Goal: Information Seeking & Learning: Learn about a topic

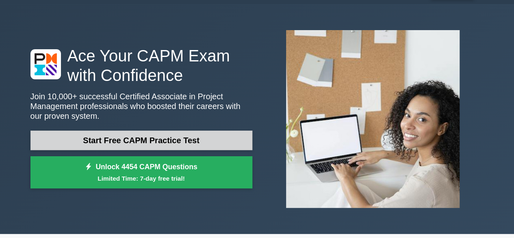
click at [136, 144] on link "Start Free CAPM Practice Test" at bounding box center [141, 139] width 222 height 19
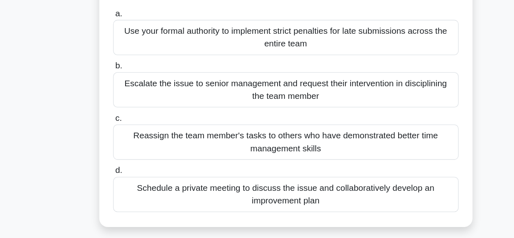
scroll to position [35, 0]
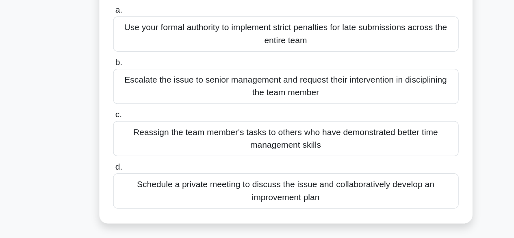
click at [172, 197] on div "Schedule a private meeting to discuss the issue and collaboratively develop an …" at bounding box center [256, 201] width 263 height 27
click at [125, 186] on input "d. Schedule a private meeting to discuss the issue and collaboratively develop …" at bounding box center [125, 183] width 0 height 5
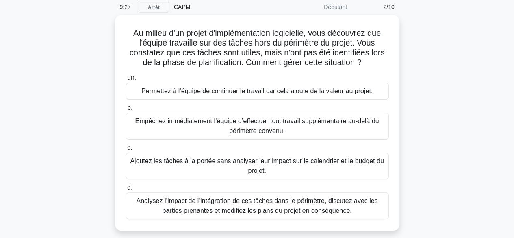
scroll to position [33, 0]
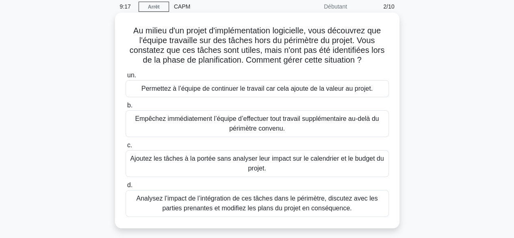
click at [189, 207] on font "Analysez l’impact de l’intégration de ces tâches dans le périmètre, discutez av…" at bounding box center [256, 202] width 241 height 17
click at [125, 188] on input "d. Analysez l’impact de l’intégration de ces tâches dans le périmètre, discutez…" at bounding box center [125, 184] width 0 height 5
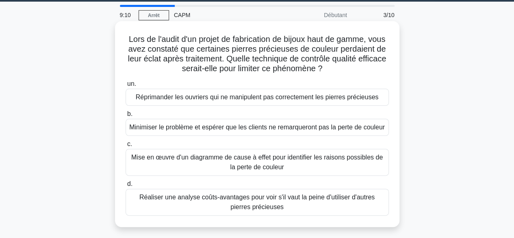
scroll to position [25, 0]
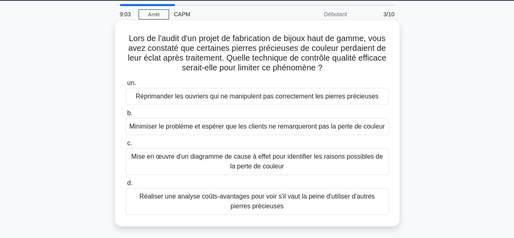
click at [198, 162] on font "Mise en œuvre d'un diagramme de cause à effet pour identifier les raisons possi…" at bounding box center [257, 160] width 256 height 19
click at [125, 146] on input "c. Mise en œuvre d'un diagramme de cause à effet pour identifier les raisons po…" at bounding box center [125, 142] width 0 height 5
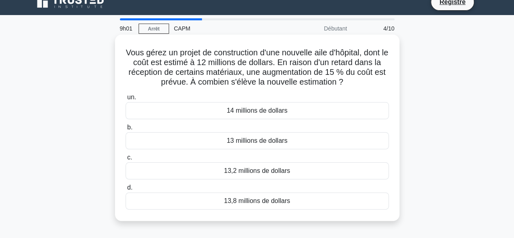
scroll to position [11, 0]
drag, startPoint x: 126, startPoint y: 52, endPoint x: 350, endPoint y: 83, distance: 226.3
click at [350, 83] on h5 "Vous gérez un projet de construction d'une nouvelle aile d'hôpital, dont le coû…" at bounding box center [257, 67] width 265 height 40
copy font "Vous gérez un projet de construction d'une nouvelle aile d'hôpital, dont le coû…"
click at [228, 202] on font "13,8 millions de dollars" at bounding box center [257, 200] width 66 height 7
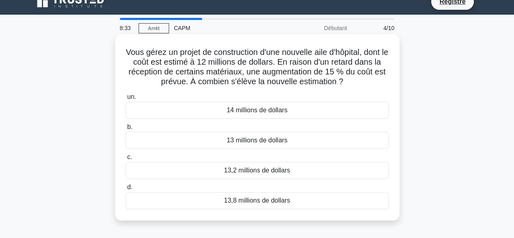
click at [125, 190] on input "d. 13,8 millions de dollars" at bounding box center [125, 186] width 0 height 5
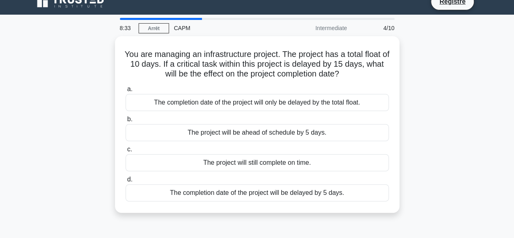
scroll to position [0, 0]
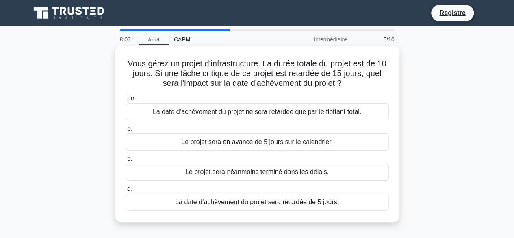
click at [225, 206] on font "La date d’achèvement du projet sera retardée de 5 jours." at bounding box center [257, 202] width 164 height 10
click at [125, 191] on input "d. La date d’achèvement du projet sera retardée de 5 jours." at bounding box center [125, 188] width 0 height 5
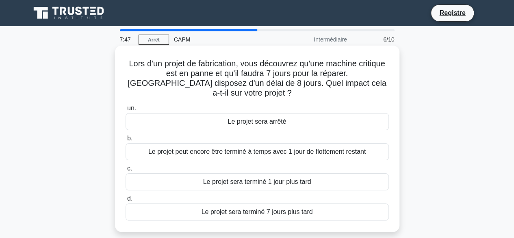
click at [227, 208] on font "Le projet sera terminé 7 jours plus tard" at bounding box center [256, 211] width 111 height 7
click at [125, 201] on input "d. Le projet sera terminé 7 jours plus tard" at bounding box center [125, 198] width 0 height 5
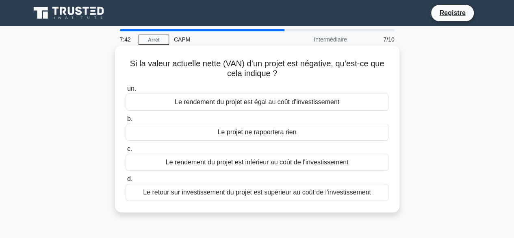
drag, startPoint x: 128, startPoint y: 63, endPoint x: 284, endPoint y: 76, distance: 156.0
click at [284, 76] on h5 "Si la valeur actuelle nette (VAN) d’un projet est négative, qu’est-ce que cela …" at bounding box center [257, 68] width 265 height 20
copy font "Si la valeur actuelle nette (VAN) d’un projet est négative, qu’est-ce que cela …"
click at [258, 132] on font "Le projet ne rapportera rien" at bounding box center [257, 131] width 79 height 7
click at [125, 121] on input "b. Le projet ne rapportera rien" at bounding box center [125, 118] width 0 height 5
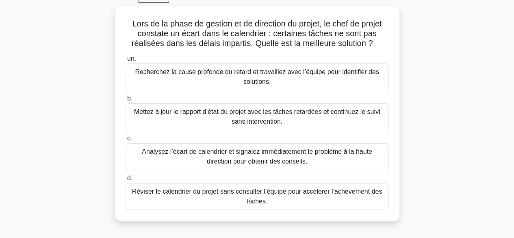
scroll to position [42, 0]
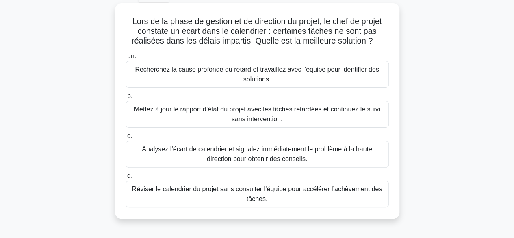
click at [247, 78] on font "Recherchez la cause profonde du retard et travaillez avec l’équipe pour identif…" at bounding box center [257, 74] width 244 height 17
click at [125, 59] on input "un. Recherchez la cause profonde du retard et travaillez avec l’équipe pour ide…" at bounding box center [125, 56] width 0 height 5
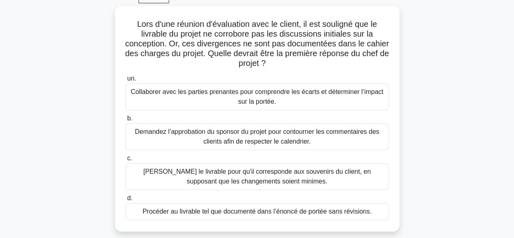
scroll to position [42, 0]
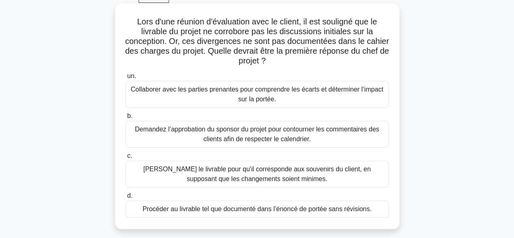
click at [194, 101] on font "Collaborer avec les parties prenantes pour comprendre les écarts et déterminer …" at bounding box center [257, 93] width 256 height 19
click at [125, 79] on input "un. Collaborer avec les parties prenantes pour comprendre les écarts et détermi…" at bounding box center [125, 75] width 0 height 5
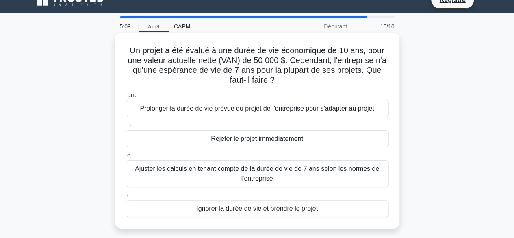
scroll to position [13, 0]
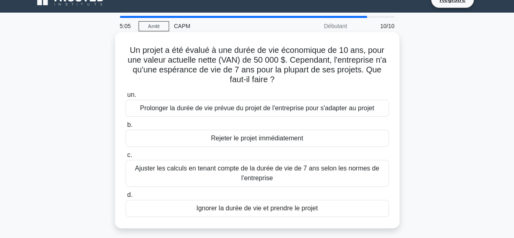
click at [208, 173] on font "Ajuster les calculs en tenant compte de la durée de vie de 7 ans selon les norm…" at bounding box center [257, 172] width 256 height 19
click at [125, 158] on input "c. Ajuster les calculs en tenant compte de la durée de vie de 7 ans selon les n…" at bounding box center [125, 154] width 0 height 5
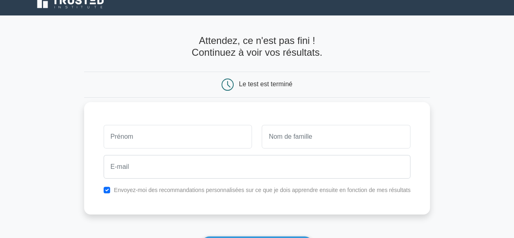
scroll to position [19, 0]
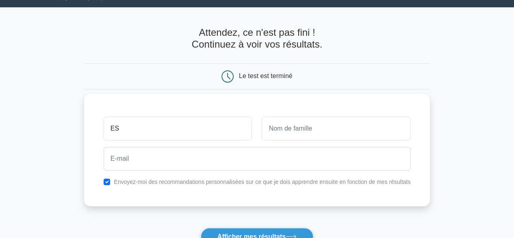
type input "ES"
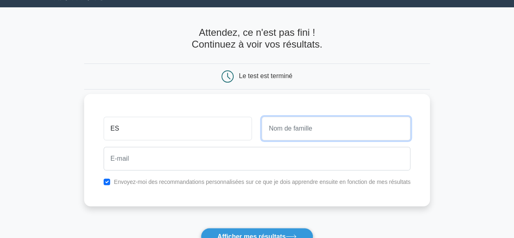
click at [281, 134] on input "text" at bounding box center [335, 129] width 149 height 24
type input "Tesat"
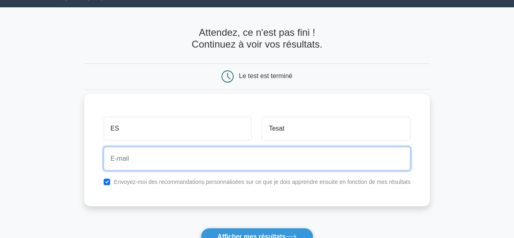
click at [188, 158] on input "email" at bounding box center [257, 159] width 307 height 24
type input "s.adressetest@gmail.com"
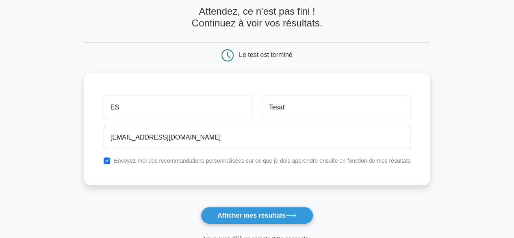
click at [200, 162] on font "Envoyez-moi des recommandations personnalisées sur ce que je dois apprendre ens…" at bounding box center [262, 160] width 296 height 6
click at [108, 160] on input "checkbox" at bounding box center [107, 160] width 6 height 6
checkbox input "false"
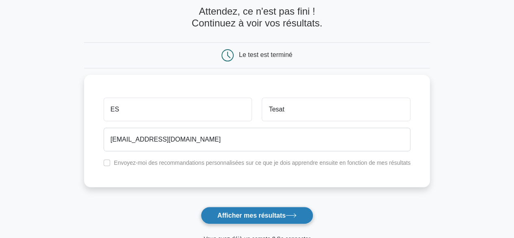
click at [248, 219] on button "Afficher mes résultats" at bounding box center [257, 214] width 112 height 17
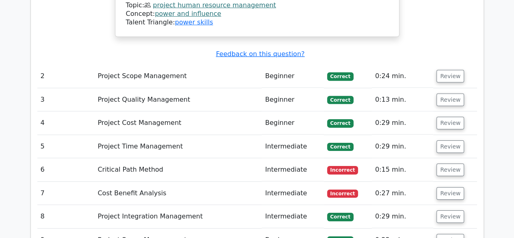
scroll to position [1240, 0]
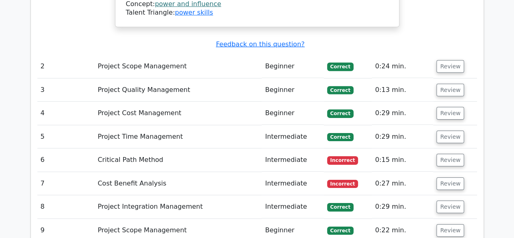
click at [266, 148] on td "Intermediate" at bounding box center [292, 159] width 62 height 23
click at [444, 153] on button "Review" at bounding box center [450, 159] width 28 height 13
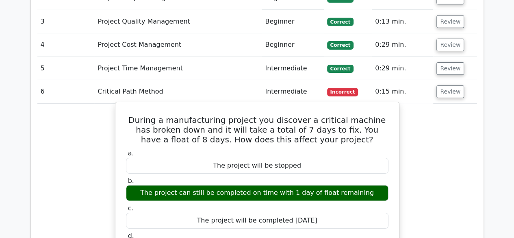
scroll to position [1309, 0]
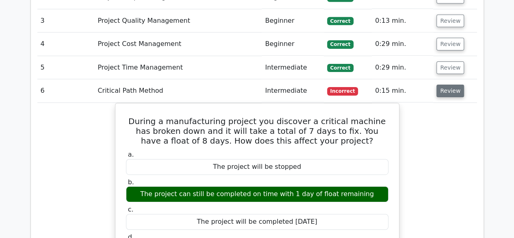
click at [440, 84] on button "Review" at bounding box center [450, 90] width 28 height 13
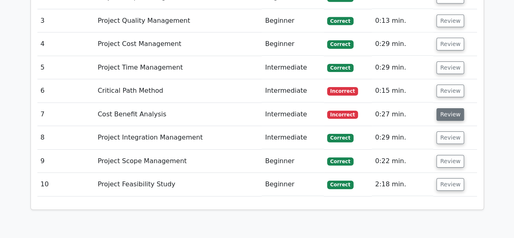
click at [444, 108] on button "Review" at bounding box center [450, 114] width 28 height 13
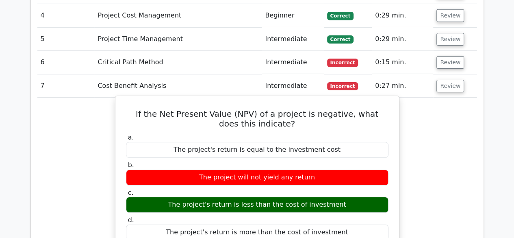
scroll to position [1339, 0]
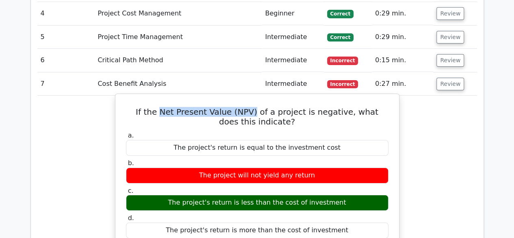
drag, startPoint x: 240, startPoint y: 54, endPoint x: 152, endPoint y: 54, distance: 88.5
click at [152, 107] on h5 "If the Net Present Value (NPV) of a project is negative, what does this indicat…" at bounding box center [257, 116] width 264 height 19
copy h5 "Net Present Value (NPV)"
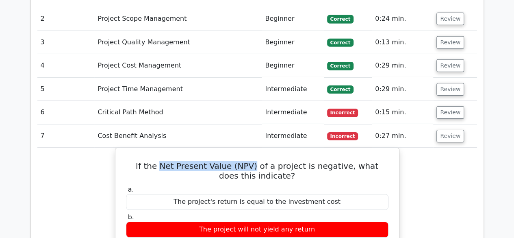
scroll to position [1287, 0]
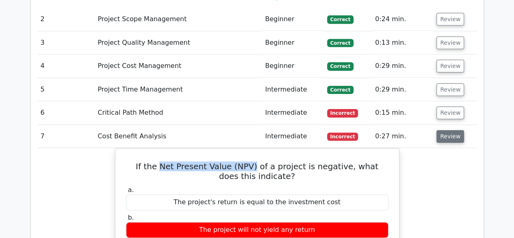
click at [457, 130] on button "Review" at bounding box center [450, 136] width 28 height 13
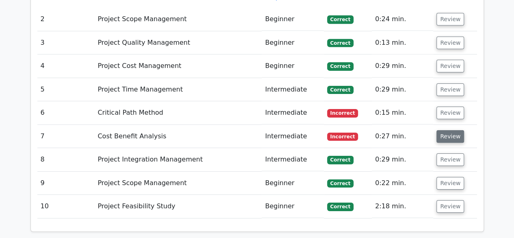
click at [444, 130] on button "Review" at bounding box center [450, 136] width 28 height 13
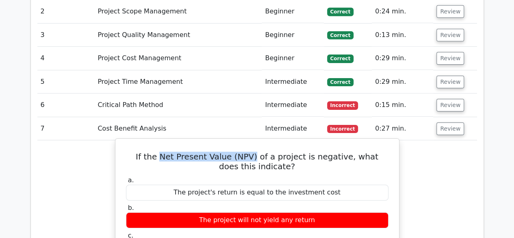
scroll to position [1295, 0]
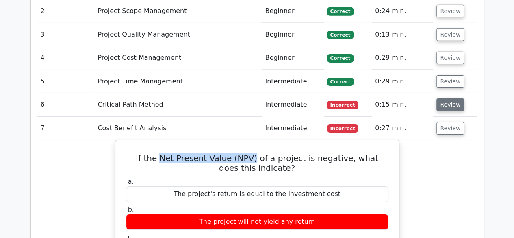
click at [441, 98] on button "Review" at bounding box center [450, 104] width 28 height 13
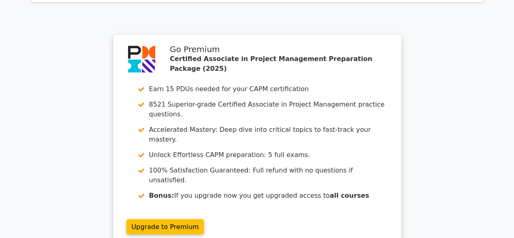
scroll to position [2272, 0]
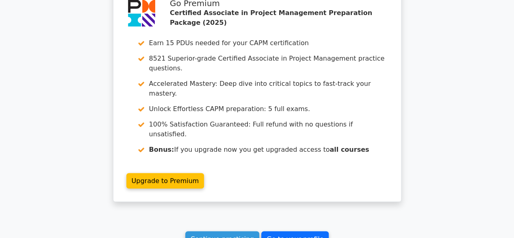
click at [302, 231] on link "Go to your profile" at bounding box center [294, 238] width 67 height 15
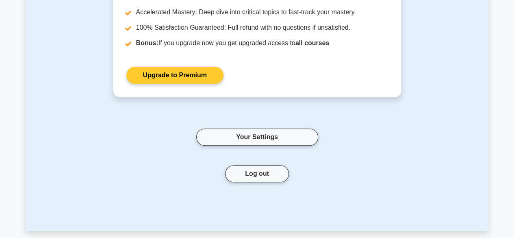
scroll to position [149, 0]
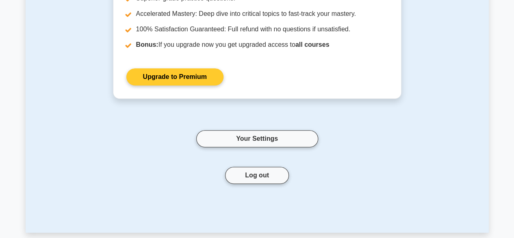
click at [192, 70] on link "Upgrade to Premium" at bounding box center [174, 76] width 97 height 17
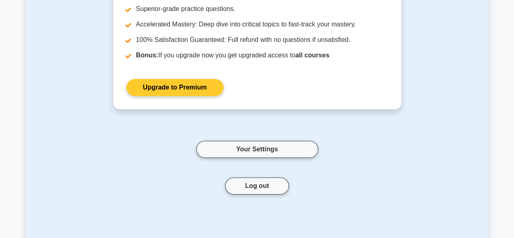
scroll to position [140, 0]
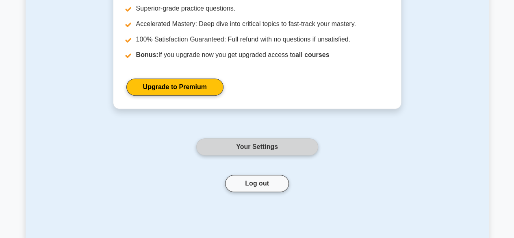
click at [259, 144] on link "Your Settings" at bounding box center [257, 146] width 122 height 17
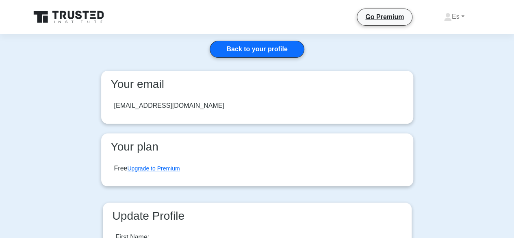
click at [67, 16] on icon at bounding box center [69, 16] width 78 height 15
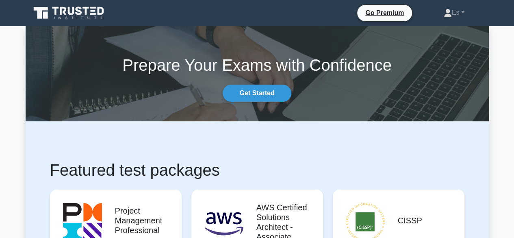
scroll to position [12, 0]
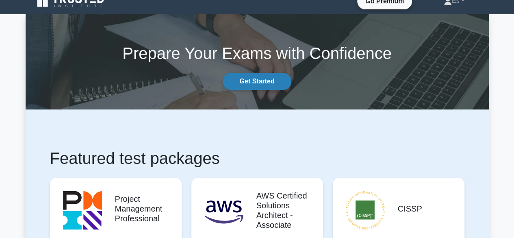
click at [253, 81] on link "Get Started" at bounding box center [256, 81] width 68 height 17
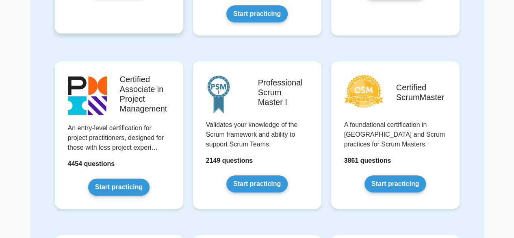
scroll to position [226, 0]
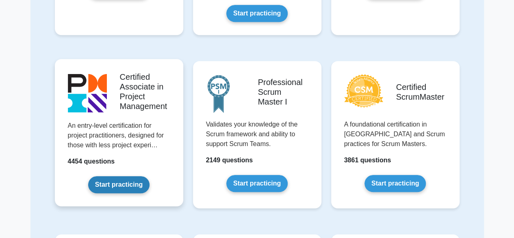
click at [120, 183] on link "Start practicing" at bounding box center [118, 184] width 61 height 17
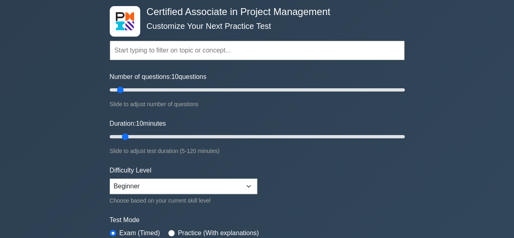
scroll to position [40, 0]
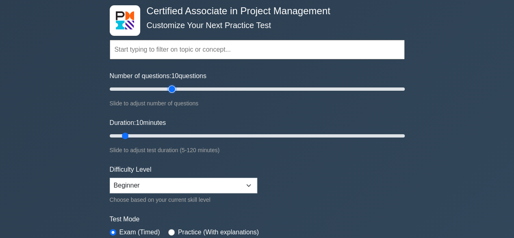
click at [173, 90] on input "Number of questions: 10 questions" at bounding box center [257, 89] width 295 height 10
type input "100"
click at [254, 90] on input "Number of questions: 100 questions" at bounding box center [257, 89] width 295 height 10
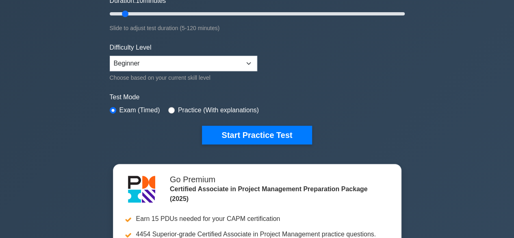
scroll to position [168, 0]
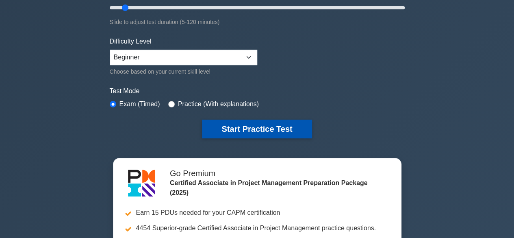
click at [259, 127] on button "Start Practice Test" at bounding box center [257, 128] width 110 height 19
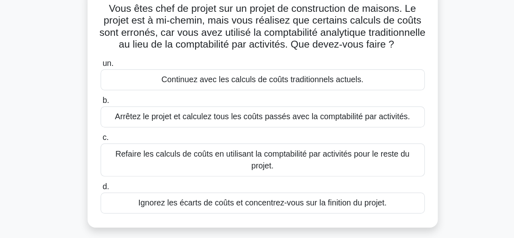
scroll to position [42, 0]
click at [212, 150] on font "Refaire les calculs de coûts en utilisant la comptabilité par activités pour le…" at bounding box center [257, 144] width 239 height 17
click at [125, 129] on input "c. Refaire les calculs de coûts en utilisant la comptabilité par activités pour…" at bounding box center [125, 125] width 0 height 5
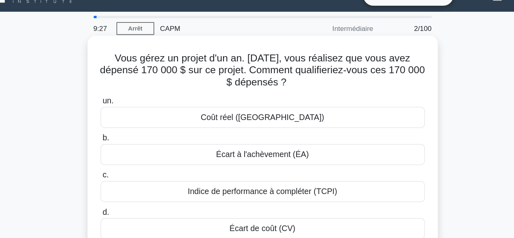
scroll to position [0, 0]
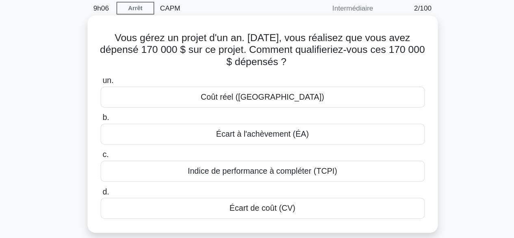
click at [259, 115] on font "Coût réel ([GEOGRAPHIC_DATA])" at bounding box center [257, 111] width 100 height 7
click at [125, 101] on input "un. Coût réel (CA)" at bounding box center [125, 98] width 0 height 5
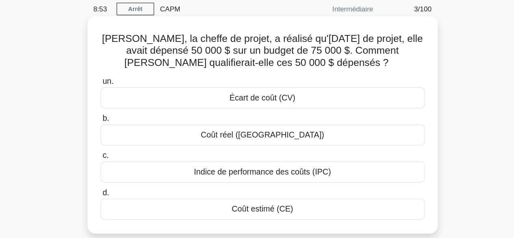
click at [234, 112] on font "Écart de coût (CV)" at bounding box center [257, 111] width 54 height 7
click at [125, 101] on input "un. Écart de coût (CV)" at bounding box center [125, 98] width 0 height 5
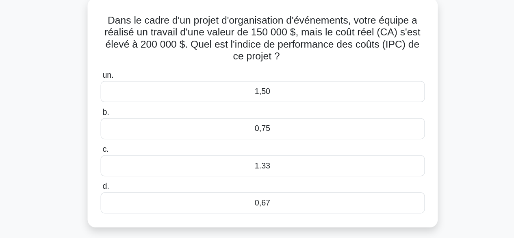
scroll to position [15, 0]
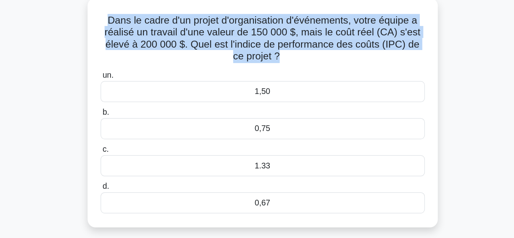
drag, startPoint x: 268, startPoint y: 78, endPoint x: 119, endPoint y: 48, distance: 152.1
click at [119, 48] on div "Dans le cadre d'un projet d'organisation d'événements, votre équipe a réalisé u…" at bounding box center [257, 123] width 278 height 179
copy font "Dans le cadre d'un projet d'organisation d'événements, votre équipe a réalisé u…"
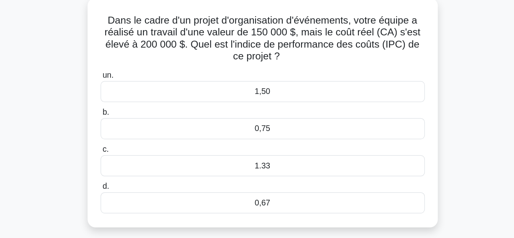
click at [266, 137] on div "0,75" at bounding box center [256, 136] width 263 height 17
click at [125, 126] on input "b. 0,75" at bounding box center [125, 123] width 0 height 5
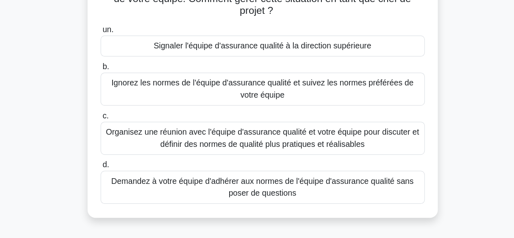
scroll to position [43, 0]
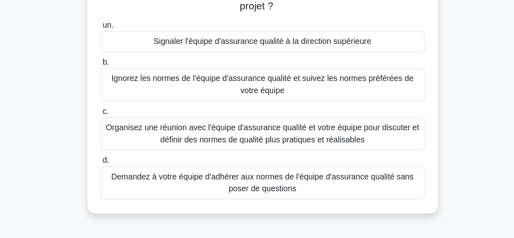
click at [191, 154] on font "Organisez une réunion avec l'équipe d'assurance qualité et votre équipe pour di…" at bounding box center [257, 152] width 254 height 17
click at [125, 137] on input "c. Organisez une réunion avec l'équipe d'assurance qualité et votre équipe pour…" at bounding box center [125, 134] width 0 height 5
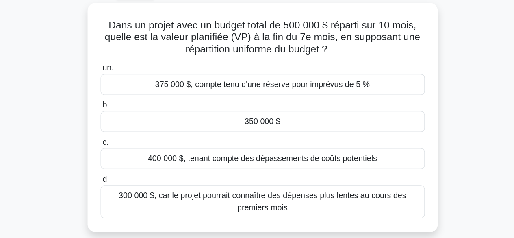
scroll to position [1, 0]
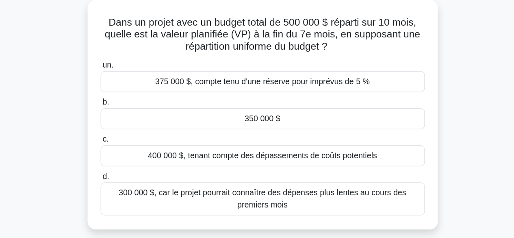
drag, startPoint x: 130, startPoint y: 64, endPoint x: 320, endPoint y: 79, distance: 190.2
click at [320, 79] on h5 "Dans un projet avec un budget total de 500 000 $ réparti sur 10 mois, quelle es…" at bounding box center [257, 72] width 265 height 30
copy font "Dans un projet avec un budget total de 500 000 $ réparti sur 10 mois, quelle es…"
click at [272, 136] on div "350 000 $" at bounding box center [256, 140] width 263 height 17
click at [125, 130] on input "b. 350 000 $" at bounding box center [125, 127] width 0 height 5
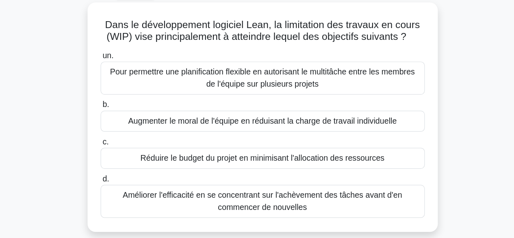
scroll to position [0, 0]
click at [190, 207] on font "Améliorer l'efficacité en se concentrant sur l'achèvement des tâches avant d'en…" at bounding box center [257, 206] width 256 height 19
click at [125, 191] on input "d. Améliorer l'efficacité en se concentrant sur l'achèvement des tâches avant d…" at bounding box center [125, 188] width 0 height 5
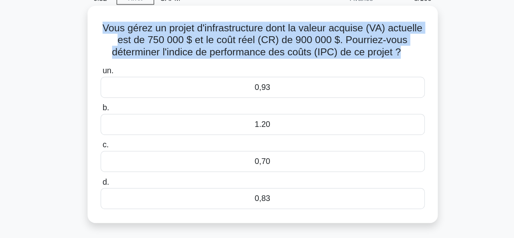
drag, startPoint x: 136, startPoint y: 63, endPoint x: 385, endPoint y: 83, distance: 249.7
click at [385, 83] on h5 "Vous gérez un projet d'infrastructure dont la valeur acquise (VA) actuelle est …" at bounding box center [257, 73] width 265 height 30
copy font "Vous gérez un projet d'infrastructure dont la valeur acquise (VA) actuelle est …"
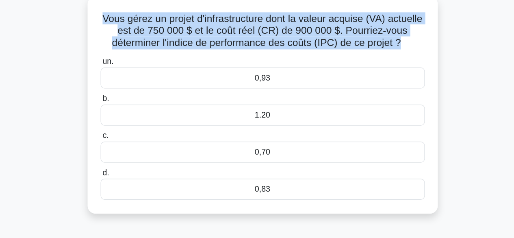
scroll to position [6, 0]
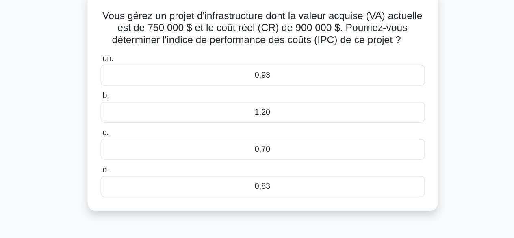
click at [369, 82] on icon ".spinner_0XTQ{transform-origin:center;animation:spinner_y6GP .75s linear infini…" at bounding box center [374, 77] width 10 height 10
click at [239, 203] on div "0,83" at bounding box center [256, 195] width 263 height 17
click at [125, 185] on input "d. 0,83" at bounding box center [125, 181] width 0 height 5
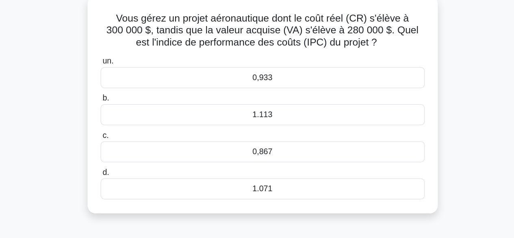
scroll to position [0, 0]
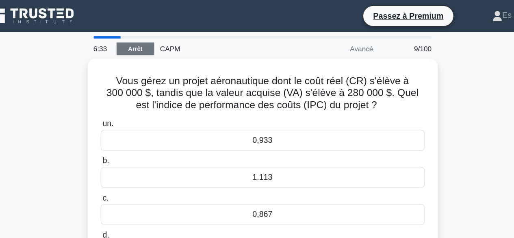
click at [156, 41] on font "Arrêt" at bounding box center [154, 40] width 12 height 6
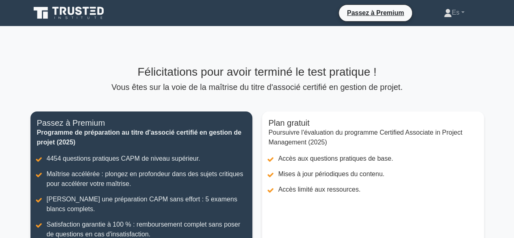
click at [53, 15] on icon at bounding box center [69, 12] width 78 height 15
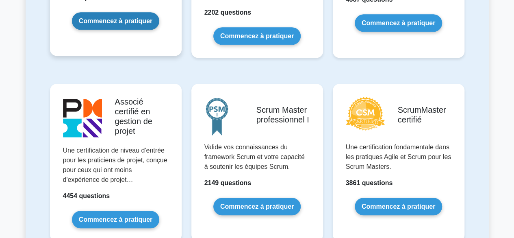
scroll to position [295, 0]
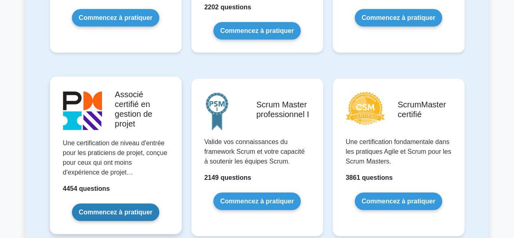
click at [116, 203] on link "Commencez à pratiquer" at bounding box center [115, 211] width 87 height 17
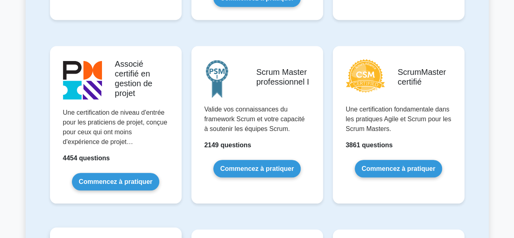
scroll to position [0, 0]
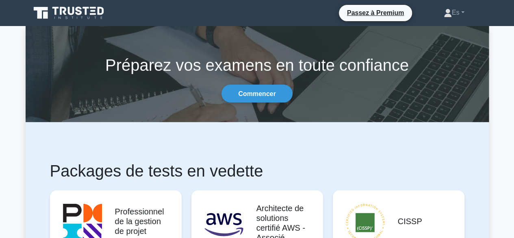
click at [68, 9] on icon at bounding box center [71, 11] width 6 height 8
click at [265, 94] on font "Commencer" at bounding box center [256, 93] width 37 height 7
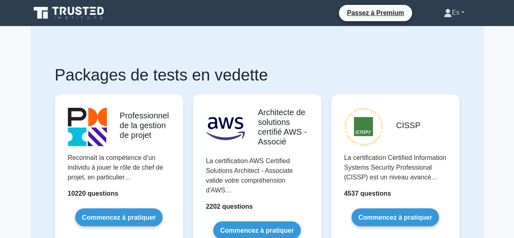
click at [452, 16] on font "Es" at bounding box center [455, 12] width 8 height 7
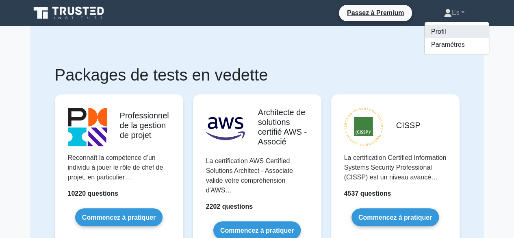
click at [453, 31] on link "Profil" at bounding box center [456, 31] width 64 height 13
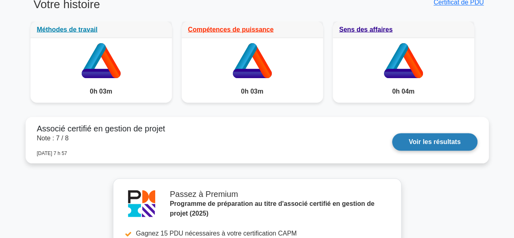
scroll to position [740, 0]
click at [438, 143] on link "Voir les résultats" at bounding box center [434, 141] width 85 height 17
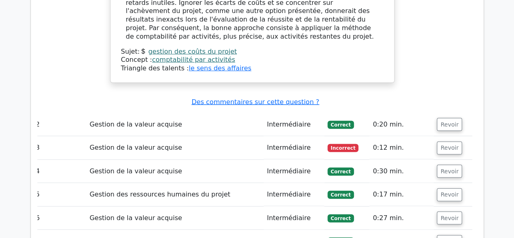
scroll to position [969, 0]
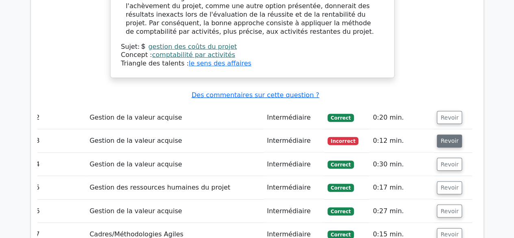
click at [452, 138] on font "Revoir" at bounding box center [449, 141] width 18 height 6
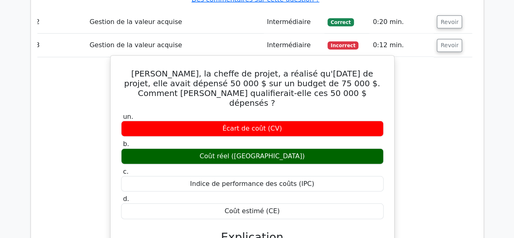
scroll to position [1067, 0]
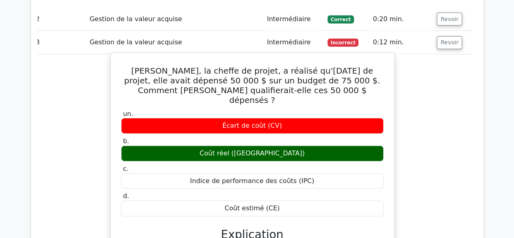
drag, startPoint x: 227, startPoint y: 167, endPoint x: 281, endPoint y: 173, distance: 54.3
click at [281, 200] on div "Coût estimé (CE)" at bounding box center [252, 208] width 262 height 16
copy font "Coût estimé (CE)"
drag, startPoint x: 230, startPoint y: 116, endPoint x: 283, endPoint y: 112, distance: 52.5
click at [283, 145] on div "Coût réel ([GEOGRAPHIC_DATA])" at bounding box center [252, 153] width 262 height 16
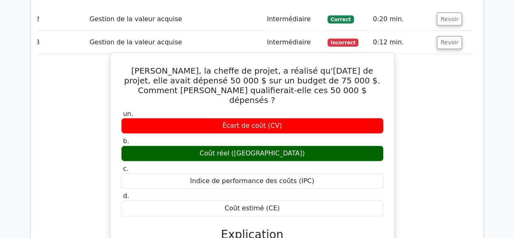
copy font "Coût réel ([GEOGRAPHIC_DATA])"
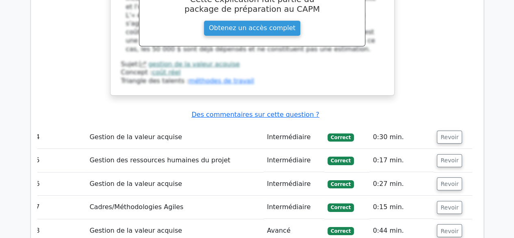
scroll to position [1346, 0]
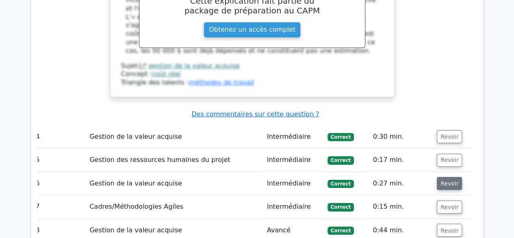
click at [451, 180] on font "Revoir" at bounding box center [449, 183] width 18 height 6
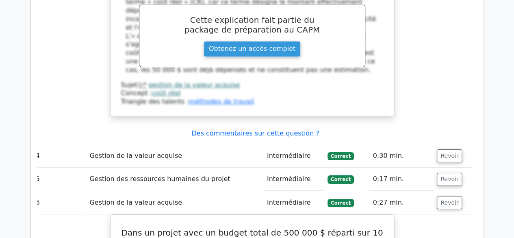
scroll to position [1327, 0]
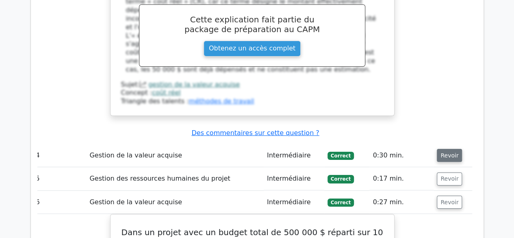
click at [443, 152] on font "Revoir" at bounding box center [449, 155] width 18 height 6
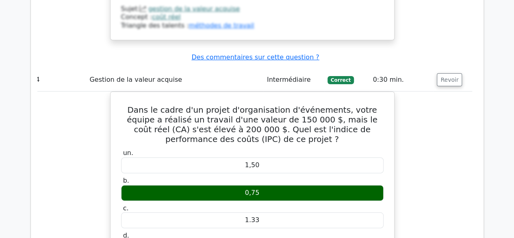
scroll to position [1411, 0]
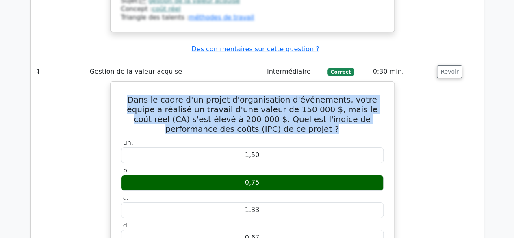
drag, startPoint x: 124, startPoint y: 53, endPoint x: 270, endPoint y: 83, distance: 148.8
click at [270, 95] on font "Dans le cadre d'un projet d'organisation d'événements, votre équipe a réalisé u…" at bounding box center [252, 114] width 251 height 39
copy font "Dans le cadre d'un projet d'organisation d'événements, votre équipe a réalisé u…"
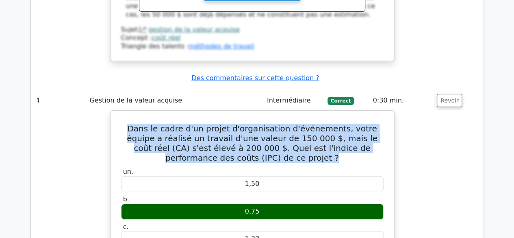
scroll to position [0, 0]
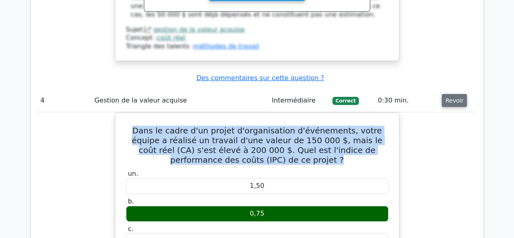
click at [449, 97] on font "Revoir" at bounding box center [454, 100] width 18 height 6
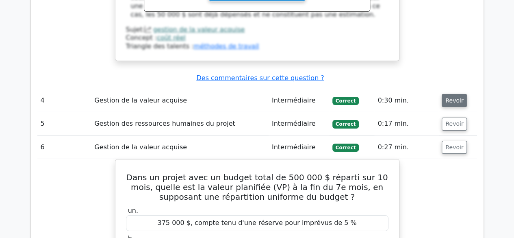
click at [449, 97] on font "Revoir" at bounding box center [454, 100] width 18 height 6
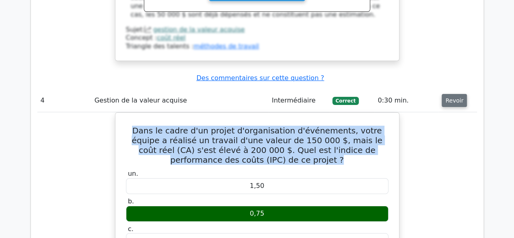
click at [449, 97] on font "Revoir" at bounding box center [454, 100] width 18 height 6
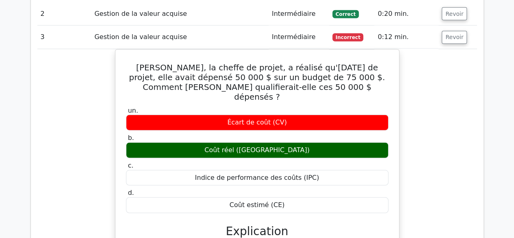
scroll to position [977, 0]
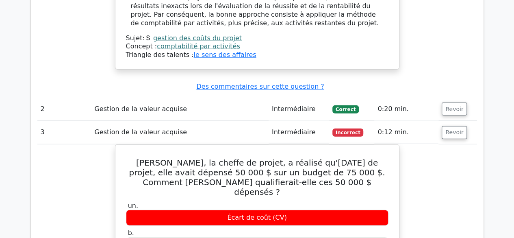
click at [340, 105] on span "Correct" at bounding box center [345, 109] width 26 height 8
click at [447, 106] on font "Revoir" at bounding box center [454, 109] width 18 height 6
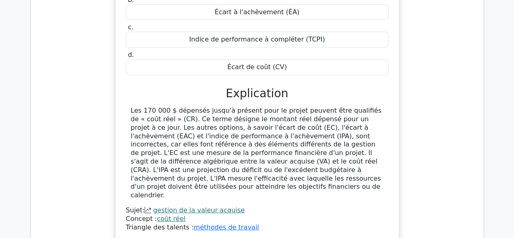
scroll to position [1177, 0]
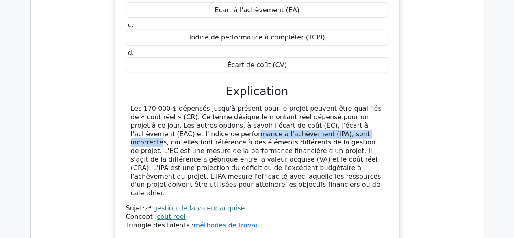
drag, startPoint x: 345, startPoint y: 95, endPoint x: 227, endPoint y: 102, distance: 118.8
click at [227, 104] on font "Les 170 000 $ dépensés jusqu'à présent pour le projet peuvent être qualifiés de…" at bounding box center [256, 150] width 251 height 92
copy font "'indice de performance à l'achèvement (IPA)"
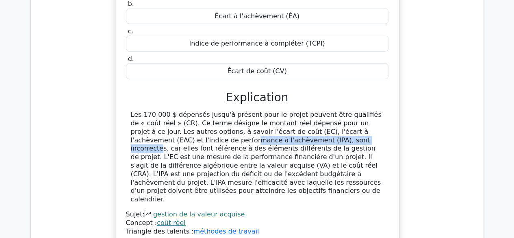
scroll to position [1171, 0]
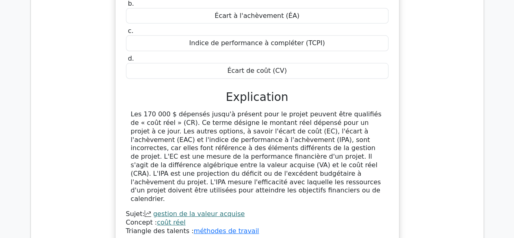
click at [194, 125] on font "Les 170 000 $ dépensés jusqu'à présent pour le projet peuvent être qualifiés de…" at bounding box center [256, 156] width 251 height 92
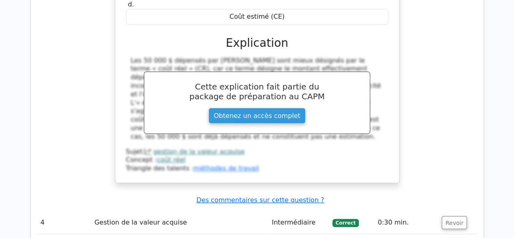
scroll to position [1726, 0]
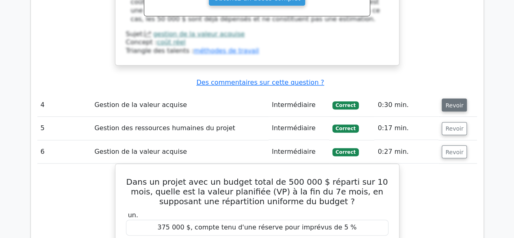
click at [456, 101] on font "Revoir" at bounding box center [454, 104] width 18 height 6
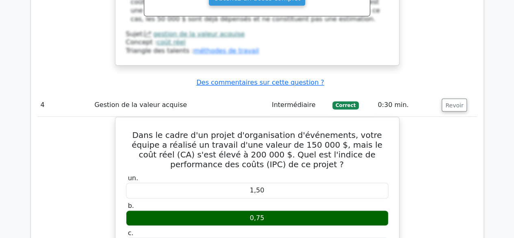
click at [447, 93] on td "Revoir" at bounding box center [457, 104] width 38 height 23
click at [447, 101] on font "Revoir" at bounding box center [454, 104] width 18 height 6
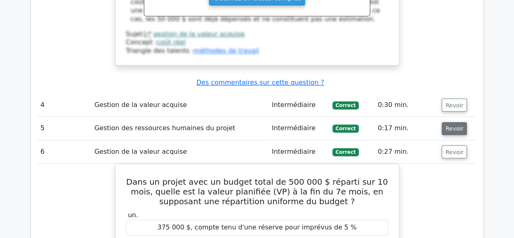
click at [447, 125] on font "Revoir" at bounding box center [454, 128] width 18 height 6
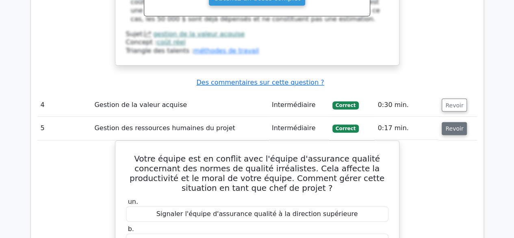
click at [447, 125] on font "Revoir" at bounding box center [454, 128] width 18 height 6
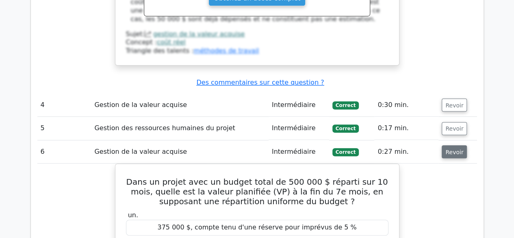
click at [454, 145] on button "Revoir" at bounding box center [453, 151] width 25 height 13
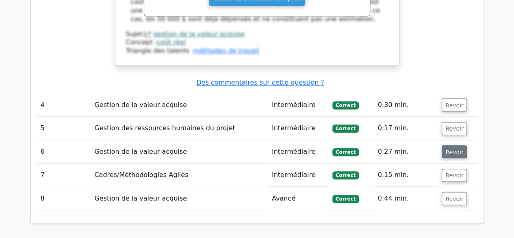
click at [454, 145] on button "Revoir" at bounding box center [453, 151] width 25 height 13
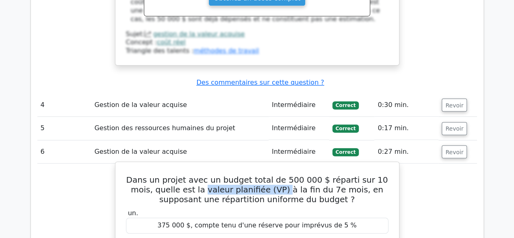
drag, startPoint x: 173, startPoint y: 125, endPoint x: 250, endPoint y: 128, distance: 77.6
click at [250, 175] on font "Dans un projet avec un budget total de 500 000 $ réparti sur 10 mois, quelle es…" at bounding box center [256, 189] width 261 height 29
copy font "valeur planifiée (VP)"
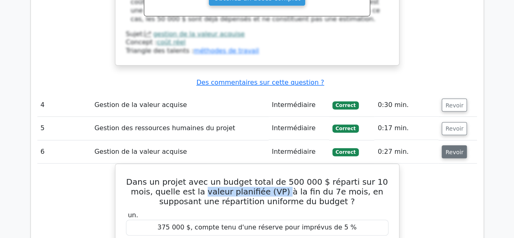
click at [452, 148] on font "Revoir" at bounding box center [454, 151] width 18 height 6
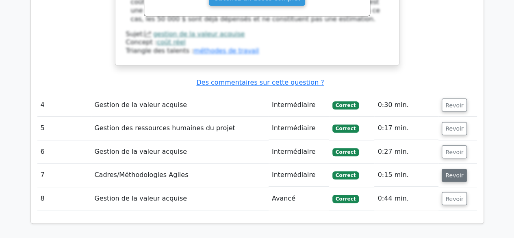
click at [456, 168] on button "Revoir" at bounding box center [453, 174] width 25 height 13
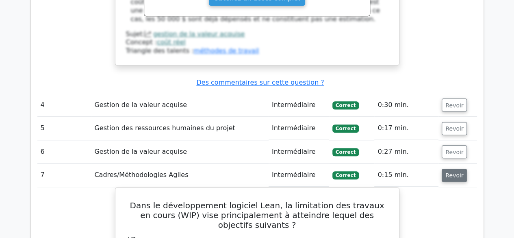
click at [456, 168] on button "Revoir" at bounding box center [453, 174] width 25 height 13
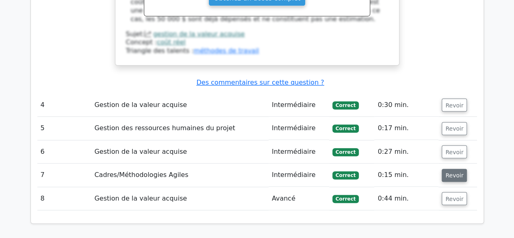
click at [456, 168] on button "Revoir" at bounding box center [453, 174] width 25 height 13
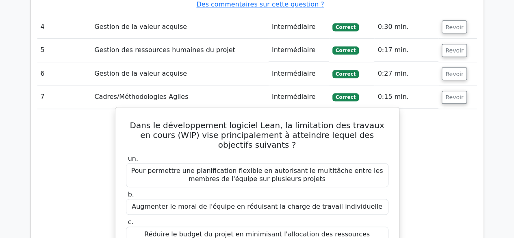
scroll to position [1810, 0]
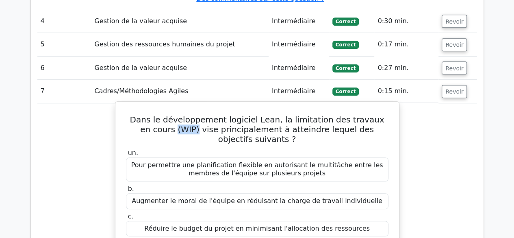
drag, startPoint x: 153, startPoint y: 66, endPoint x: 132, endPoint y: 67, distance: 22.0
click at [132, 114] on h5 "Dans le développement logiciel Lean, la limitation des travaux en cours (WIP) v…" at bounding box center [257, 128] width 264 height 29
copy font "(WIP)"
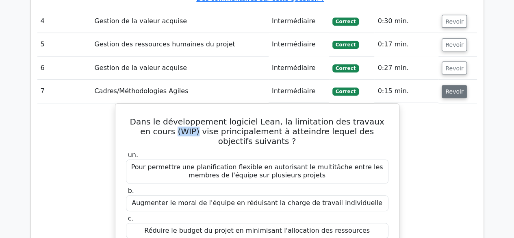
click at [446, 88] on font "Revoir" at bounding box center [454, 91] width 18 height 6
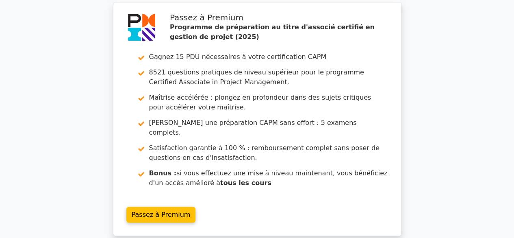
scroll to position [2073, 0]
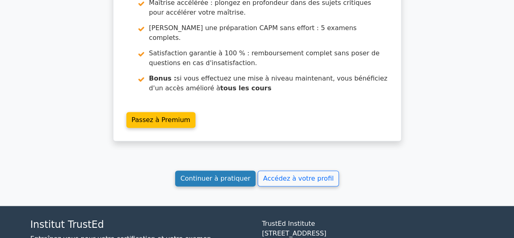
click at [208, 170] on link "Continuer à pratiquer" at bounding box center [215, 178] width 80 height 16
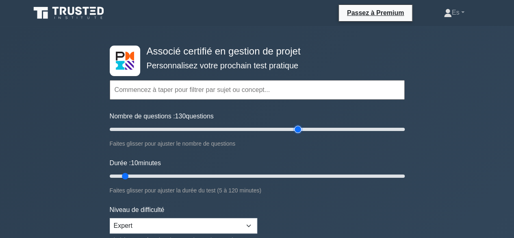
click at [295, 129] on input "Nombre de questions : 130 questions" at bounding box center [257, 129] width 295 height 10
click at [286, 128] on input "Nombre de questions : 120 questions" at bounding box center [257, 129] width 295 height 10
click at [311, 129] on input "Nombre de questions : 120 questions" at bounding box center [257, 129] width 295 height 10
click at [319, 130] on input "Nombre de questions : 145 questions" at bounding box center [257, 129] width 295 height 10
type input "150"
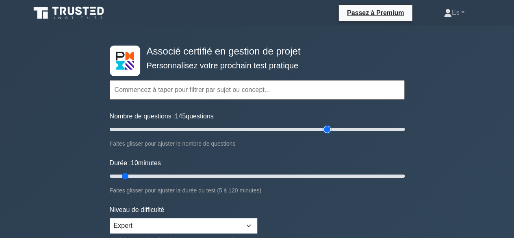
click at [325, 130] on input "Nombre de questions : 145 questions" at bounding box center [257, 129] width 295 height 10
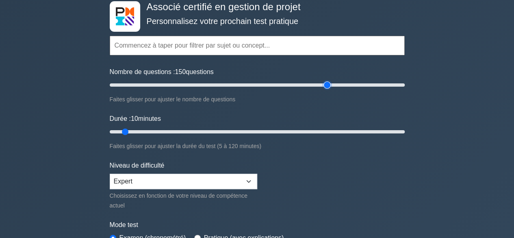
scroll to position [46, 0]
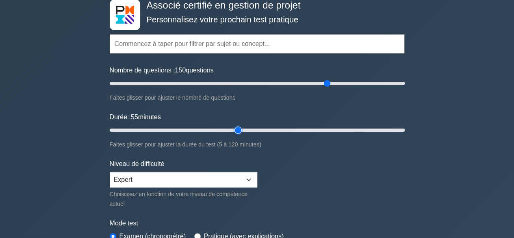
click at [238, 127] on input "Durée : 55 minutes" at bounding box center [257, 130] width 295 height 10
type input "110"
click at [376, 128] on input "Durée : 110 minutes" at bounding box center [257, 130] width 295 height 10
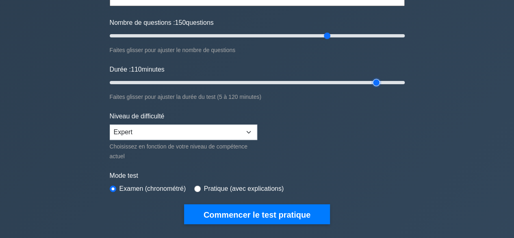
scroll to position [97, 0]
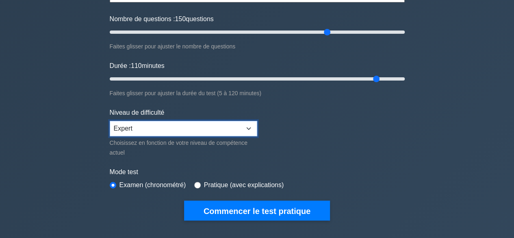
click at [240, 124] on select "Débutant Intermédiaire Expert" at bounding box center [183, 128] width 147 height 15
click at [337, 117] on form "Thèmes Gestion de la portée du projet Gestion du temps du projet Gestion des co…" at bounding box center [257, 88] width 295 height 261
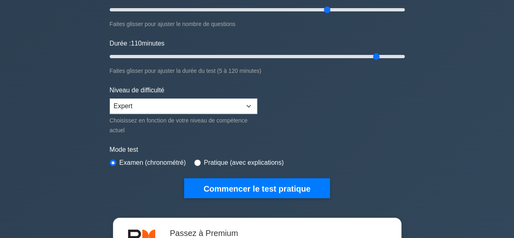
scroll to position [124, 0]
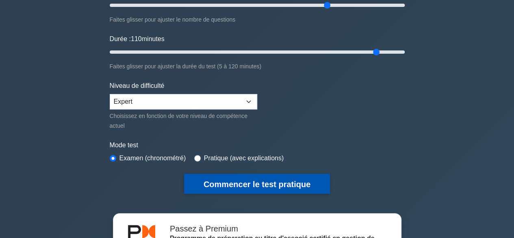
click at [271, 179] on font "Commencer le test pratique" at bounding box center [256, 183] width 107 height 9
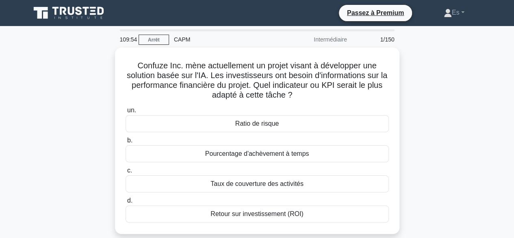
click at [415, 99] on div "Confuze Inc. mène actuellement un projet visant à développer une solution basée…" at bounding box center [257, 146] width 463 height 196
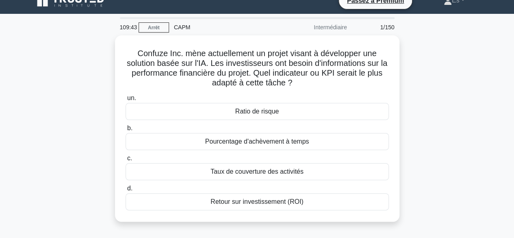
scroll to position [13, 0]
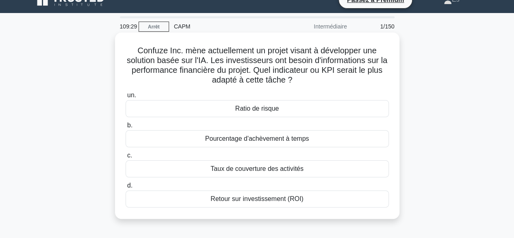
drag, startPoint x: 311, startPoint y: 199, endPoint x: 229, endPoint y: 107, distance: 123.9
click at [229, 107] on div "un. Ratio de risque b. Pourcentage d'achèvement à temps c. d." at bounding box center [257, 149] width 273 height 120
copy div "Ratio de risque b. Pourcentage d'achèvement à temps c. Taux de couverture des a…"
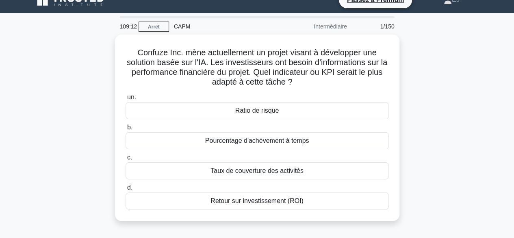
click at [39, 165] on div "Confuze Inc. mène actuellement un projet visant à développer une solution basée…" at bounding box center [257, 133] width 463 height 196
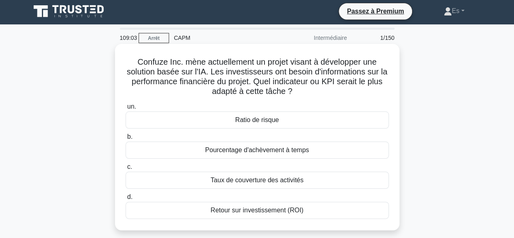
scroll to position [11, 0]
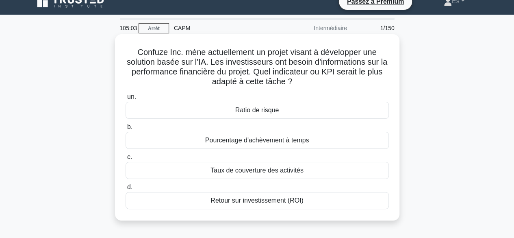
click at [284, 112] on div "Ratio de risque" at bounding box center [256, 109] width 263 height 17
click at [125, 99] on input "un. Ratio de risque" at bounding box center [125, 96] width 0 height 5
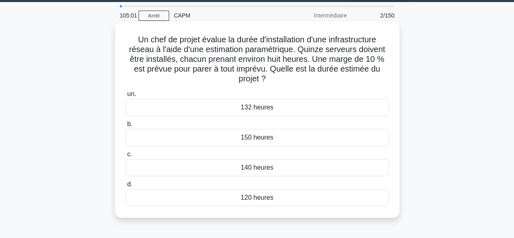
scroll to position [24, 0]
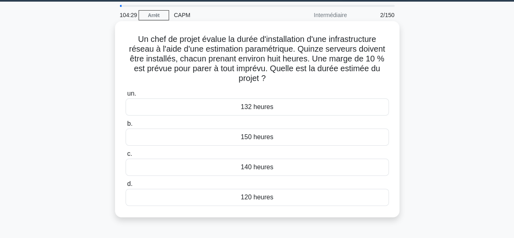
click at [264, 200] on font "120 heures" at bounding box center [256, 196] width 32 height 7
click at [125, 186] on input "d. 120 heures" at bounding box center [125, 183] width 0 height 5
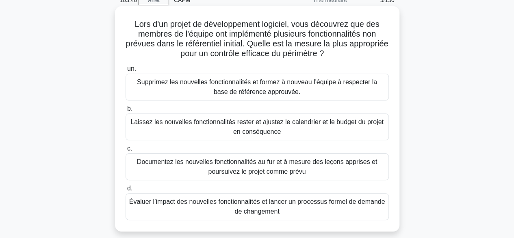
scroll to position [43, 0]
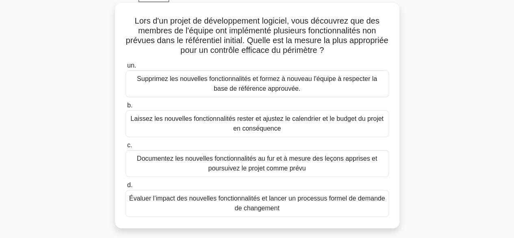
click at [212, 203] on font "Évaluer l’impact des nouvelles fonctionnalités et lancer un processus formel de…" at bounding box center [257, 202] width 256 height 19
click at [125, 188] on input "d. Évaluer l’impact des nouvelles fonctionnalités et lancer un processus formel…" at bounding box center [125, 184] width 0 height 5
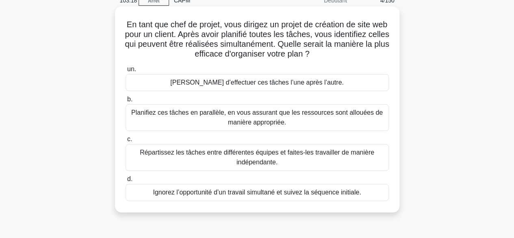
scroll to position [48, 0]
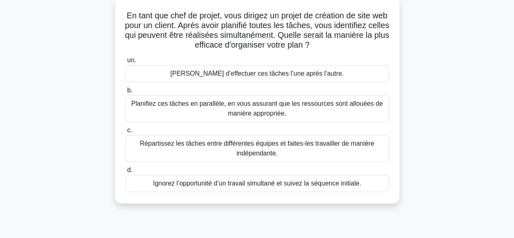
click at [203, 108] on font "Planifiez ces tâches en parallèle, en vous assurant que les ressources sont all…" at bounding box center [256, 108] width 251 height 17
click at [125, 93] on input "b. Planifiez ces tâches en parallèle, en vous assurant que les ressources sont …" at bounding box center [125, 90] width 0 height 5
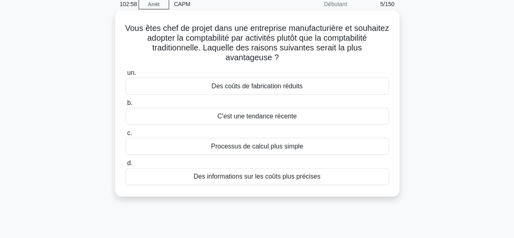
scroll to position [36, 0]
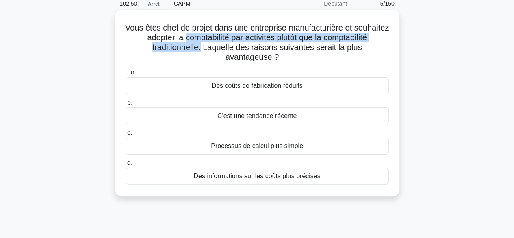
drag, startPoint x: 225, startPoint y: 38, endPoint x: 227, endPoint y: 51, distance: 13.1
click at [227, 51] on font "Vous êtes chef de projet dans une entreprise manufacturière et souhaitez adopte…" at bounding box center [256, 42] width 263 height 38
copy font "comptabilité par activités plutôt que la comptabilité traditionnelle."
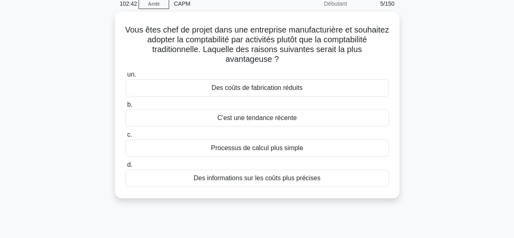
click at [69, 155] on div "Vous êtes chef de projet dans une entreprise manufacturière et souhaitez adopte…" at bounding box center [257, 110] width 463 height 196
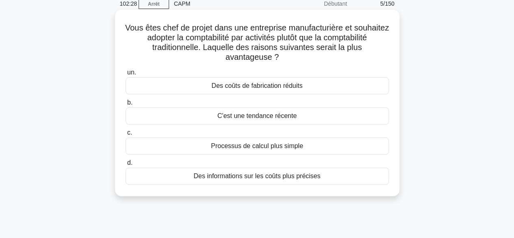
click at [264, 149] on font "Processus de calcul plus simple" at bounding box center [257, 145] width 92 height 7
click at [125, 135] on input "c. Processus de calcul plus simple" at bounding box center [125, 132] width 0 height 5
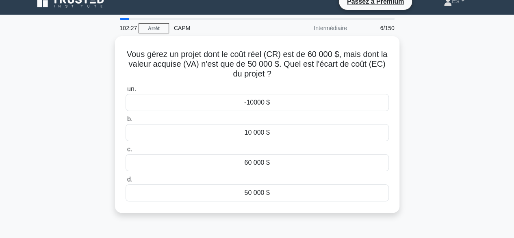
scroll to position [0, 0]
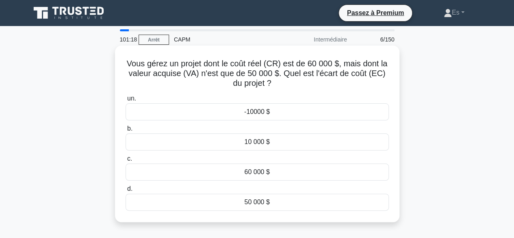
drag, startPoint x: 315, startPoint y: 71, endPoint x: 326, endPoint y: 82, distance: 15.8
click at [326, 82] on h5 "Vous gérez un projet dont le coût réel (CR) est de 60 000 $, mais dont la valeu…" at bounding box center [257, 73] width 265 height 30
copy font "l'écart de coût (EC) du projet ?"
click at [198, 111] on div "-10000 $" at bounding box center [256, 111] width 263 height 17
click at [125, 101] on input "un. -10000 $" at bounding box center [125, 98] width 0 height 5
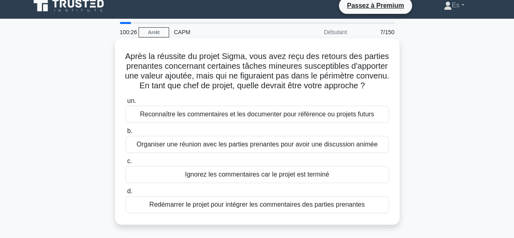
scroll to position [16, 0]
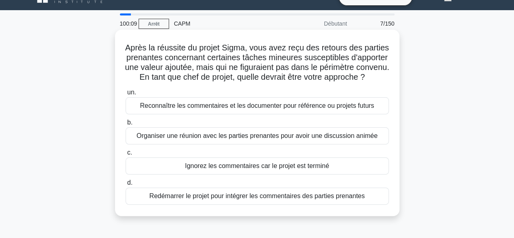
click at [184, 139] on font "Organiser une réunion avec les parties prenantes pour avoir une discussion anim…" at bounding box center [256, 135] width 241 height 7
click at [125, 125] on input "b. Organiser une réunion avec les parties prenantes pour avoir une discussion a…" at bounding box center [125, 122] width 0 height 5
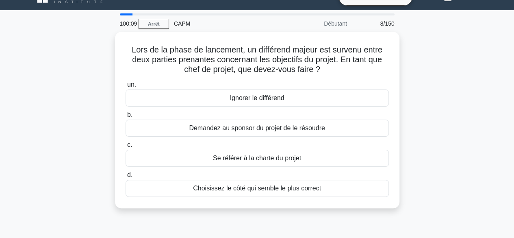
scroll to position [0, 0]
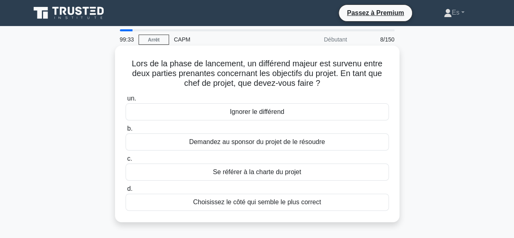
click at [247, 143] on font "Demandez au sponsor du projet de le résoudre" at bounding box center [257, 141] width 136 height 7
click at [125, 131] on input "b. Demandez au sponsor du projet de le résoudre" at bounding box center [125, 128] width 0 height 5
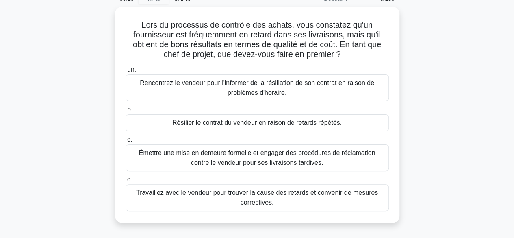
scroll to position [41, 0]
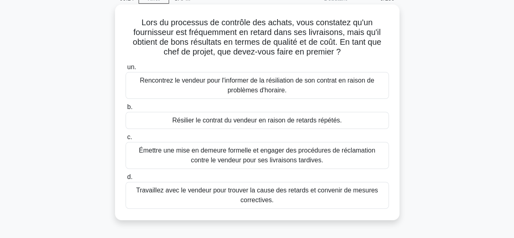
click at [171, 194] on font "Travaillez avec le vendeur pour trouver la cause des retards et convenir de mes…" at bounding box center [257, 194] width 242 height 17
click at [125, 179] on input "d. Travaillez avec le vendeur pour trouver la cause des retards et convenir de …" at bounding box center [125, 176] width 0 height 5
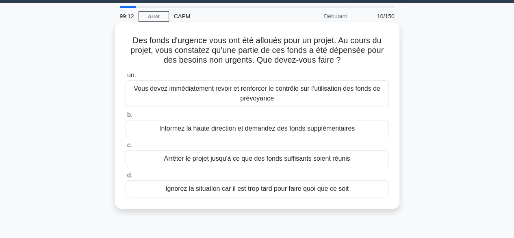
scroll to position [24, 0]
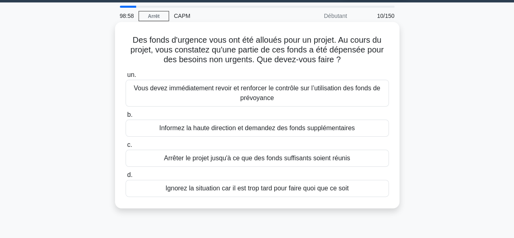
click at [239, 94] on font "Vous devez immédiatement revoir et renforcer le contrôle sur l’utilisation des …" at bounding box center [257, 92] width 256 height 19
click at [125, 78] on input "un. Vous devez immédiatement revoir et renforcer le contrôle sur l’utilisation …" at bounding box center [125, 74] width 0 height 5
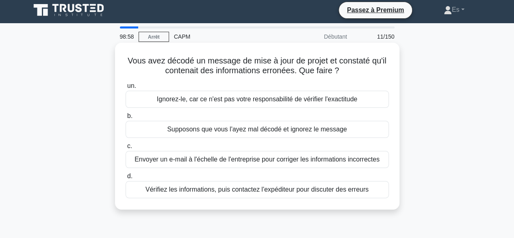
scroll to position [0, 0]
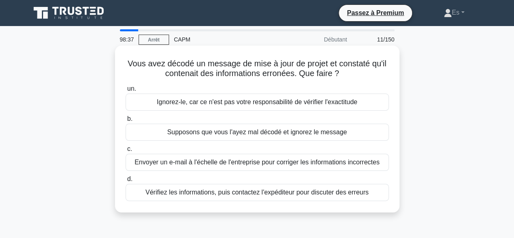
click at [201, 192] on font "Vérifiez les informations, puis contactez l'expéditeur pour discuter des erreurs" at bounding box center [256, 191] width 223 height 7
click at [125, 181] on input "d. Vérifiez les informations, puis contactez l'expéditeur pour discuter des err…" at bounding box center [125, 178] width 0 height 5
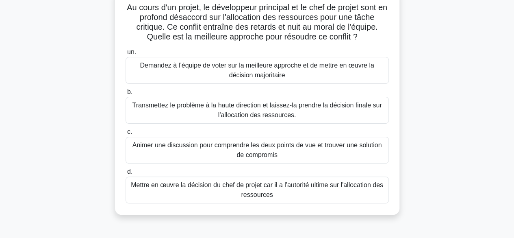
scroll to position [57, 0]
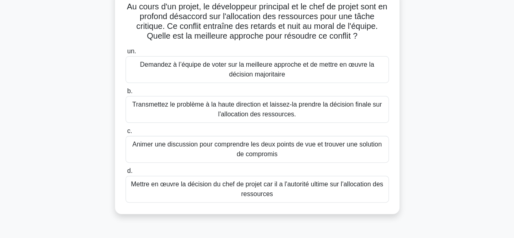
click at [199, 149] on font "Animer une discussion pour comprendre les deux points de vue et trouver une sol…" at bounding box center [257, 148] width 256 height 19
click at [125, 134] on input "c. Animer une discussion pour comprendre les deux points de vue et trouver une …" at bounding box center [125, 130] width 0 height 5
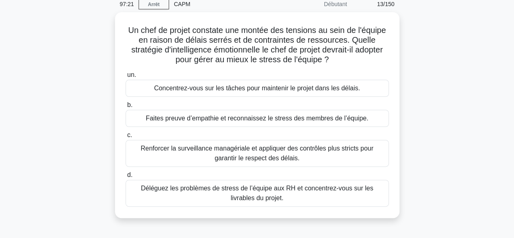
scroll to position [36, 0]
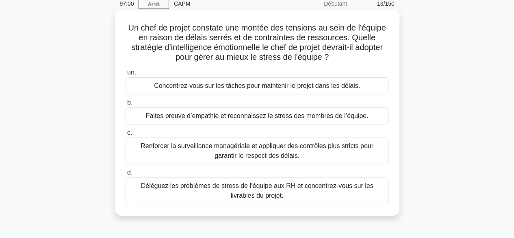
click at [253, 116] on font "Faites preuve d’empathie et reconnaissez le stress des membres de l’équipe." at bounding box center [257, 115] width 222 height 7
click at [125, 105] on input "b. Faites preuve d’empathie et reconnaissez le stress des membres de l’équipe." at bounding box center [125, 102] width 0 height 5
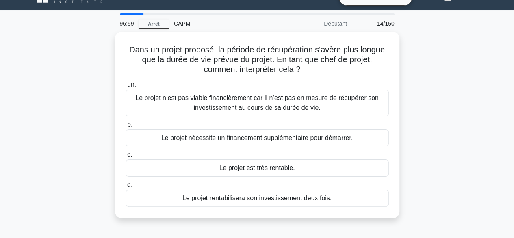
scroll to position [16, 0]
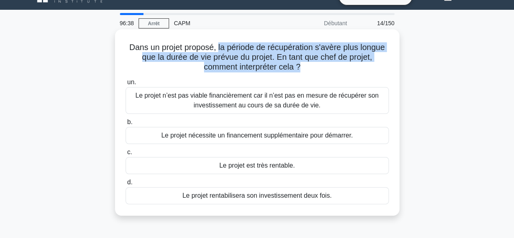
drag, startPoint x: 217, startPoint y: 46, endPoint x: 300, endPoint y: 65, distance: 85.8
click at [300, 65] on font "Dans un projet proposé, la période de récupération s'avère plus longue que la d…" at bounding box center [256, 57] width 255 height 28
copy font "la période de récupération s'avère plus longue que la durée de vie prévue du pr…"
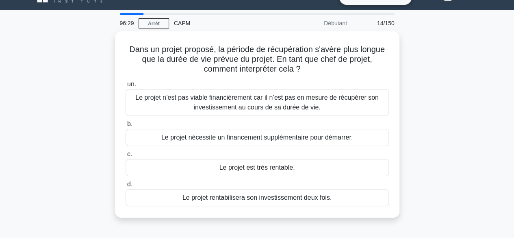
click at [60, 128] on div "Dans un projet proposé, la période de récupération s'avère plus longue que la d…" at bounding box center [257, 129] width 463 height 196
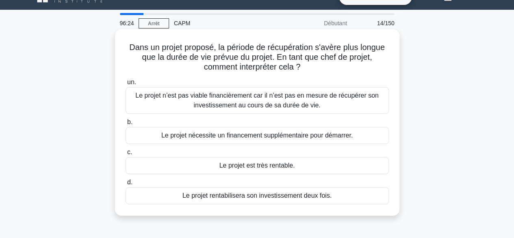
click at [242, 195] on font "Le projet rentabilisera son investissement deux fois." at bounding box center [256, 195] width 149 height 7
click at [125, 185] on input "d. Le projet rentabilisera son investissement deux fois." at bounding box center [125, 181] width 0 height 5
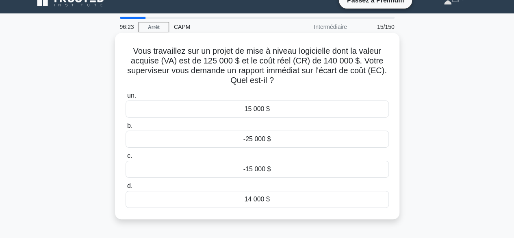
scroll to position [14, 0]
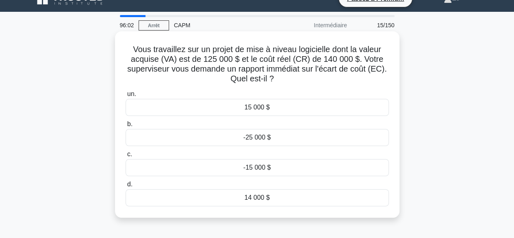
click at [233, 168] on div "-15 000 $" at bounding box center [256, 167] width 263 height 17
click at [125, 157] on input "c. -15 000 $" at bounding box center [125, 153] width 0 height 5
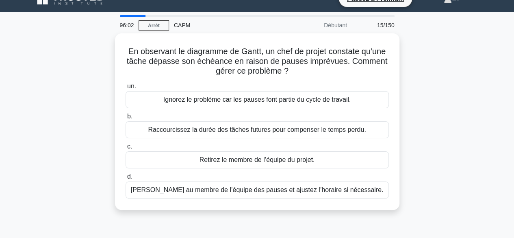
scroll to position [0, 0]
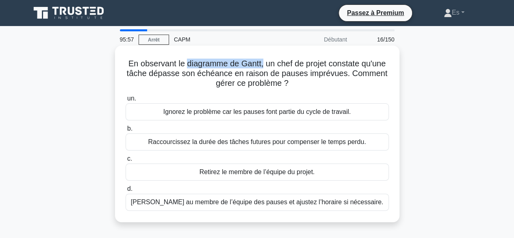
drag, startPoint x: 183, startPoint y: 60, endPoint x: 262, endPoint y: 60, distance: 79.2
click at [262, 60] on font "En observant le diagramme de Gantt, un chef de projet constate qu'une tâche dép…" at bounding box center [257, 73] width 261 height 28
copy font "diagramme de Gantt,"
click at [189, 85] on h5 "En observant le diagramme de Gantt, un chef de projet constate qu'une tâche dép…" at bounding box center [257, 73] width 265 height 30
click at [223, 203] on font "Parlez au membre de l’équipe des pauses et ajustez l’horaire si nécessaire." at bounding box center [257, 201] width 253 height 7
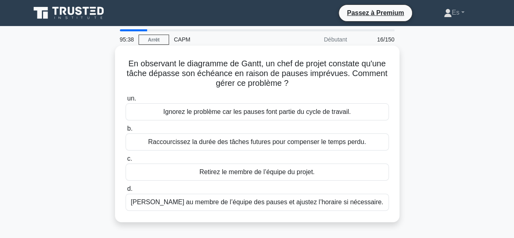
click at [125, 191] on input "d. Parlez au membre de l’équipe des pauses et ajustez l’horaire si nécessaire." at bounding box center [125, 188] width 0 height 5
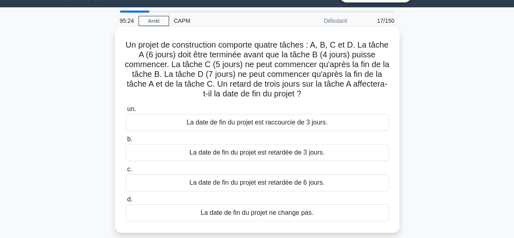
scroll to position [18, 0]
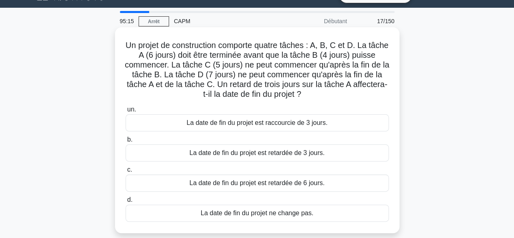
click at [242, 215] on font "La date de fin du projet ne change pas." at bounding box center [257, 212] width 113 height 7
click at [125, 202] on input "d. La date de fin du projet ne change pas." at bounding box center [125, 199] width 0 height 5
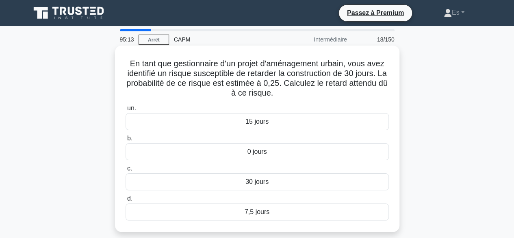
scroll to position [7, 0]
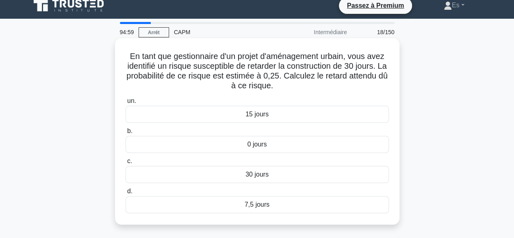
click at [271, 202] on div "7,5 jours" at bounding box center [256, 204] width 263 height 17
click at [125, 194] on input "d. 7,5 jours" at bounding box center [125, 190] width 0 height 5
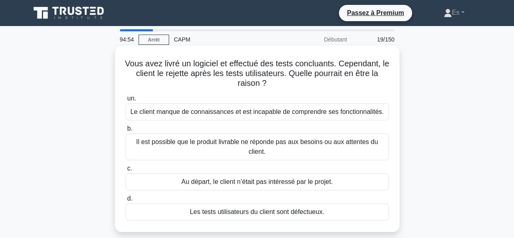
scroll to position [5, 0]
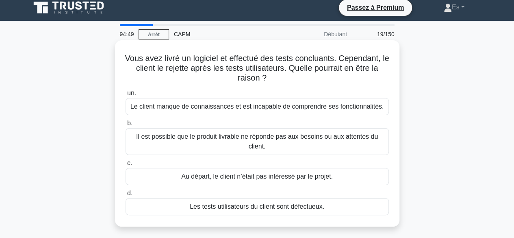
click at [235, 140] on font "Il est possible que le produit livrable ne réponde pas aux besoins ou aux atten…" at bounding box center [257, 141] width 242 height 17
click at [125, 126] on input "b. Il est possible que le produit livrable ne réponde pas aux besoins ou aux at…" at bounding box center [125, 123] width 0 height 5
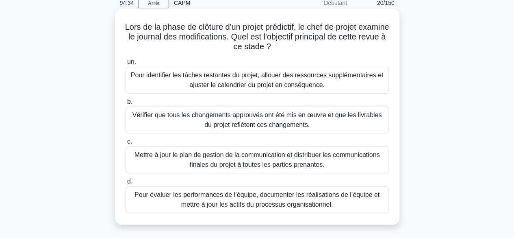
scroll to position [37, 0]
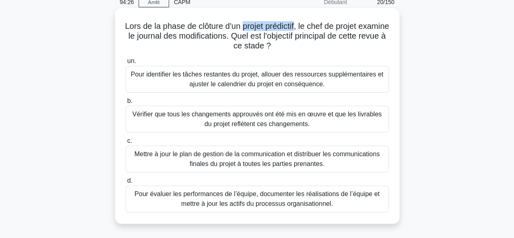
drag, startPoint x: 258, startPoint y: 27, endPoint x: 309, endPoint y: 28, distance: 51.2
click at [309, 28] on font "Lors de la phase de clôture d'un projet prédictif, le chef de projet examine le…" at bounding box center [257, 36] width 264 height 28
copy font "projet prédicti"
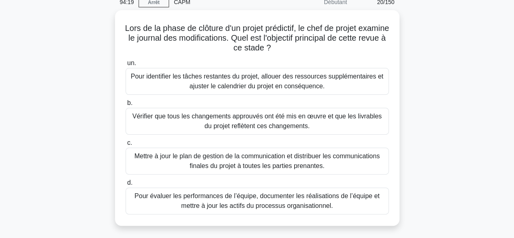
click at [94, 106] on div "Lors de la phase de clôture d'un projet prédictif, le chef de projet examine le…" at bounding box center [257, 122] width 463 height 225
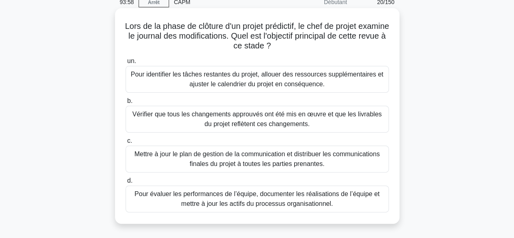
click at [322, 123] on font "Vérifier que tous les changements approuvés ont été mis en œuvre et que les liv…" at bounding box center [257, 118] width 256 height 19
click at [125, 104] on input "b. Vérifier que tous les changements approuvés ont été mis en œuvre et que les …" at bounding box center [125, 100] width 0 height 5
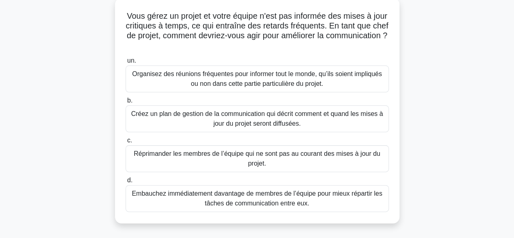
scroll to position [48, 0]
click at [230, 113] on font "Créez un plan de gestion de la communication qui décrit comment et quand les mi…" at bounding box center [257, 118] width 252 height 17
click at [125, 103] on input "b. Créez un plan de gestion de la communication qui décrit comment et quand les…" at bounding box center [125, 99] width 0 height 5
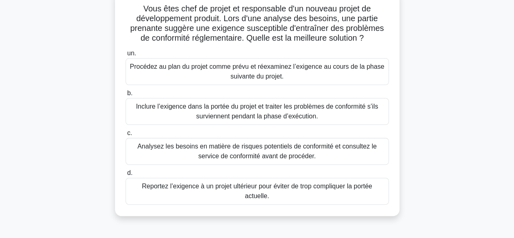
scroll to position [51, 0]
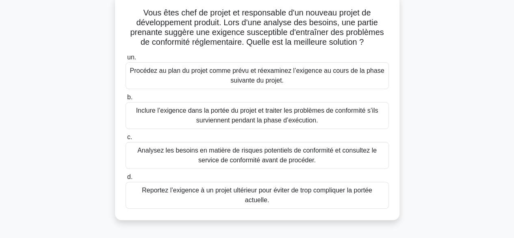
click at [204, 154] on font "Analysez les besoins en matière de risques potentiels de conformité et consulte…" at bounding box center [256, 155] width 239 height 17
click at [125, 140] on input "c. Analysez les besoins en matière de risques potentiels de conformité et consu…" at bounding box center [125, 136] width 0 height 5
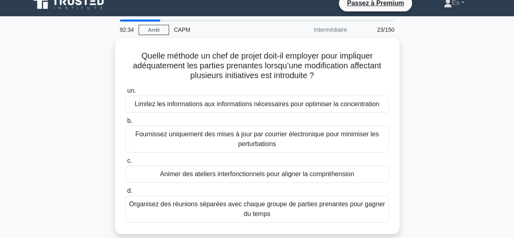
scroll to position [13, 0]
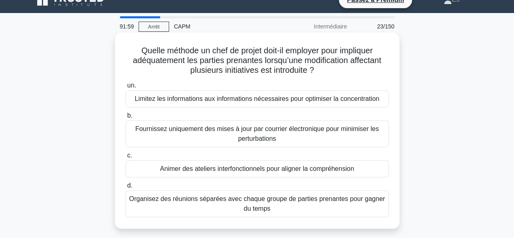
click at [201, 169] on font "Animer des ateliers interfonctionnels pour aligner la compréhension" at bounding box center [257, 168] width 194 height 7
click at [125, 158] on input "c. Animer des ateliers interfonctionnels pour aligner la compréhension" at bounding box center [125, 155] width 0 height 5
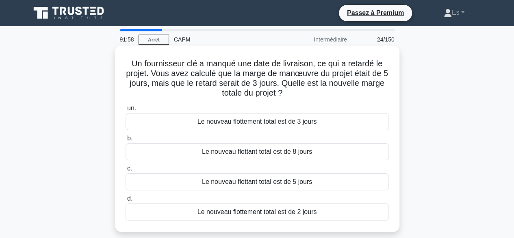
scroll to position [5, 0]
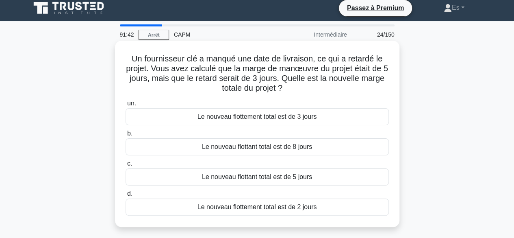
click at [272, 208] on font "Le nouveau flottement total est de 2 jours" at bounding box center [256, 206] width 119 height 7
click at [125, 196] on input "d. Le nouveau flottement total est de 2 jours" at bounding box center [125, 193] width 0 height 5
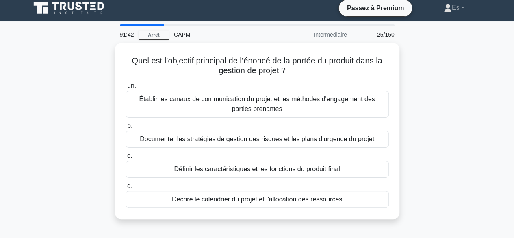
scroll to position [0, 0]
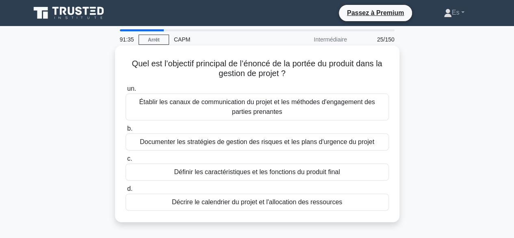
drag, startPoint x: 239, startPoint y: 62, endPoint x: 294, endPoint y: 74, distance: 56.9
click at [294, 74] on h5 "Quel est l’objectif principal de l’énoncé de la portée du produit dans la gesti…" at bounding box center [257, 68] width 265 height 20
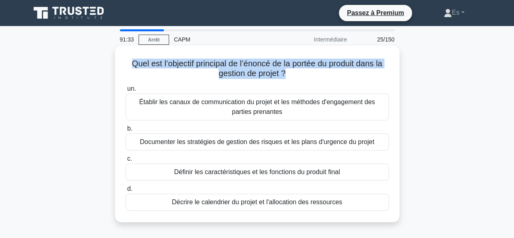
drag, startPoint x: 130, startPoint y: 64, endPoint x: 284, endPoint y: 72, distance: 154.1
click at [284, 72] on font "Quel est l’objectif principal de l’énoncé de la portée du produit dans la gesti…" at bounding box center [257, 68] width 250 height 19
copy font "Quel est l’objectif principal de l’énoncé de la portée du produit dans la gesti…"
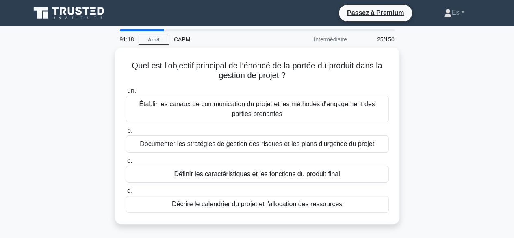
click at [90, 155] on div "Quel est l’objectif principal de l’énoncé de la portée du produit dans la gesti…" at bounding box center [257, 141] width 463 height 186
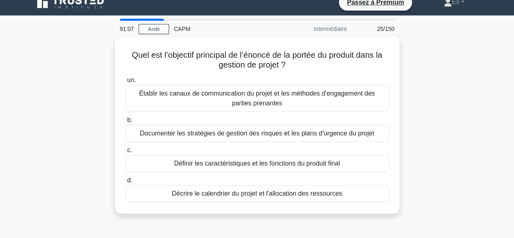
scroll to position [11, 0]
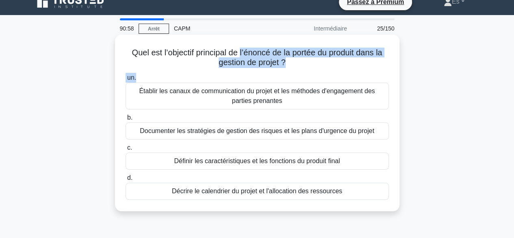
drag, startPoint x: 238, startPoint y: 53, endPoint x: 351, endPoint y: 72, distance: 114.5
click at [351, 72] on div "Quel est l’objectif principal de l’énoncé de la portée du produit dans la gesti…" at bounding box center [257, 123] width 278 height 170
copy div "l’énoncé de la portée du produit dans la gestion de projet ? .spinner_0XTQ{tran…"
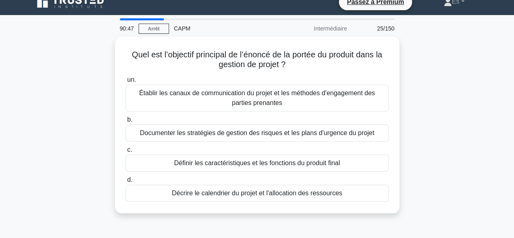
click at [76, 170] on div "Quel est l’objectif principal de l’énoncé de la portée du produit dans la gesti…" at bounding box center [257, 130] width 463 height 186
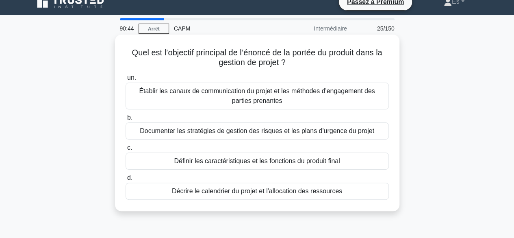
click at [212, 130] on font "Documenter les stratégies de gestion des risques et les plans d'urgence du proj…" at bounding box center [257, 130] width 234 height 7
click at [125, 120] on input "b. Documenter les stratégies de gestion des risques et les plans d'urgence du p…" at bounding box center [125, 117] width 0 height 5
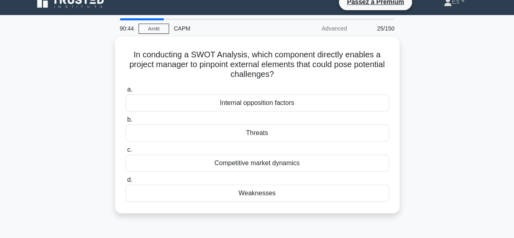
scroll to position [0, 0]
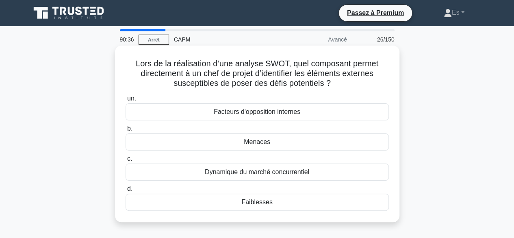
click at [280, 142] on div "Menaces" at bounding box center [256, 141] width 263 height 17
click at [125, 131] on input "b. Menaces" at bounding box center [125, 128] width 0 height 5
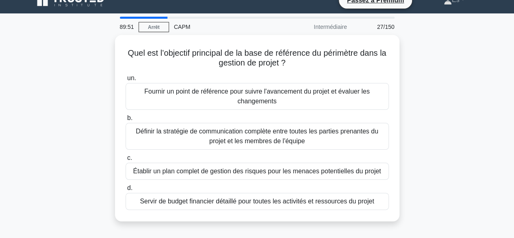
scroll to position [13, 0]
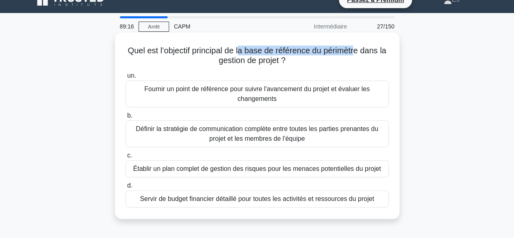
drag, startPoint x: 238, startPoint y: 52, endPoint x: 356, endPoint y: 52, distance: 117.7
click at [356, 52] on font "Quel est l’objectif principal de la base de référence du périmètre dans la gest…" at bounding box center [257, 55] width 258 height 19
copy font "a base de référence du périmètr"
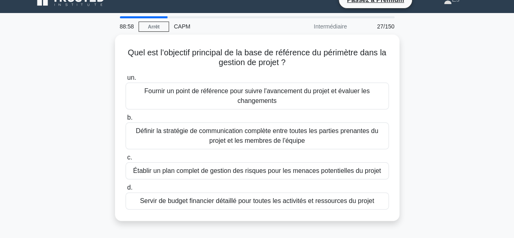
click at [31, 127] on div "Quel est l’objectif principal de la base de référence du périmètre dans la gest…" at bounding box center [257, 133] width 463 height 196
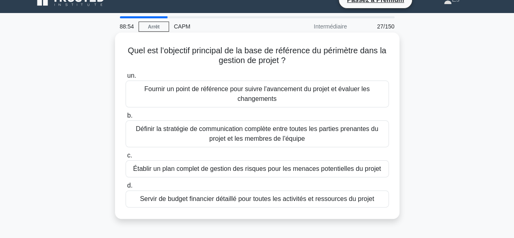
click at [180, 173] on div "Établir un plan complet de gestion des risques pour les menaces potentielles du…" at bounding box center [256, 168] width 263 height 17
click at [125, 158] on input "c. Établir un plan complet de gestion des risques pour les menaces potentielles…" at bounding box center [125, 155] width 0 height 5
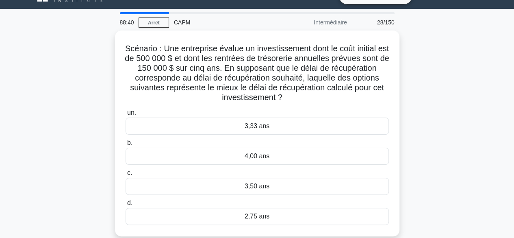
scroll to position [20, 0]
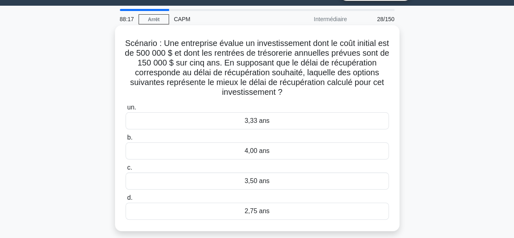
click at [275, 124] on div "3,33 ans" at bounding box center [256, 120] width 263 height 17
click at [125, 110] on input "un. 3,33 ans" at bounding box center [125, 107] width 0 height 5
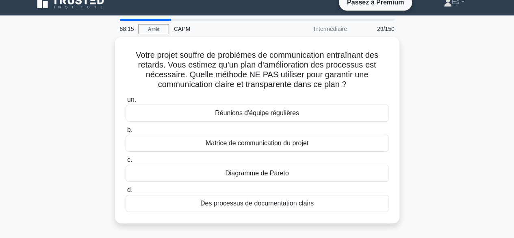
scroll to position [11, 0]
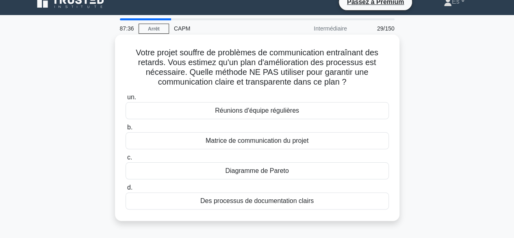
click at [248, 172] on font "Diagramme de Pareto" at bounding box center [257, 170] width 64 height 7
click at [125, 160] on input "c. Diagramme de Pareto" at bounding box center [125, 157] width 0 height 5
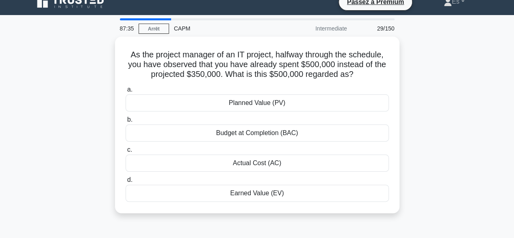
scroll to position [0, 0]
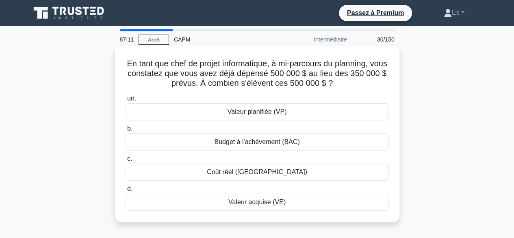
drag, startPoint x: 298, startPoint y: 143, endPoint x: 214, endPoint y: 139, distance: 84.9
click at [214, 139] on div "Budget à l'achèvement (BAC)" at bounding box center [256, 141] width 263 height 17
copy font "Budget à l'achèvement (BAC)"
click at [181, 143] on div "Budget à l'achèvement (BAC)" at bounding box center [256, 141] width 263 height 17
click at [125, 131] on input "b. Budget à l'achèvement (BAC)" at bounding box center [125, 128] width 0 height 5
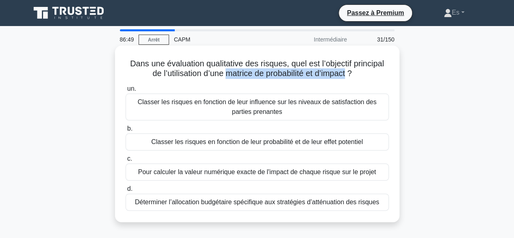
drag, startPoint x: 226, startPoint y: 74, endPoint x: 349, endPoint y: 73, distance: 123.4
click at [349, 73] on font "Dans une évaluation qualitative des risques, quel est l’objectif principal de l…" at bounding box center [257, 68] width 254 height 19
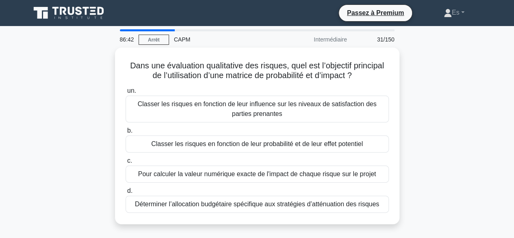
click at [93, 114] on div "Dans une évaluation qualitative des risques, quel est l’objectif principal de l…" at bounding box center [257, 141] width 463 height 186
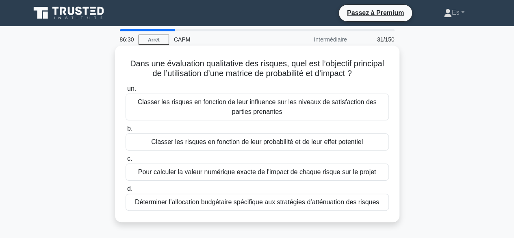
click at [191, 175] on font "Pour calculer la valeur numérique exacte de l'impact de chaque risque sur le pr…" at bounding box center [257, 171] width 238 height 7
click at [125, 161] on input "c. Pour calculer la valeur numérique exacte de l'impact de chaque risque sur le…" at bounding box center [125, 158] width 0 height 5
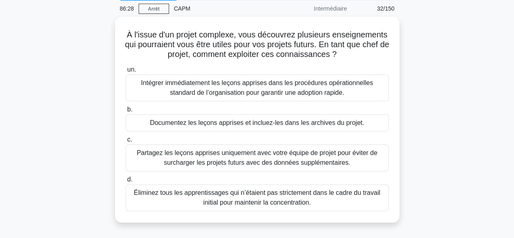
scroll to position [36, 0]
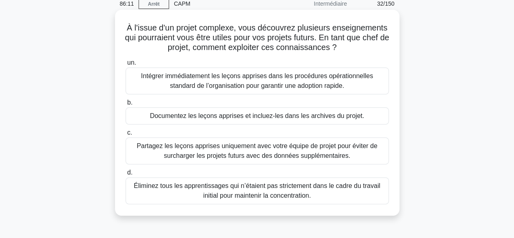
click at [154, 119] on font "Documentez les leçons apprises et incluez-les dans les archives du projet." at bounding box center [257, 115] width 214 height 7
click at [125, 105] on input "b. Documentez les leçons apprises et incluez-les dans les archives du projet." at bounding box center [125, 102] width 0 height 5
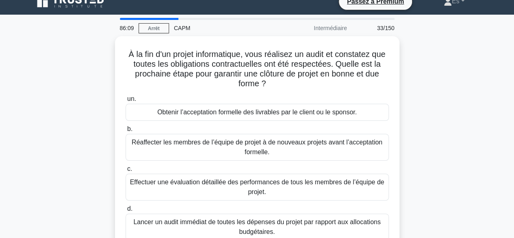
scroll to position [18, 0]
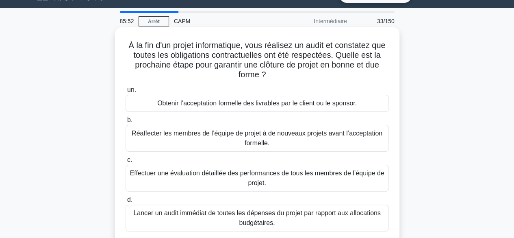
click at [181, 102] on font "Obtenir l’acceptation formelle des livrables par le client ou le sponsor." at bounding box center [256, 102] width 199 height 7
click at [125, 93] on input "un. Obtenir l’acceptation formelle des livrables par le client ou le sponsor." at bounding box center [125, 89] width 0 height 5
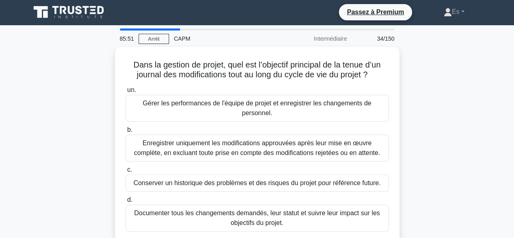
scroll to position [0, 0]
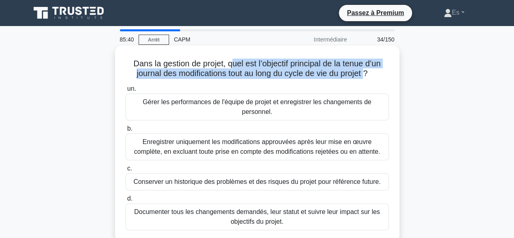
drag, startPoint x: 229, startPoint y: 65, endPoint x: 367, endPoint y: 74, distance: 138.4
click at [367, 74] on font "Dans la gestion de projet, quel est l’objectif principal de la tenue d’un journ…" at bounding box center [256, 68] width 247 height 19
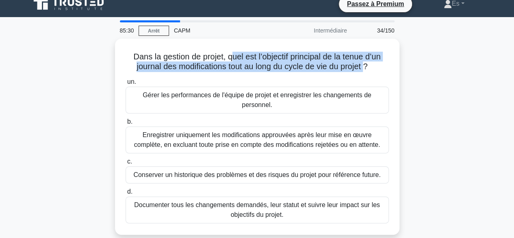
scroll to position [11, 0]
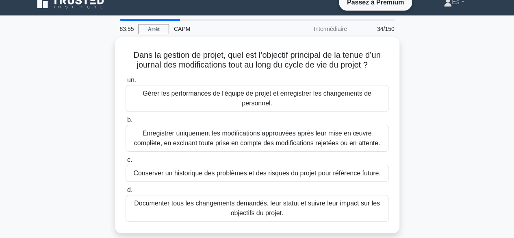
click at [61, 121] on div "Dans la gestion de projet, quel est l’objectif principal de la tenue d’un journ…" at bounding box center [257, 139] width 463 height 205
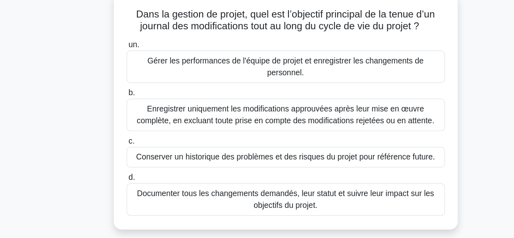
scroll to position [14, 0]
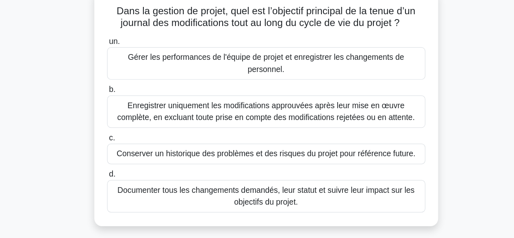
click at [173, 199] on font "Documenter tous les changements demandés, leur statut et suivre leur impact sur…" at bounding box center [257, 202] width 246 height 17
click at [125, 187] on input "d. Documenter tous les changements demandés, leur statut et suivre leur impact …" at bounding box center [125, 184] width 0 height 5
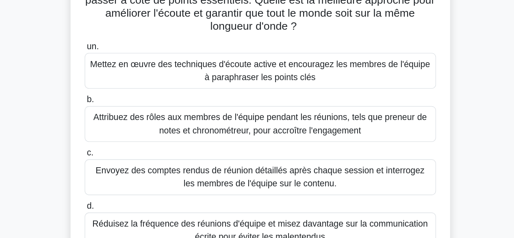
scroll to position [44, 0]
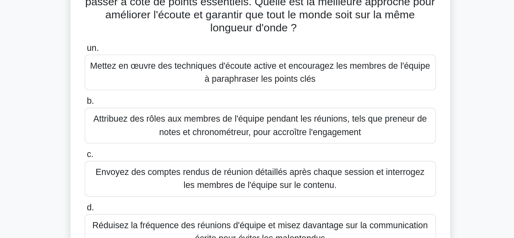
click at [222, 176] on font "Envoyez des comptes rendus de réunion détaillés après chaque session et interro…" at bounding box center [257, 171] width 246 height 17
click at [125, 156] on input "c. Envoyez des comptes rendus de réunion détaillés après chaque session et inte…" at bounding box center [125, 153] width 0 height 5
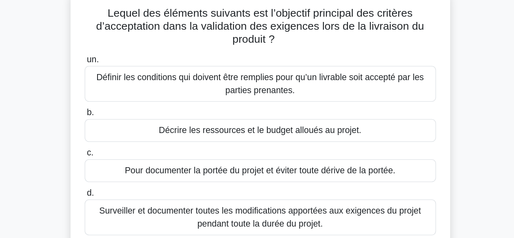
scroll to position [9, 0]
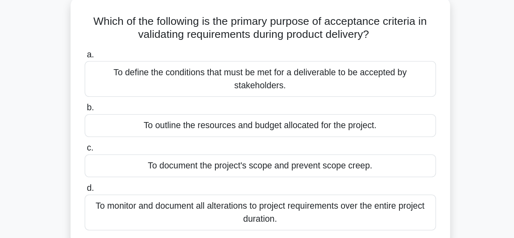
click at [203, 58] on h5 "Which of the following is the primary purpose of acceptance criteria in validat…" at bounding box center [257, 60] width 265 height 20
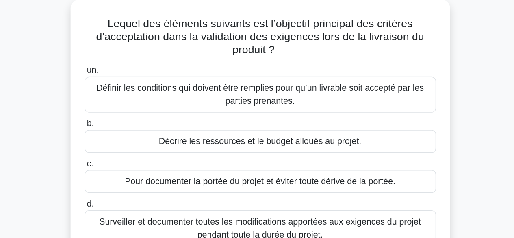
click at [99, 97] on div "Lequel des éléments suivants est l’objectif principal des critères d’acceptatio…" at bounding box center [257, 141] width 463 height 205
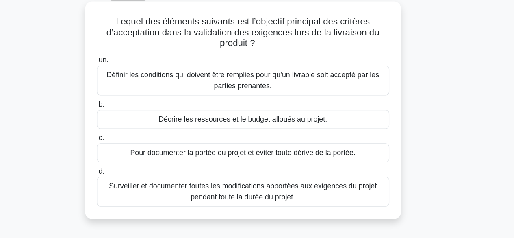
scroll to position [37, 0]
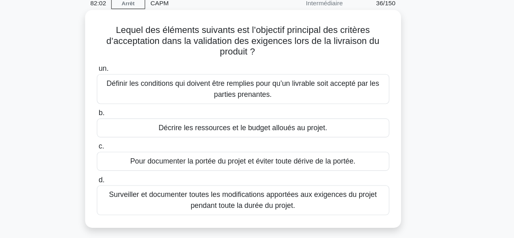
click at [261, 80] on font "Définir les conditions qui doivent être remplies pour qu’un livrable soit accep…" at bounding box center [257, 79] width 256 height 19
click at [125, 65] on input "un. Définir les conditions qui doivent être remplies pour qu’un livrable soit a…" at bounding box center [125, 61] width 0 height 5
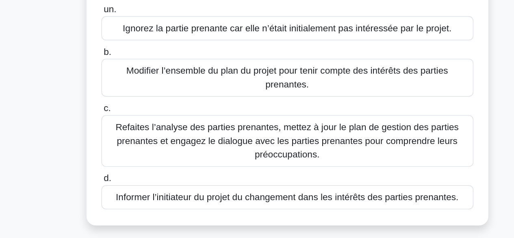
scroll to position [38, 0]
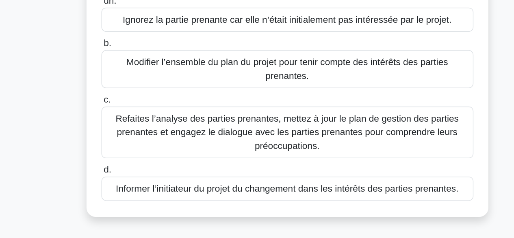
click at [157, 199] on font "Informer l’initiateur du projet du changement dans les intérêts des parties pre…" at bounding box center [257, 202] width 242 height 7
click at [125, 192] on input "d. Informer l’initiateur du projet du changement dans les intérêts des parties …" at bounding box center [125, 189] width 0 height 5
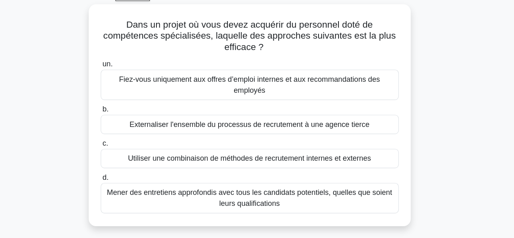
scroll to position [17, 0]
click at [185, 164] on font "Utiliser une combinaison de méthodes de recrutement internes et externes" at bounding box center [256, 163] width 214 height 7
click at [125, 153] on input "c. Utiliser une combinaison de méthodes de recrutement internes et externes" at bounding box center [125, 150] width 0 height 5
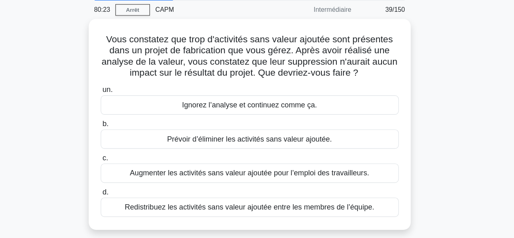
scroll to position [5, 0]
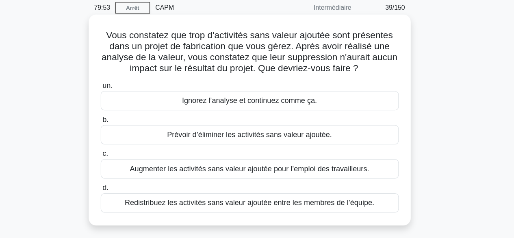
click at [223, 149] on font "Prévoir d’éliminer les activités sans valeur ajoutée." at bounding box center [256, 146] width 145 height 7
click at [125, 136] on input "b. Prévoir d’éliminer les activités sans valeur ajoutée." at bounding box center [125, 132] width 0 height 5
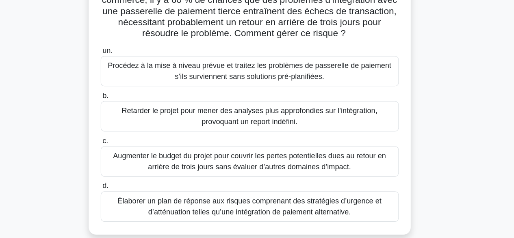
scroll to position [50, 0]
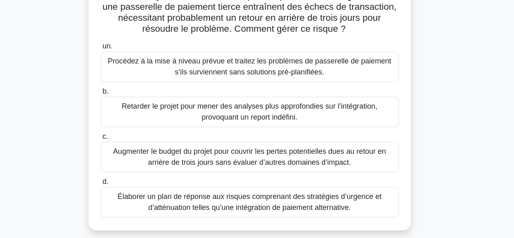
click at [210, 210] on font "Élaborer un plan de réponse aux risques comprenant des stratégies d’urgence et …" at bounding box center [256, 205] width 233 height 17
click at [125, 190] on input "d. Élaborer un plan de réponse aux risques comprenant des stratégies d’urgence …" at bounding box center [125, 187] width 0 height 5
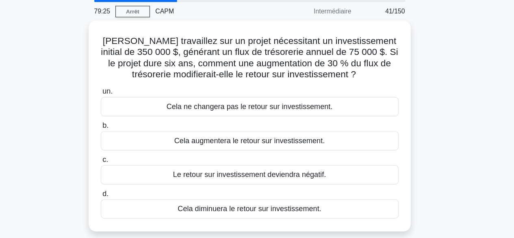
scroll to position [2, 0]
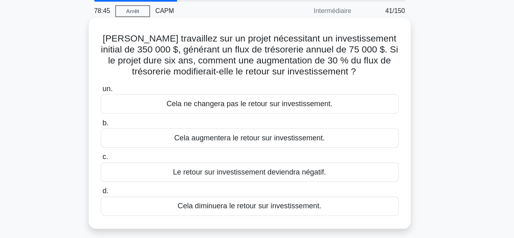
click at [271, 145] on font "Cela augmentera le retour sur investissement." at bounding box center [256, 148] width 133 height 7
click at [125, 138] on input "b. Cela augmentera le retour sur investissement." at bounding box center [125, 135] width 0 height 5
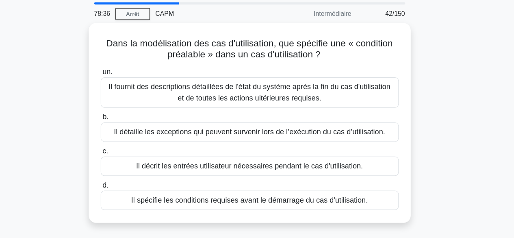
scroll to position [0, 0]
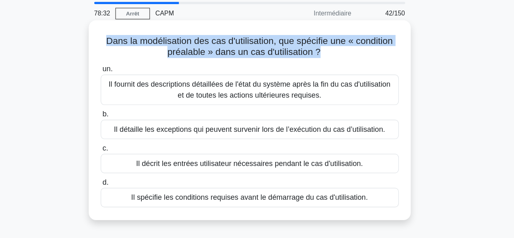
drag, startPoint x: 124, startPoint y: 63, endPoint x: 320, endPoint y: 72, distance: 195.9
click at [320, 72] on div "Dans la modélisation des cas d'utilisation, que spécifie une « condition préala…" at bounding box center [257, 134] width 278 height 170
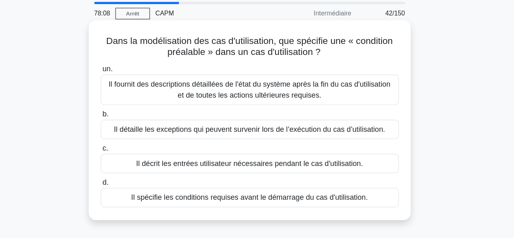
click at [145, 197] on div "Il spécifie les conditions requises avant le démarrage du cas d'utilisation." at bounding box center [256, 201] width 263 height 17
click at [125, 191] on input "d. Il spécifie les conditions requises avant le démarrage du cas d'utilisation." at bounding box center [125, 188] width 0 height 5
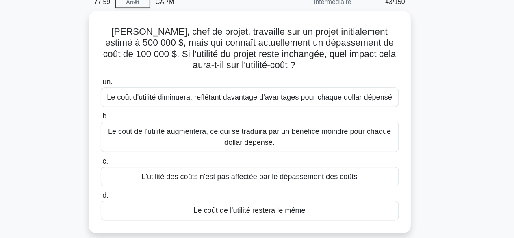
scroll to position [12, 0]
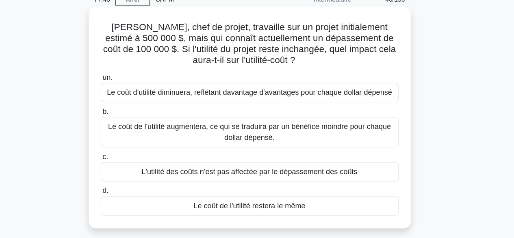
click at [249, 179] on font "L'utilité des coûts n'est pas affectée par le dépassement des coûts" at bounding box center [257, 178] width 190 height 7
click at [125, 168] on input "c. L'utilité des coûts n'est pas affectée par le dépassement des coûts" at bounding box center [125, 165] width 0 height 5
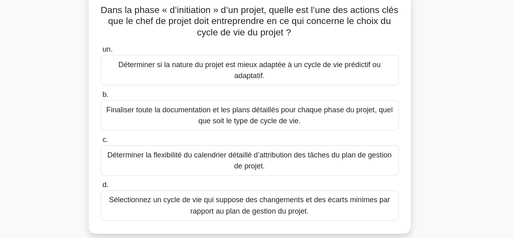
scroll to position [49, 0]
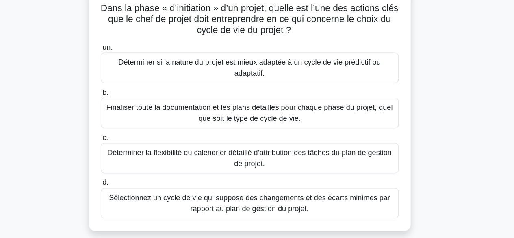
click at [166, 108] on font "Finaliser toute la documentation et les plans détaillés pour chaque phase du pr…" at bounding box center [257, 107] width 256 height 19
click at [125, 92] on input "b. Finaliser toute la documentation et les plans détaillés pour chaque phase du…" at bounding box center [125, 89] width 0 height 5
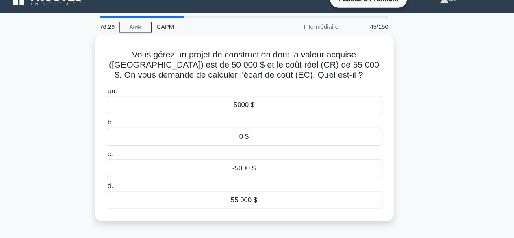
scroll to position [9, 0]
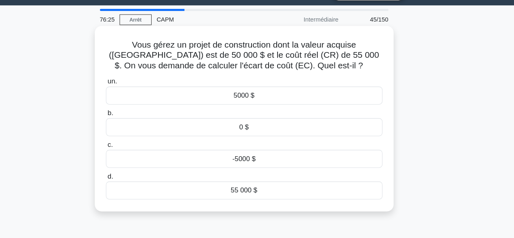
click at [219, 165] on div "-5000 $" at bounding box center [256, 162] width 263 height 17
click at [125, 152] on input "c. -5000 $" at bounding box center [125, 149] width 0 height 5
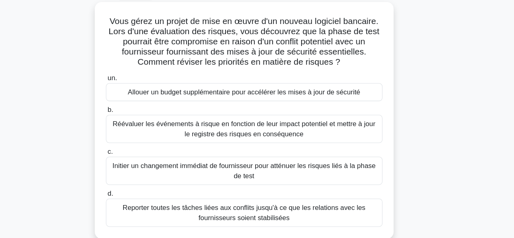
scroll to position [38, 0]
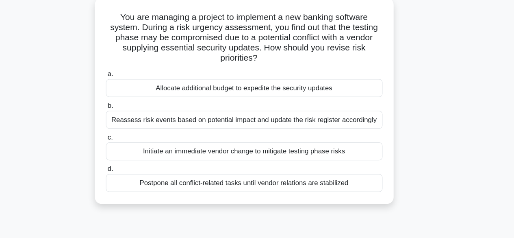
click at [426, 68] on div "You are managing a project to implement a new banking software system. During a…" at bounding box center [257, 111] width 463 height 205
click at [425, 73] on div "You are managing a project to implement a new banking software system. During a…" at bounding box center [257, 111] width 463 height 205
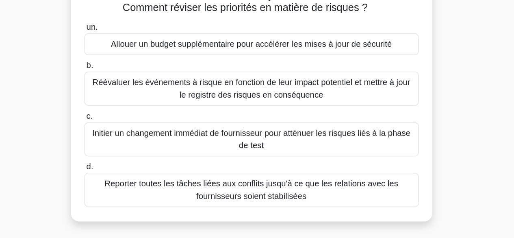
scroll to position [49, 0]
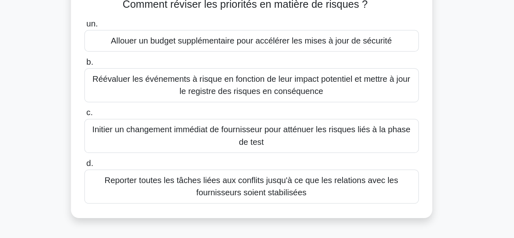
click at [207, 124] on font "Réévaluer les événements à risque en fonction de leur impact potentiel et mettr…" at bounding box center [257, 117] width 250 height 17
click at [125, 102] on input "b. Réévaluer les événements à risque en fonction de leur impact potentiel et me…" at bounding box center [125, 99] width 0 height 5
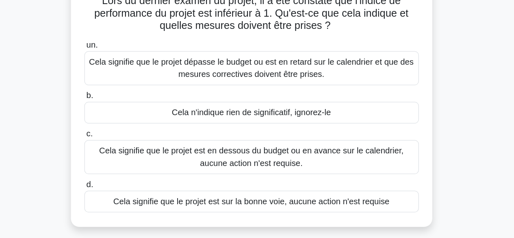
scroll to position [12, 0]
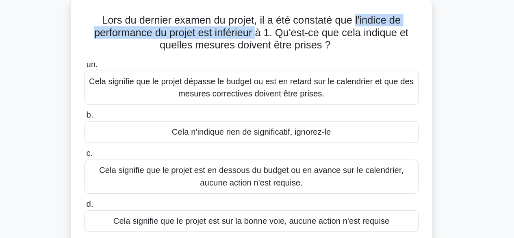
drag, startPoint x: 340, startPoint y: 50, endPoint x: 262, endPoint y: 64, distance: 79.6
click at [262, 64] on font "Lors du dernier examen du projet, il a été constaté que l'indice de performance…" at bounding box center [256, 61] width 247 height 28
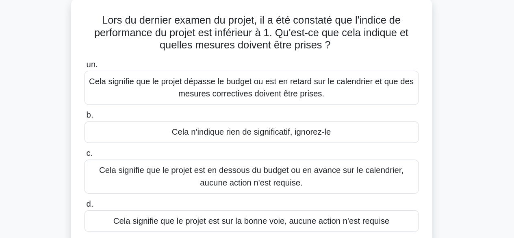
click at [190, 178] on font "Cela signifie que le projet est en dessous du budget ou en avance sur le calend…" at bounding box center [257, 173] width 256 height 19
click at [125, 159] on input "c. Cela signifie que le projet est en dessous du budget ou en avance sur le cal…" at bounding box center [125, 155] width 0 height 5
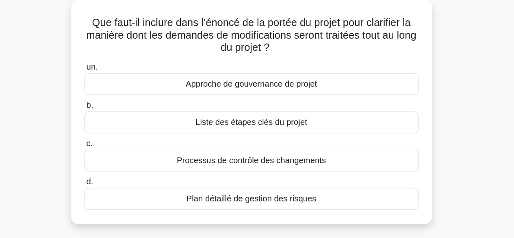
scroll to position [0, 0]
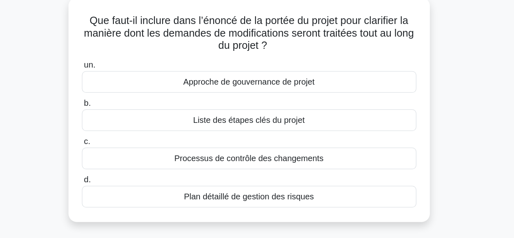
click at [222, 114] on font "Approche de gouvernance de projet" at bounding box center [256, 111] width 103 height 7
click at [125, 101] on input "un. Approche de gouvernance de projet" at bounding box center [125, 98] width 0 height 5
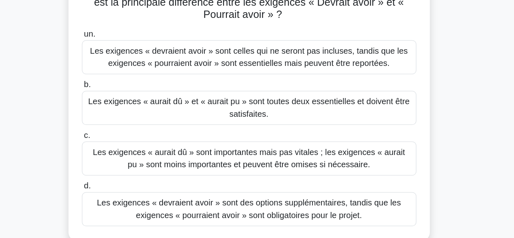
scroll to position [21, 0]
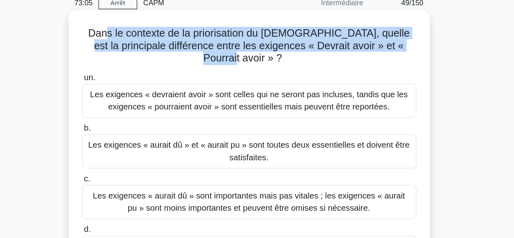
drag, startPoint x: 141, startPoint y: 41, endPoint x: 390, endPoint y: 52, distance: 249.1
click at [390, 52] on div "Dans le contexte de la priorisation du MoSCoW, quelle est la principale différe…" at bounding box center [257, 132] width 278 height 209
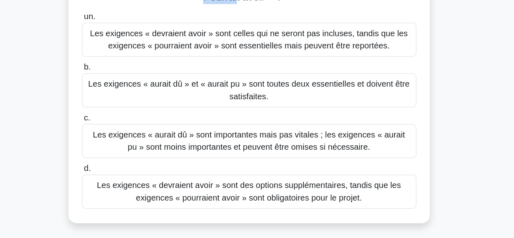
scroll to position [36, 0]
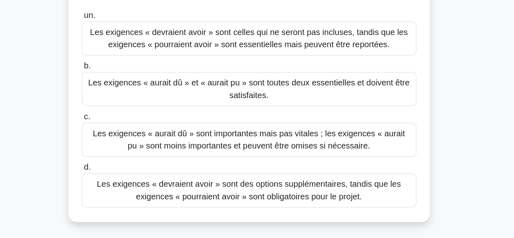
click at [229, 192] on font "Les exigences « devraient avoir » sont des options supplémentaires, tandis que …" at bounding box center [256, 200] width 239 height 17
click at [125, 185] on input "d. Les exigences « devraient avoir » sont des options supplémentaires, tandis q…" at bounding box center [125, 181] width 0 height 5
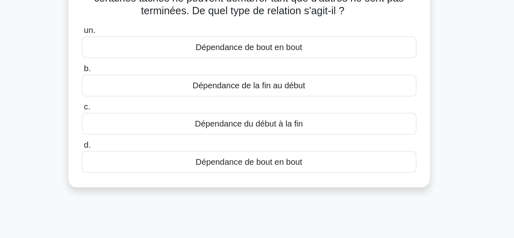
scroll to position [0, 0]
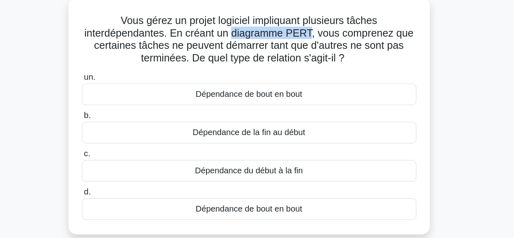
drag, startPoint x: 245, startPoint y: 72, endPoint x: 306, endPoint y: 72, distance: 61.3
click at [306, 72] on font "Vous gérez un projet logiciel impliquant plusieurs tâches interdépendantes. En …" at bounding box center [256, 78] width 259 height 38
click at [304, 91] on font "Vous gérez un projet logiciel impliquant plusieurs tâches interdépendantes. En …" at bounding box center [256, 78] width 259 height 38
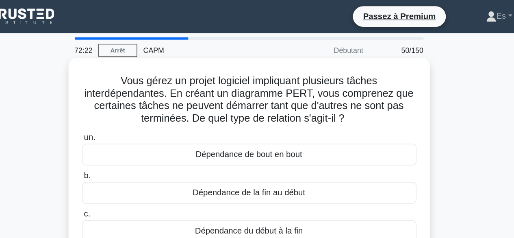
click at [392, 84] on div "Vous gérez un projet logiciel impliquant plusieurs tâches interdépendantes. En …" at bounding box center [257, 138] width 278 height 179
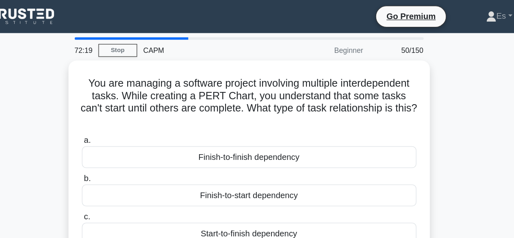
click at [411, 119] on div "You are managing a software project involving multiple interdependent tasks. Wh…" at bounding box center [257, 146] width 463 height 196
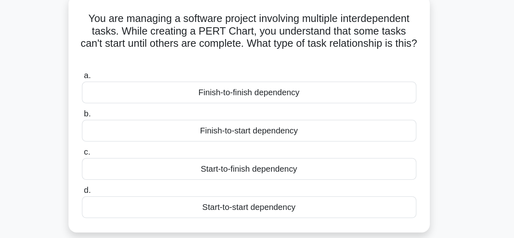
scroll to position [1, 0]
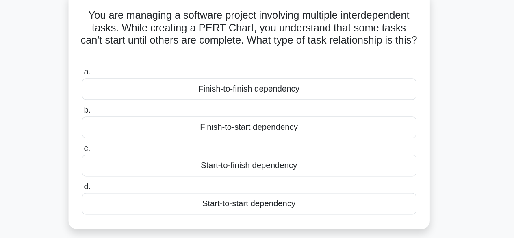
click at [297, 119] on div "Finish-to-finish dependency" at bounding box center [256, 120] width 263 height 17
click at [125, 110] on input "a. Finish-to-finish dependency" at bounding box center [125, 107] width 0 height 5
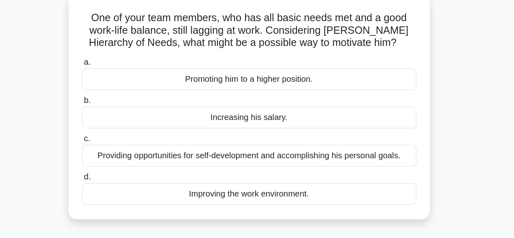
scroll to position [0, 0]
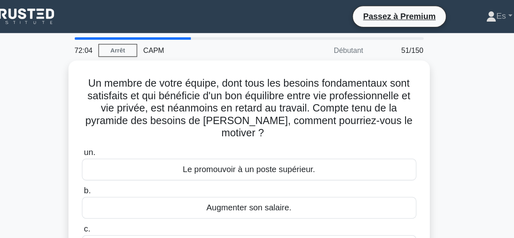
click at [413, 105] on div "Un membre de votre équipe, dont tous les besoins fondamentaux sont satisfaits e…" at bounding box center [257, 155] width 463 height 215
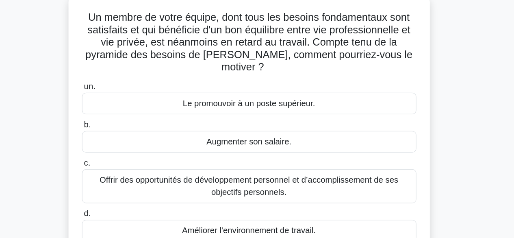
scroll to position [35, 0]
click at [306, 166] on font "Offrir des opportunités de développement personnel et d’accomplissement de ses …" at bounding box center [257, 160] width 256 height 19
click at [125, 146] on input "c. Offrir des opportunités de développement personnel et d’accomplissement de s…" at bounding box center [125, 142] width 0 height 5
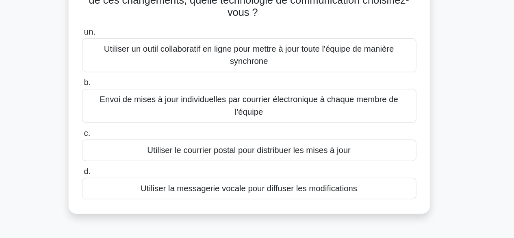
scroll to position [43, 0]
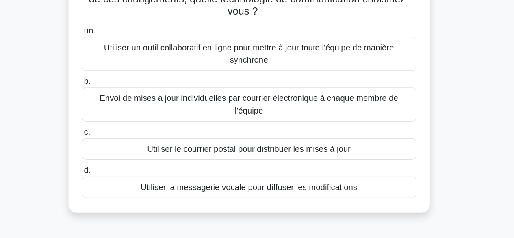
click at [267, 101] on font "Utiliser un outil collaboratif en ligne pour mettre à jour toute l'équipe de ma…" at bounding box center [257, 92] width 228 height 17
click at [125, 78] on input "un. Utiliser un outil collaboratif en ligne pour mettre à jour toute l'équipe d…" at bounding box center [125, 74] width 0 height 5
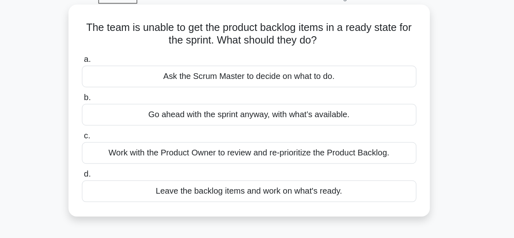
scroll to position [0, 0]
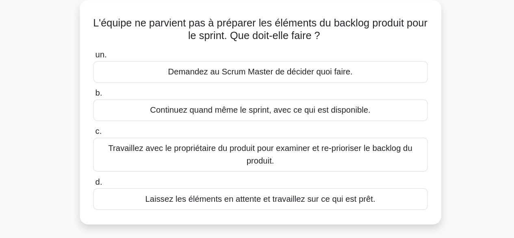
click at [208, 175] on font "Travaillez avec le propriétaire du produit pour examiner et re-prioriser le bac…" at bounding box center [257, 166] width 256 height 19
click at [125, 151] on input "c. Travaillez avec le propriétaire du produit pour examiner et re-prioriser le …" at bounding box center [125, 148] width 0 height 5
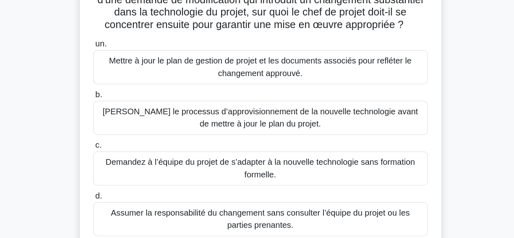
scroll to position [34, 0]
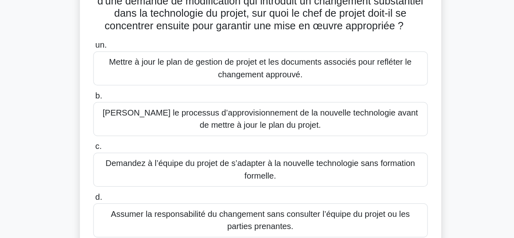
click at [233, 101] on font "Mettre à jour le plan de gestion de projet et les documents associés pour reflé…" at bounding box center [257, 92] width 238 height 17
click at [125, 77] on input "un. Mettre à jour le plan de gestion de projet et les documents associés pour r…" at bounding box center [125, 74] width 0 height 5
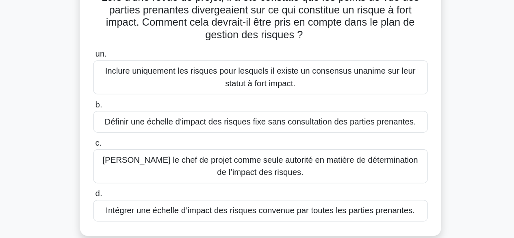
scroll to position [30, 0]
click at [257, 202] on font "Intégrer une échelle d’impact des risques convenue par toutes les parties prena…" at bounding box center [256, 200] width 243 height 7
click at [125, 190] on input "d. Intégrer une échelle d’impact des risques convenue par toutes les parties pr…" at bounding box center [125, 187] width 0 height 5
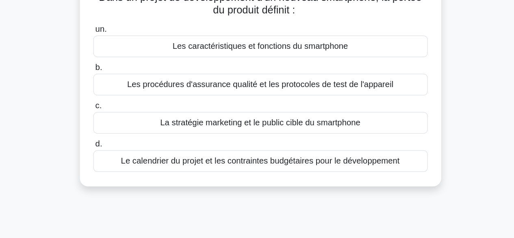
scroll to position [0, 0]
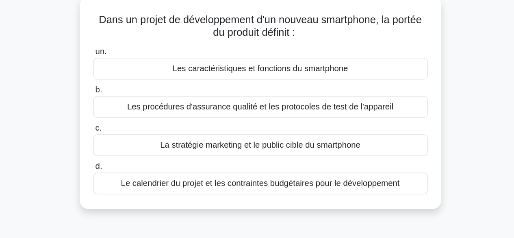
click at [138, 60] on font "Dans un projet de développement d'un nouveau smartphone, la portée du produit d…" at bounding box center [257, 68] width 254 height 19
drag, startPoint x: 134, startPoint y: 61, endPoint x: 290, endPoint y: 72, distance: 155.9
click at [290, 72] on h5 "Dans un projet de développement d'un nouveau smartphone, la portée du produit d…" at bounding box center [257, 68] width 265 height 20
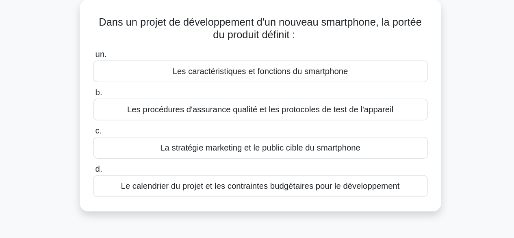
click at [81, 108] on div "Dans un projet de développement d'un nouveau smartphone, la portée du produit d…" at bounding box center [257, 136] width 463 height 176
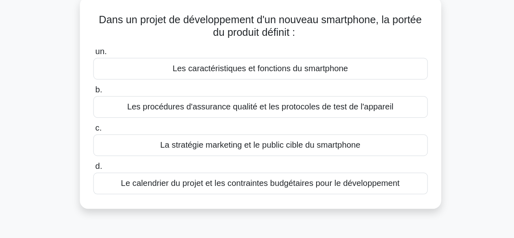
click at [246, 102] on font "Les caractéristiques et fonctions du smartphone" at bounding box center [257, 101] width 138 height 7
click at [125, 91] on input "un. Les caractéristiques et fonctions du smartphone" at bounding box center [125, 88] width 0 height 5
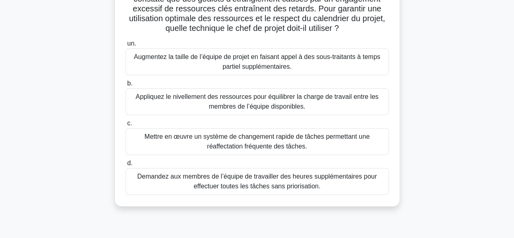
scroll to position [82, 0]
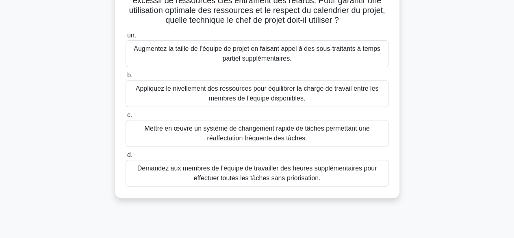
click at [269, 91] on font "Appliquez le nivellement des ressources pour équilibrer la charge de travail en…" at bounding box center [257, 93] width 243 height 17
click at [125, 78] on input "b. Appliquez le nivellement des ressources pour équilibrer la charge de travail…" at bounding box center [125, 75] width 0 height 5
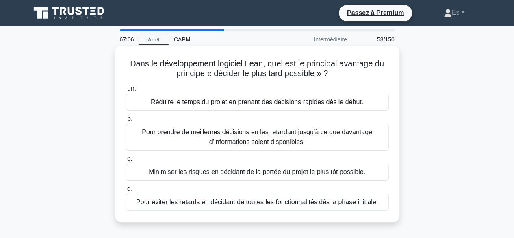
scroll to position [29, 0]
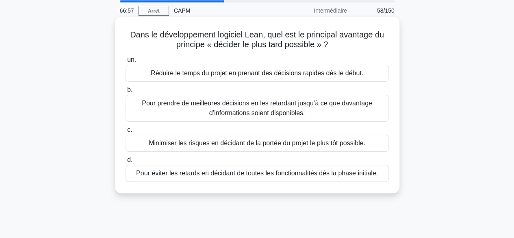
click at [249, 114] on font "Pour prendre de meilleures décisions en les retardant jusqu’à ce que davantage …" at bounding box center [257, 107] width 230 height 17
click at [125, 93] on input "b. Pour prendre de meilleures décisions en les retardant jusqu’à ce que davanta…" at bounding box center [125, 89] width 0 height 5
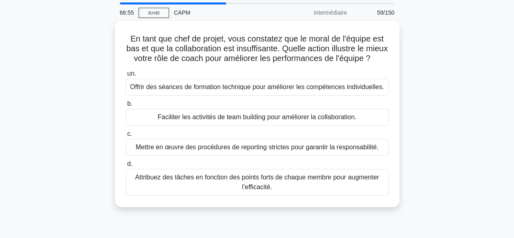
scroll to position [32, 0]
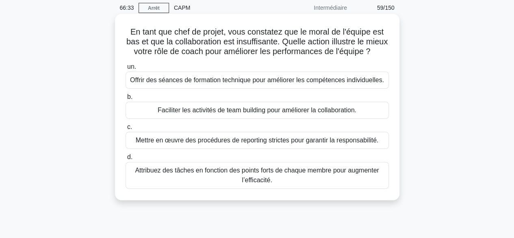
click at [224, 113] on font "Faciliter les activités de team building pour améliorer la collaboration." at bounding box center [257, 109] width 199 height 7
click at [125, 99] on input "b. Faciliter les activités de team building pour améliorer la collaboration." at bounding box center [125, 96] width 0 height 5
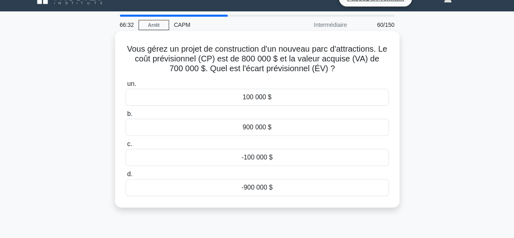
scroll to position [15, 0]
click at [254, 103] on div "100 000 $" at bounding box center [256, 96] width 263 height 17
click at [125, 86] on input "un. 100 000 $" at bounding box center [125, 83] width 0 height 5
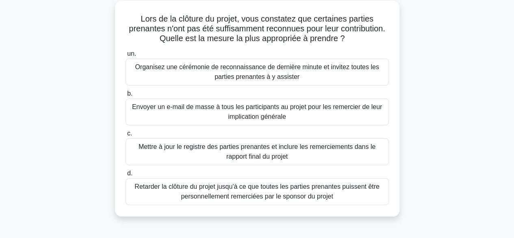
scroll to position [48, 0]
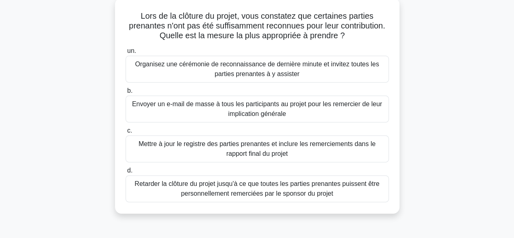
click at [236, 107] on font "Envoyer un e-mail de masse à tous les participants au projet pour les remercier…" at bounding box center [257, 108] width 250 height 17
click at [125, 93] on input "b. Envoyer un e-mail de masse à tous les participants au projet pour les remerc…" at bounding box center [125, 90] width 0 height 5
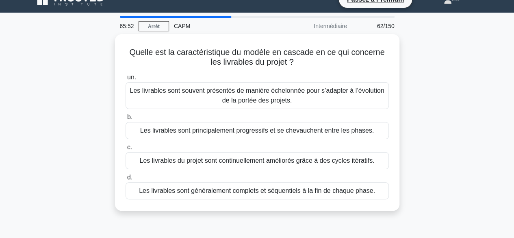
scroll to position [16, 0]
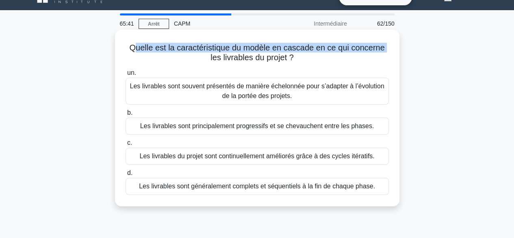
drag, startPoint x: 128, startPoint y: 53, endPoint x: 134, endPoint y: 35, distance: 18.9
click at [134, 35] on div "Quelle est la caractéristique du modèle en cascade en ce qui concerne les livra…" at bounding box center [257, 118] width 278 height 170
click at [132, 46] on font "Quelle est la caractéristique du modèle en cascade en ce qui concerne les livra…" at bounding box center [256, 52] width 255 height 19
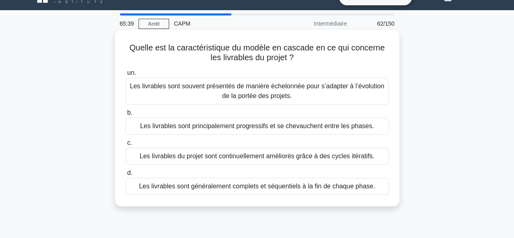
drag, startPoint x: 131, startPoint y: 46, endPoint x: 311, endPoint y: 62, distance: 181.4
click at [311, 62] on h5 "Quelle est la caractéristique du modèle en cascade en ce qui concerne les livra…" at bounding box center [257, 53] width 265 height 20
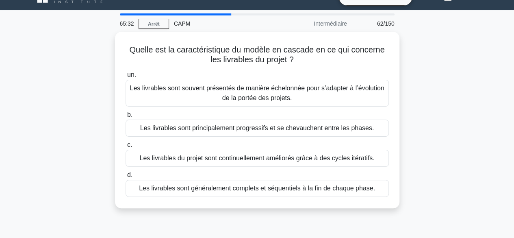
click at [76, 97] on div "Quelle est la caractéristique du modèle en cascade en ce qui concerne les livra…" at bounding box center [257, 125] width 463 height 186
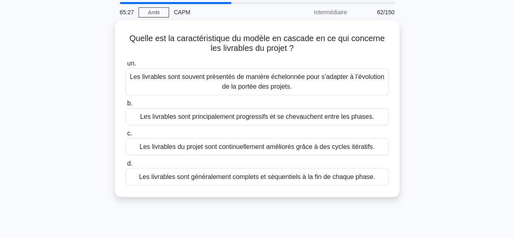
scroll to position [30, 0]
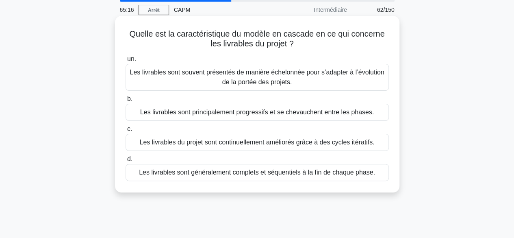
click at [257, 115] on font "Les livrables sont principalement progressifs et se chevauchent entre les phase…" at bounding box center [256, 111] width 233 height 7
click at [125, 101] on input "b. Les livrables sont principalement progressifs et se chevauchent entre les ph…" at bounding box center [125, 98] width 0 height 5
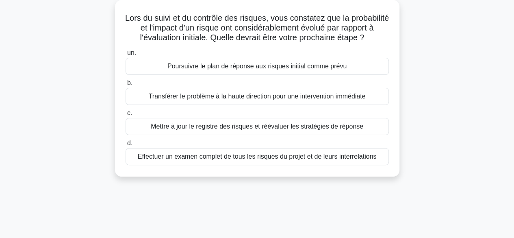
scroll to position [48, 0]
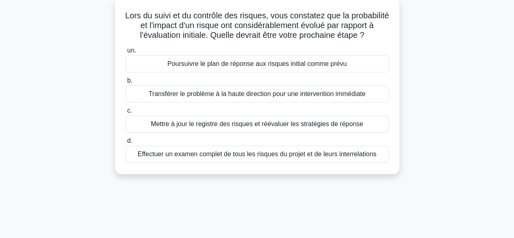
click at [203, 157] on font "Effectuer un examen complet de tous les risques du projet et de leurs interrela…" at bounding box center [257, 153] width 239 height 7
click at [125, 143] on input "d. Effectuer un examen complet de tous les risques du projet et de leurs interr…" at bounding box center [125, 140] width 0 height 5
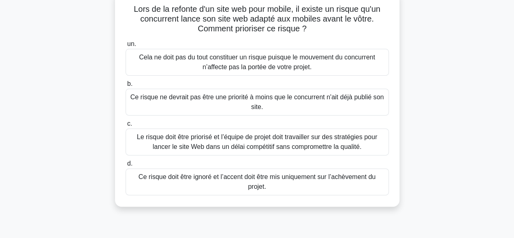
scroll to position [57, 0]
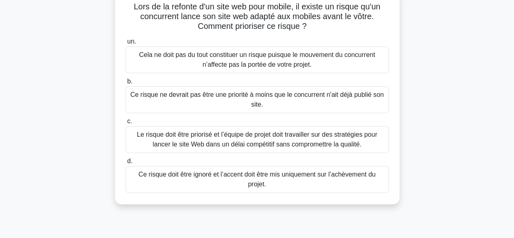
click at [248, 64] on font "Cela ne doit pas du tout constituer un risque puisque le mouvement du concurren…" at bounding box center [257, 59] width 236 height 17
click at [125, 44] on input "un. Cela ne doit pas du tout constituer un risque puisque le mouvement du concu…" at bounding box center [125, 41] width 0 height 5
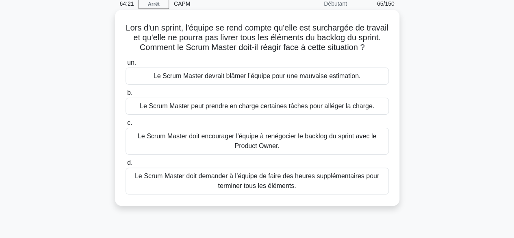
scroll to position [45, 0]
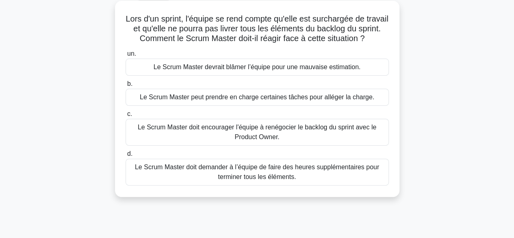
click at [236, 140] on font "Le Scrum Master doit encourager l'équipe à renégocier le backlog du sprint avec…" at bounding box center [257, 131] width 238 height 17
click at [125, 117] on input "c. Le Scrum Master doit encourager l'équipe à renégocier le backlog du sprint a…" at bounding box center [125, 113] width 0 height 5
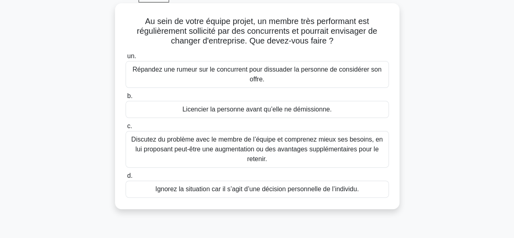
scroll to position [43, 0]
click at [185, 154] on font "Discutez du problème avec le membre de l’équipe et comprenez mieux ses besoins,…" at bounding box center [257, 148] width 256 height 29
click at [125, 128] on input "c. Discutez du problème avec le membre de l’équipe et comprenez mieux ses besoi…" at bounding box center [125, 125] width 0 height 5
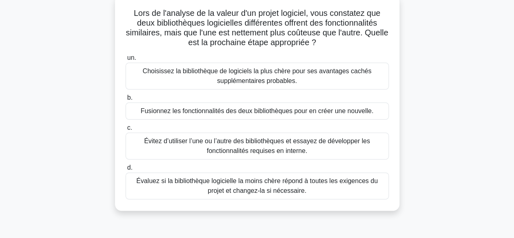
scroll to position [53, 0]
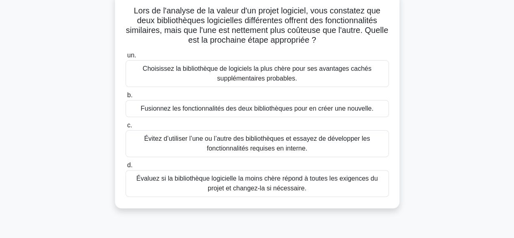
click at [239, 185] on font "Évaluez si la bibliothèque logicielle la moins chère répond à toutes les exigen…" at bounding box center [256, 183] width 241 height 17
click at [125, 168] on input "d. Évaluez si la bibliothèque logicielle la moins chère répond à toutes les exi…" at bounding box center [125, 164] width 0 height 5
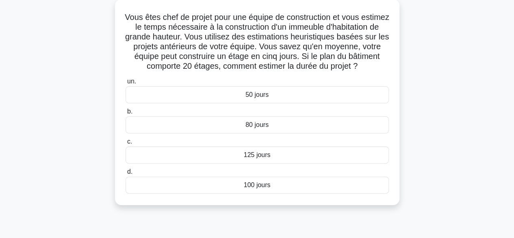
scroll to position [52, 0]
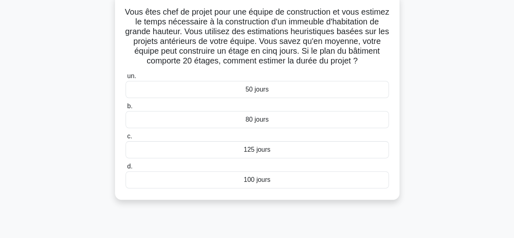
click at [276, 155] on div "125 jours" at bounding box center [256, 149] width 263 height 17
click at [125, 139] on input "c. 125 jours" at bounding box center [125, 136] width 0 height 5
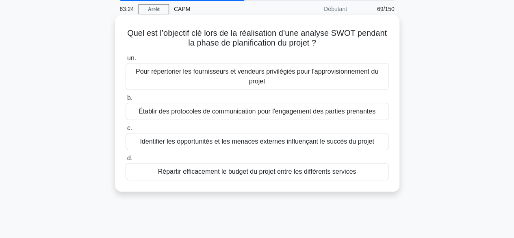
scroll to position [31, 0]
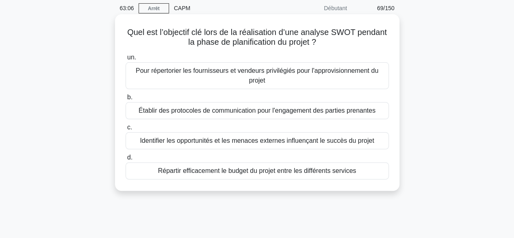
click at [238, 143] on font "Identifier les opportunités et les menaces externes influençant le succès du pr…" at bounding box center [257, 140] width 234 height 7
click at [125, 130] on input "c. Identifier les opportunités et les menaces externes influençant le succès du…" at bounding box center [125, 127] width 0 height 5
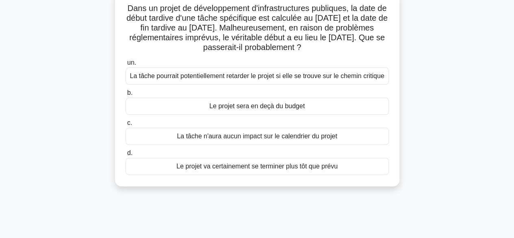
scroll to position [56, 0]
click at [230, 136] on font "La tâche n'aura aucun impact sur le calendrier du projet" at bounding box center [257, 135] width 160 height 7
click at [125, 125] on input "c. La tâche n'aura aucun impact sur le calendrier du projet" at bounding box center [125, 122] width 0 height 5
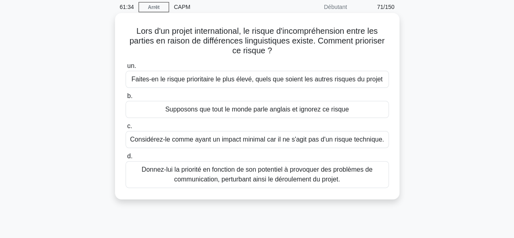
scroll to position [33, 0]
click at [201, 181] on font "Donnez-lui la priorité en fonction de son potentiel à provoquer des problèmes d…" at bounding box center [256, 173] width 231 height 17
click at [125, 158] on input "d. Donnez-lui la priorité en fonction de son potentiel à provoquer des problème…" at bounding box center [125, 155] width 0 height 5
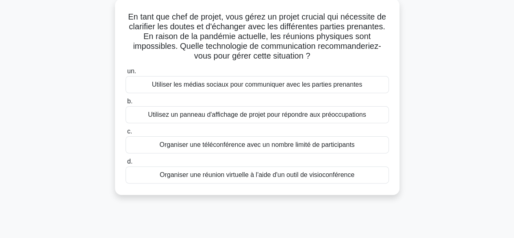
scroll to position [50, 0]
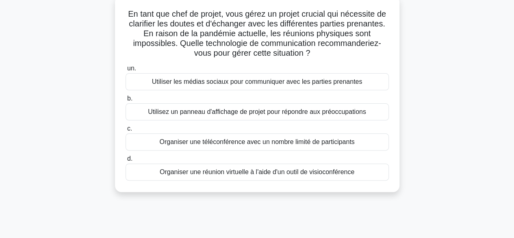
click at [225, 174] on font "Organiser une réunion virtuelle à l'aide d'un outil de visioconférence" at bounding box center [257, 171] width 194 height 7
click at [125, 161] on input "d. Organiser une réunion virtuelle à l'aide d'un outil de visioconférence" at bounding box center [125, 158] width 0 height 5
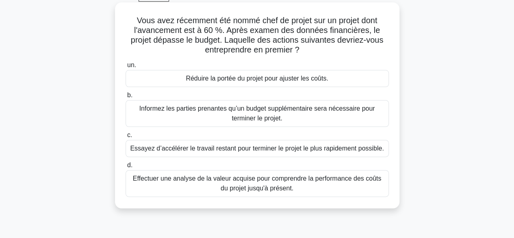
scroll to position [46, 0]
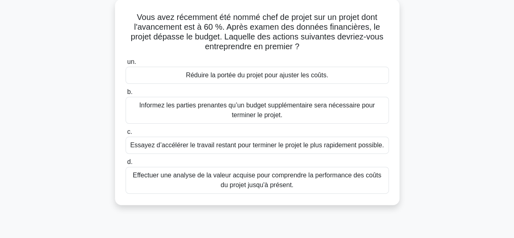
click at [233, 188] on font "Effectuer une analyse de la valeur acquise pour comprendre la performance des c…" at bounding box center [257, 179] width 248 height 17
click at [125, 164] on input "d. Effectuer une analyse de la valeur acquise pour comprendre la performance de…" at bounding box center [125, 161] width 0 height 5
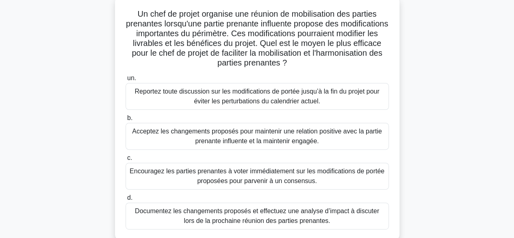
scroll to position [73, 0]
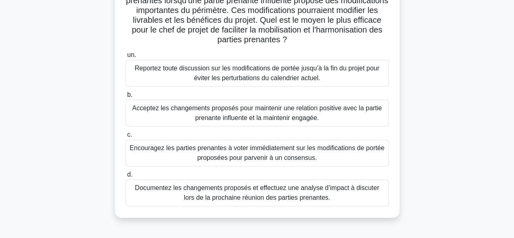
click at [219, 190] on font "Documentez les changements proposés et effectuez une analyse d’impact à discute…" at bounding box center [257, 192] width 244 height 17
click at [125, 177] on input "d. Documentez les changements proposés et effectuez une analyse d’impact à disc…" at bounding box center [125, 174] width 0 height 5
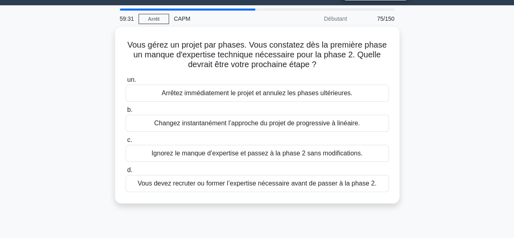
scroll to position [25, 0]
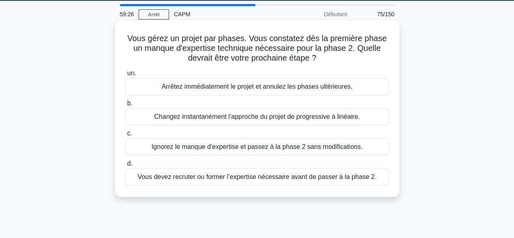
click at [226, 179] on font "Vous devez recruter ou former l’expertise nécessaire avant de passer à la phase…" at bounding box center [257, 176] width 239 height 7
click at [125, 166] on input "d. Vous devez recruter ou former l’expertise nécessaire avant de passer à la ph…" at bounding box center [125, 163] width 0 height 5
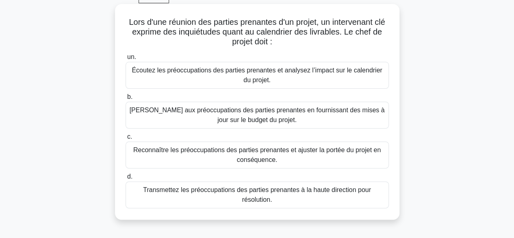
scroll to position [42, 0]
click at [287, 66] on font "Écoutez les préoccupations des parties prenantes et analysez l’impact sur le ca…" at bounding box center [257, 74] width 250 height 17
click at [125, 59] on input "un. Écoutez les préoccupations des parties prenantes et analysez l’impact sur l…" at bounding box center [125, 56] width 0 height 5
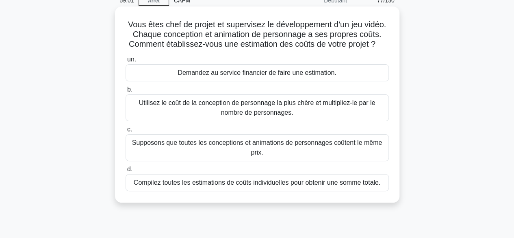
scroll to position [43, 0]
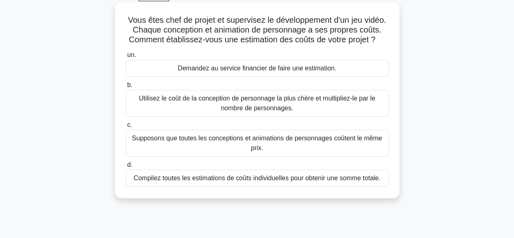
click at [234, 67] on font "Demandez au service financier de faire une estimation." at bounding box center [256, 68] width 158 height 7
click at [125, 58] on input "un. Demandez au service financier de faire une estimation." at bounding box center [125, 54] width 0 height 5
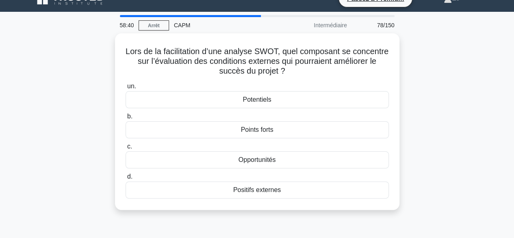
scroll to position [15, 0]
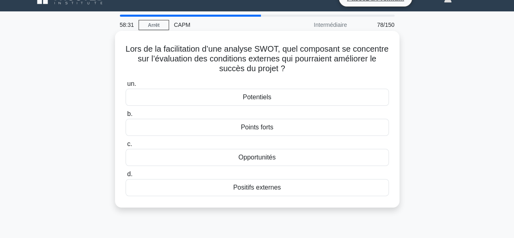
click at [257, 159] on font "Opportunités" at bounding box center [256, 156] width 37 height 7
click at [125, 147] on input "c. Opportunités" at bounding box center [125, 143] width 0 height 5
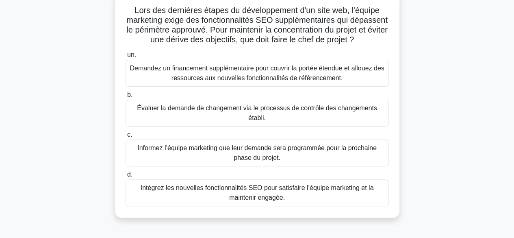
scroll to position [55, 0]
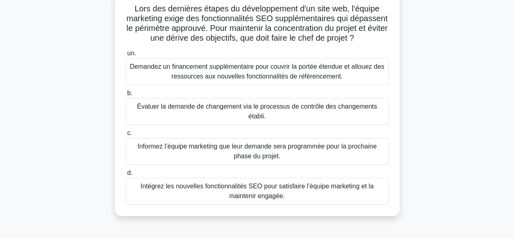
click at [228, 121] on font "Évaluer la demande de changement via le processus de contrôle des changements é…" at bounding box center [257, 110] width 256 height 19
click at [125, 96] on input "b. Évaluer la demande de changement via le processus de contrôle des changement…" at bounding box center [125, 93] width 0 height 5
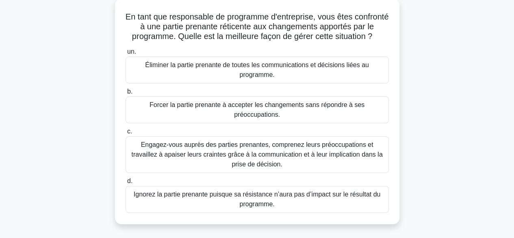
scroll to position [47, 0]
click at [182, 163] on font "Engagez-vous auprès des parties prenantes, comprenez leurs préoccupations et tr…" at bounding box center [256, 153] width 251 height 26
click at [125, 134] on input "c. Engagez-vous auprès des parties prenantes, comprenez leurs préoccupations et…" at bounding box center [125, 130] width 0 height 5
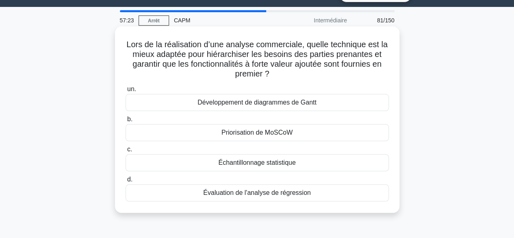
scroll to position [19, 0]
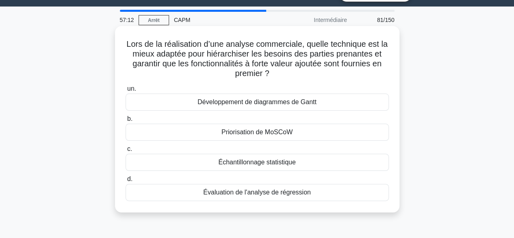
drag, startPoint x: 126, startPoint y: 45, endPoint x: 275, endPoint y: 70, distance: 151.2
click at [275, 70] on h5 "Lors de la réalisation d’une analyse commerciale, quelle technique est la mieux…" at bounding box center [257, 59] width 265 height 40
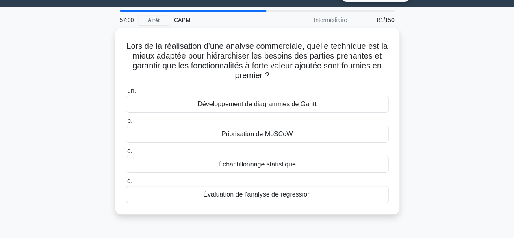
click at [64, 164] on div "Lors de la réalisation d’une analyse commerciale, quelle technique est la mieux…" at bounding box center [257, 126] width 463 height 196
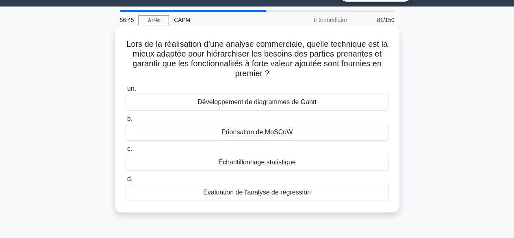
click at [247, 104] on font "Développement de diagrammes de Gantt" at bounding box center [256, 101] width 119 height 7
click at [125, 91] on input "un. Développement de diagrammes de Gantt" at bounding box center [125, 88] width 0 height 5
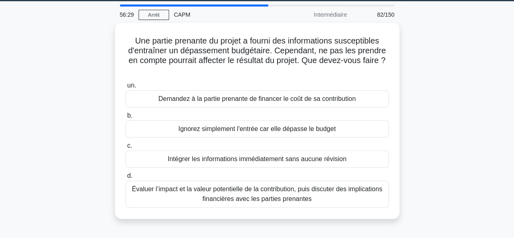
scroll to position [31, 0]
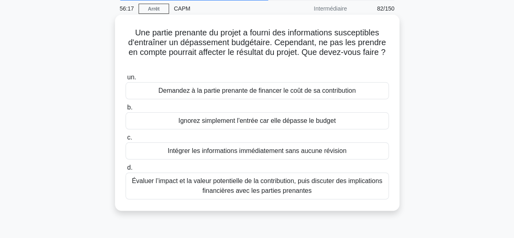
click at [215, 184] on font "Évaluer l’impact et la valeur potentielle de la contribution, puis discuter des…" at bounding box center [257, 185] width 250 height 17
click at [125, 170] on input "d. Évaluer l’impact et la valeur potentielle de la contribution, puis discuter …" at bounding box center [125, 167] width 0 height 5
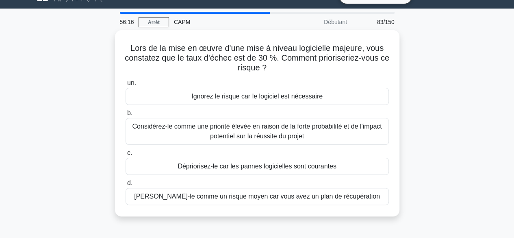
scroll to position [18, 0]
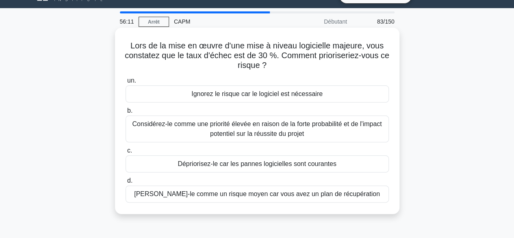
click at [241, 131] on font "Considérez-le comme une priorité élevée en raison de la forte probabilité et de…" at bounding box center [256, 128] width 249 height 17
click at [125, 113] on input "b. Considérez-le comme une priorité élevée en raison de la forte probabilité et…" at bounding box center [125, 110] width 0 height 5
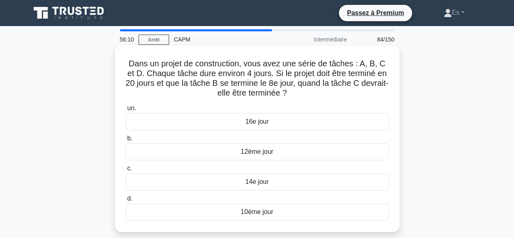
scroll to position [18, 0]
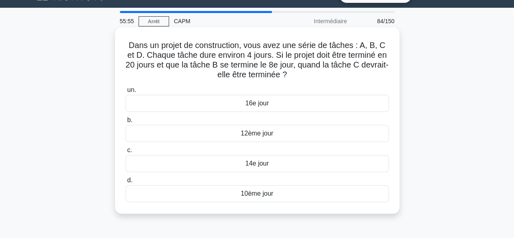
click at [259, 103] on font "16e jour" at bounding box center [257, 102] width 24 height 7
click at [125, 93] on input "un. 16e jour" at bounding box center [125, 89] width 0 height 5
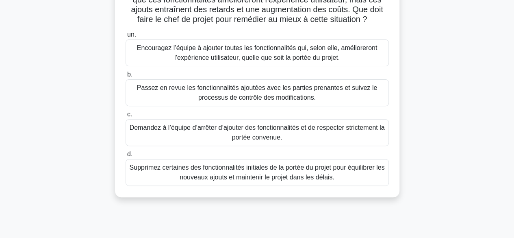
scroll to position [96, 0]
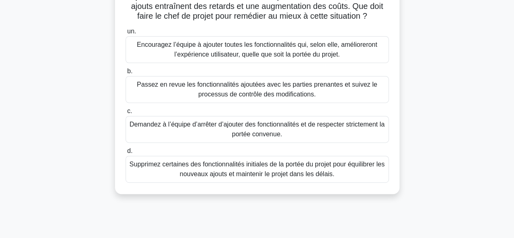
click at [279, 137] on font "Demandez à l’équipe d’arrêter d’ajouter des fonctionnalités et de respecter str…" at bounding box center [257, 129] width 255 height 17
click at [125, 114] on input "c. Demandez à l’équipe d’arrêter d’ajouter des fonctionnalités et de respecter …" at bounding box center [125, 110] width 0 height 5
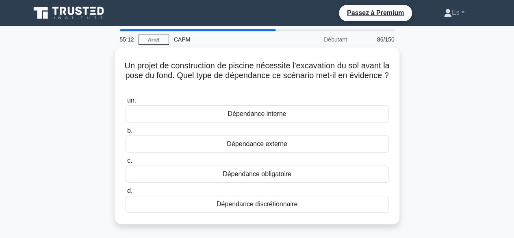
scroll to position [17, 0]
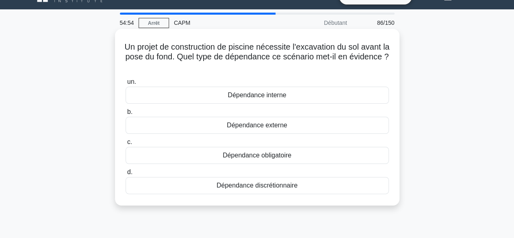
click at [275, 155] on font "Dépendance obligatoire" at bounding box center [256, 154] width 69 height 7
click at [125, 145] on input "c. Dépendance obligatoire" at bounding box center [125, 141] width 0 height 5
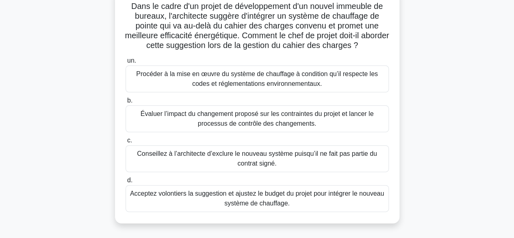
scroll to position [67, 0]
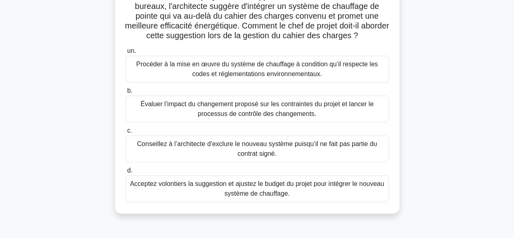
click at [235, 112] on font "Évaluer l’impact du changement proposé sur les contraintes du projet et lancer …" at bounding box center [256, 108] width 233 height 17
click at [125, 93] on input "b. Évaluer l’impact du changement proposé sur les contraintes du projet et lanc…" at bounding box center [125, 90] width 0 height 5
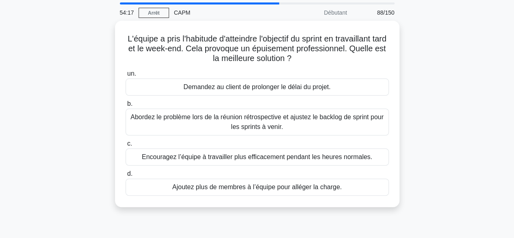
scroll to position [28, 0]
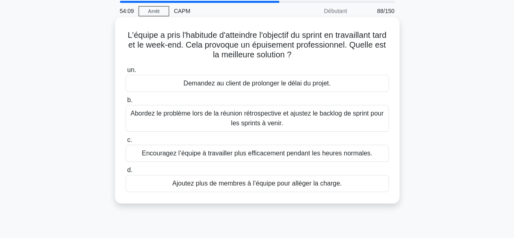
click at [185, 120] on font "Abordez le problème lors de la réunion rétrospective et ajustez le backlog de s…" at bounding box center [257, 117] width 256 height 19
click at [125, 103] on input "b. Abordez le problème lors de la réunion rétrospective et ajustez le backlog d…" at bounding box center [125, 99] width 0 height 5
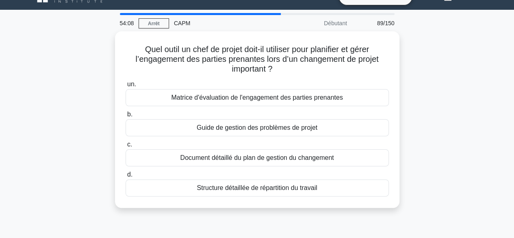
scroll to position [17, 0]
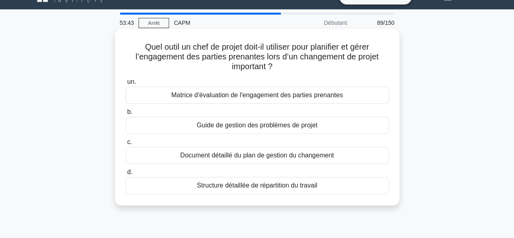
click at [230, 156] on font "Document détaillé du plan de gestion du changement" at bounding box center [256, 154] width 153 height 7
click at [125, 145] on input "c. Document détaillé du plan de gestion du changement" at bounding box center [125, 141] width 0 height 5
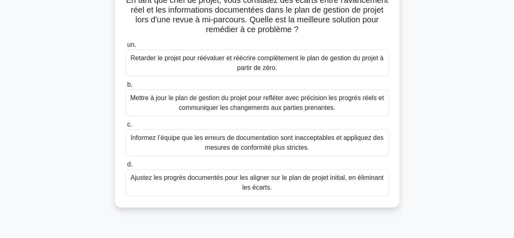
scroll to position [66, 0]
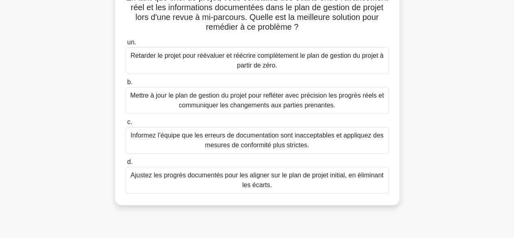
click at [243, 106] on font "Mettre à jour le plan de gestion du projet pour refléter avec précision les pro…" at bounding box center [256, 100] width 253 height 17
click at [125, 85] on input "b. Mettre à jour le plan de gestion du projet pour refléter avec précision les …" at bounding box center [125, 82] width 0 height 5
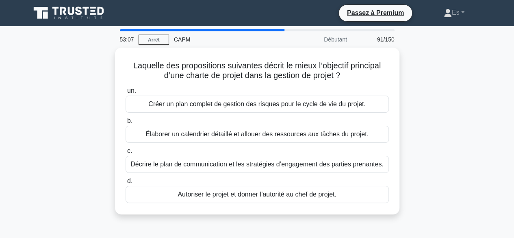
scroll to position [11, 0]
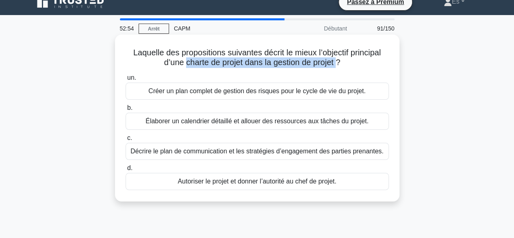
drag, startPoint x: 184, startPoint y: 61, endPoint x: 339, endPoint y: 67, distance: 155.2
click at [339, 67] on font "Laquelle des propositions suivantes décrit le mieux l’objectif principal d’une …" at bounding box center [256, 57] width 247 height 19
drag, startPoint x: 317, startPoint y: 53, endPoint x: 339, endPoint y: 63, distance: 23.4
click at [339, 63] on font "Laquelle des propositions suivantes décrit le mieux l’objectif principal d’une …" at bounding box center [256, 57] width 247 height 19
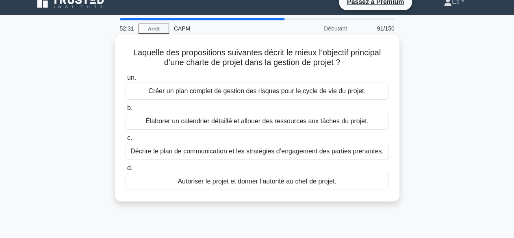
click at [185, 120] on font "Élaborer un calendrier détaillé et allouer des ressources aux tâches du projet." at bounding box center [256, 120] width 223 height 7
click at [125, 110] on input "b. Élaborer un calendrier détaillé et allouer des ressources aux tâches du proj…" at bounding box center [125, 107] width 0 height 5
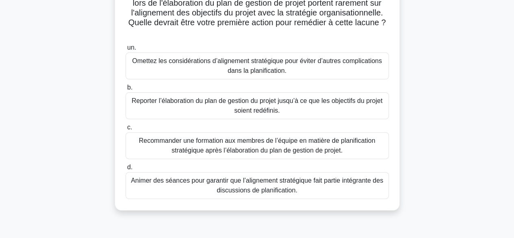
scroll to position [68, 0]
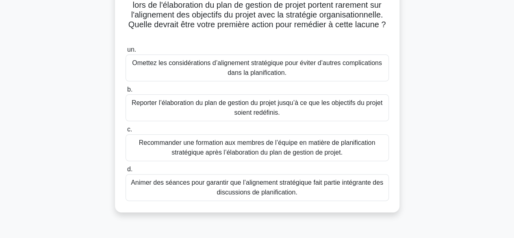
click at [165, 189] on font "Animer des séances pour garantir que l’alignement stratégique fait partie intég…" at bounding box center [257, 186] width 256 height 19
click at [125, 172] on input "d. Animer des séances pour garantir que l’alignement stratégique fait partie in…" at bounding box center [125, 168] width 0 height 5
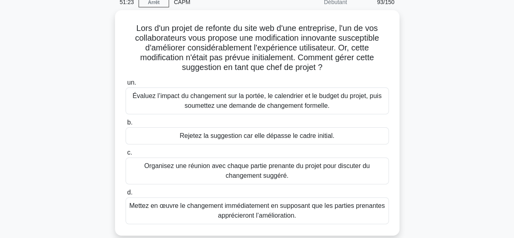
scroll to position [38, 0]
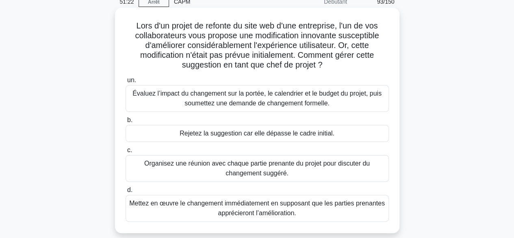
click at [248, 98] on font "Évaluez l’impact du changement sur la portée, le calendrier et le budget du pro…" at bounding box center [257, 98] width 256 height 19
click at [125, 83] on input "un. Évaluez l’impact du changement sur la portée, le calendrier et le budget du…" at bounding box center [125, 80] width 0 height 5
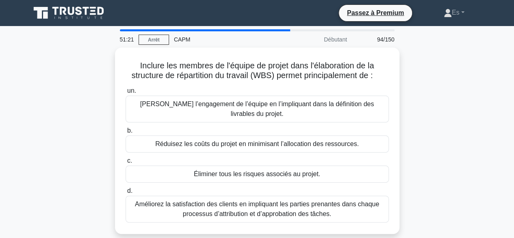
scroll to position [10, 0]
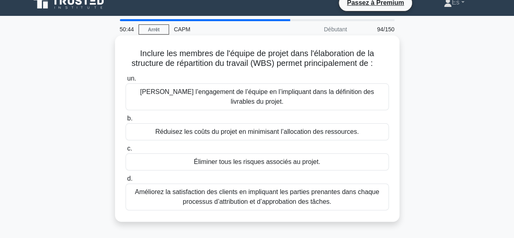
click at [248, 102] on font "Améliorez l’engagement de l’équipe en l’impliquant dans la définition des livra…" at bounding box center [256, 96] width 233 height 17
click at [125, 81] on input "un. Améliorez l’engagement de l’équipe en l’impliquant dans la définition des l…" at bounding box center [125, 78] width 0 height 5
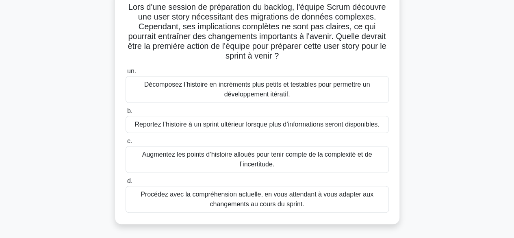
scroll to position [49, 0]
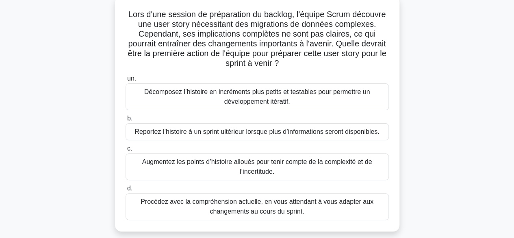
click at [255, 95] on font "Décomposez l’histoire en incréments plus petits et testables pour permettre un …" at bounding box center [257, 96] width 226 height 17
click at [125, 81] on input "un. Décomposez l’histoire en incréments plus petits et testables pour permettre…" at bounding box center [125, 78] width 0 height 5
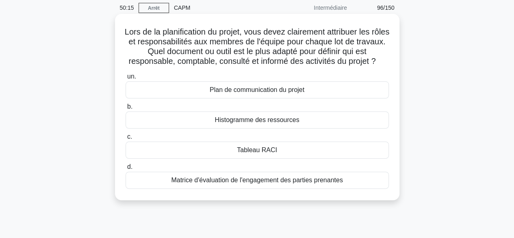
scroll to position [32, 0]
click at [229, 156] on div "Tableau RACI" at bounding box center [256, 148] width 263 height 17
click at [125, 138] on input "c. Tableau RACI" at bounding box center [125, 135] width 0 height 5
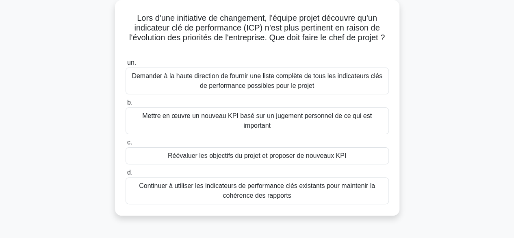
scroll to position [48, 0]
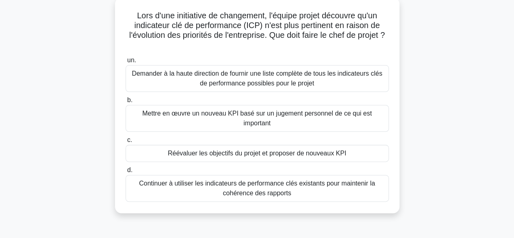
click at [253, 83] on font "Demander à la haute direction de fournir une liste complète de tous les indicat…" at bounding box center [257, 78] width 250 height 17
click at [125, 63] on input "un. Demander à la haute direction de fournir une liste complète de tous les ind…" at bounding box center [125, 60] width 0 height 5
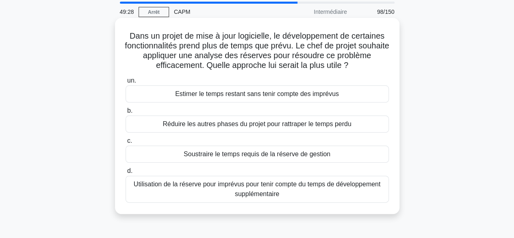
scroll to position [26, 0]
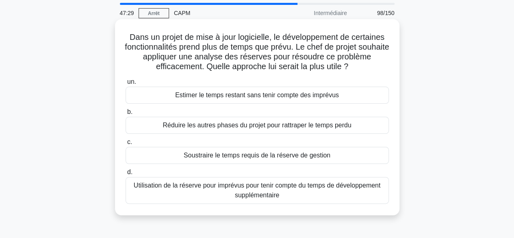
click at [195, 188] on font "Utilisation de la réserve pour imprévus pour tenir compte du temps de développe…" at bounding box center [257, 189] width 246 height 17
click at [125, 175] on input "d. Utilisation de la réserve pour imprévus pour tenir compte du temps de dévelo…" at bounding box center [125, 171] width 0 height 5
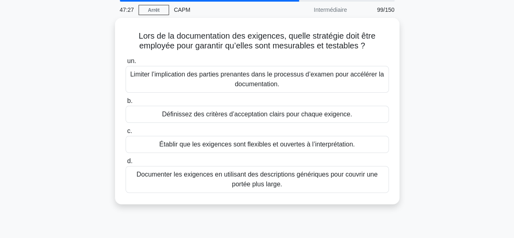
scroll to position [31, 0]
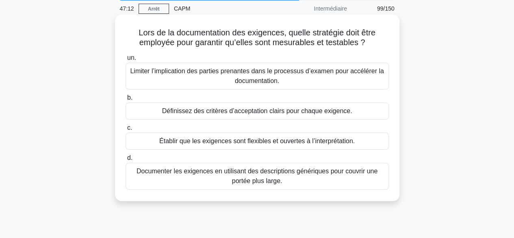
drag, startPoint x: 134, startPoint y: 34, endPoint x: 372, endPoint y: 40, distance: 238.4
click at [372, 40] on h5 "Lors de la documentation des exigences, quelle stratégie doit être employée pou…" at bounding box center [257, 38] width 265 height 20
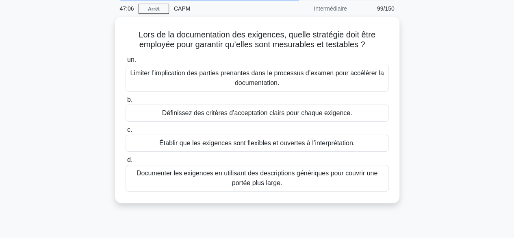
click at [95, 130] on div "Lors de la documentation des exigences, quelle stratégie doit être employée pou…" at bounding box center [257, 115] width 463 height 196
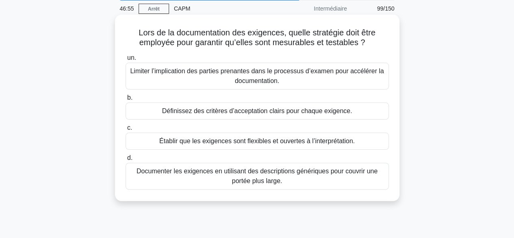
click at [190, 114] on font "Définissez des critères d’acceptation clairs pour chaque exigence." at bounding box center [257, 110] width 190 height 7
click at [125, 100] on input "b. Définissez des critères d’acceptation clairs pour chaque exigence." at bounding box center [125, 97] width 0 height 5
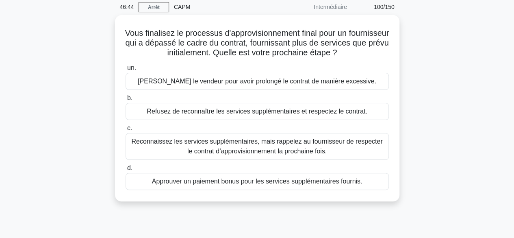
scroll to position [33, 0]
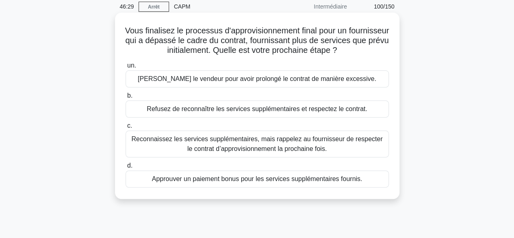
click at [201, 147] on font "Reconnaissez les services supplémentaires, mais rappelez au fournisseur de resp…" at bounding box center [256, 143] width 251 height 17
click at [125, 128] on input "c. Reconnaissez les services supplémentaires, mais rappelez au fournisseur de r…" at bounding box center [125, 125] width 0 height 5
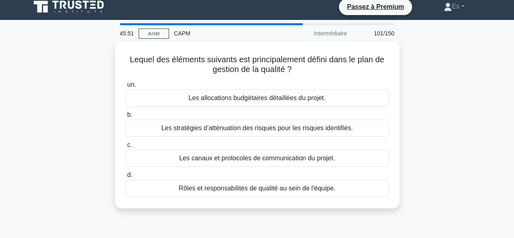
scroll to position [6, 0]
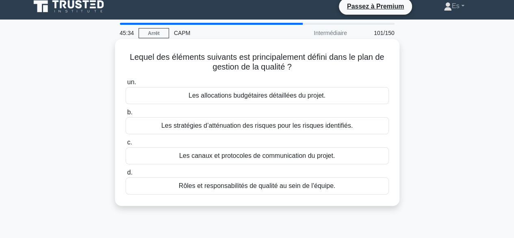
click at [214, 156] on font "Les canaux et protocoles de communication du projet." at bounding box center [256, 155] width 155 height 7
click at [125, 145] on input "c. Les canaux et protocoles de communication du projet." at bounding box center [125, 142] width 0 height 5
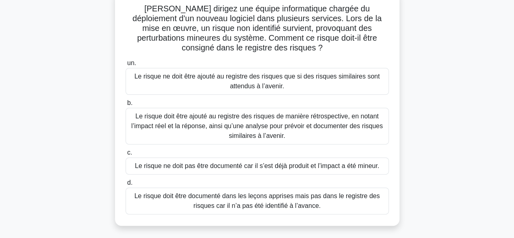
scroll to position [64, 0]
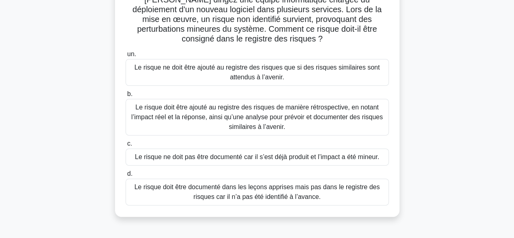
click at [205, 119] on font "Le risque doit être ajouté au registre des risques de manière rétrospective, en…" at bounding box center [256, 117] width 251 height 26
click at [125, 97] on input "b. Le risque doit être ajouté au registre des risques de manière rétrospective,…" at bounding box center [125, 93] width 0 height 5
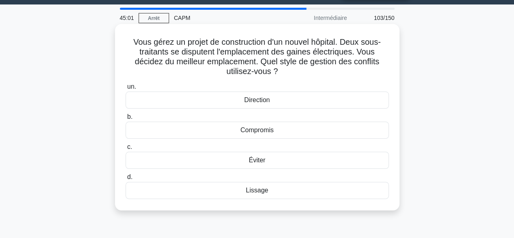
scroll to position [26, 0]
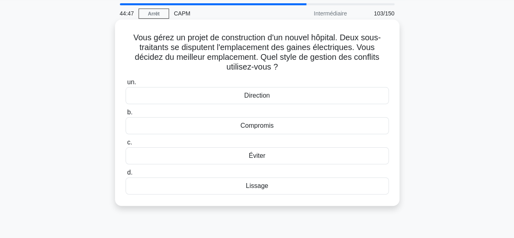
click at [269, 95] on font "Direction" at bounding box center [257, 95] width 26 height 7
click at [125, 85] on input "un. Direction" at bounding box center [125, 82] width 0 height 5
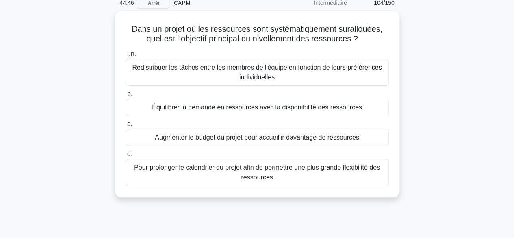
scroll to position [44, 0]
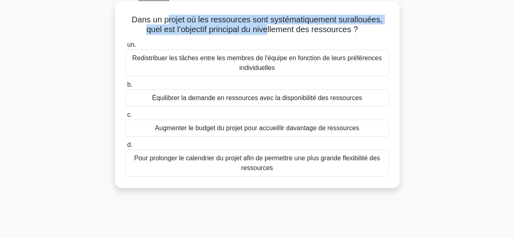
drag, startPoint x: 167, startPoint y: 21, endPoint x: 269, endPoint y: 34, distance: 102.8
click at [269, 34] on font "Dans un projet où les ressources sont systématiquement surallouées, quel est l’…" at bounding box center [257, 24] width 251 height 19
drag, startPoint x: 125, startPoint y: 16, endPoint x: 361, endPoint y: 32, distance: 236.8
click at [361, 32] on h5 "Dans un projet où les ressources sont systématiquement surallouées, quel est l’…" at bounding box center [257, 25] width 265 height 20
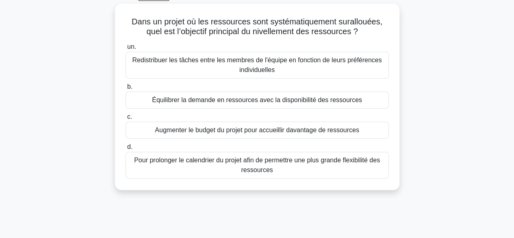
click at [108, 102] on div "Dans un projet où les ressources sont systématiquement surallouées, quel est l’…" at bounding box center [257, 102] width 463 height 196
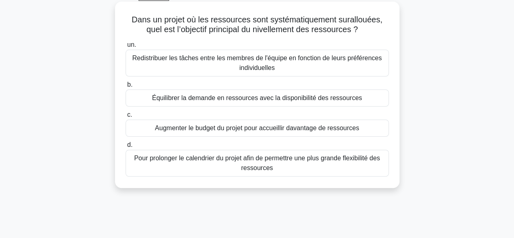
click at [234, 99] on font "Équilibrer la demande en ressources avec la disponibilité des ressources" at bounding box center [257, 97] width 210 height 7
click at [125, 87] on input "b. Équilibrer la demande en ressources avec la disponibilité des ressources" at bounding box center [125, 84] width 0 height 5
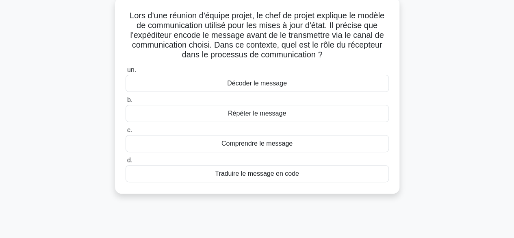
scroll to position [49, 0]
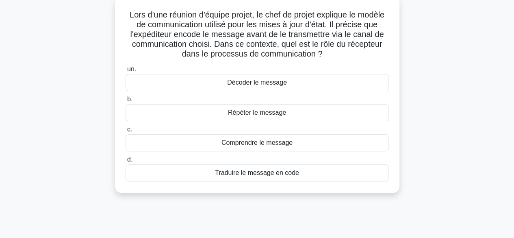
click at [268, 83] on font "Décoder le message" at bounding box center [257, 82] width 60 height 7
click at [125, 72] on input "un. Décoder le message" at bounding box center [125, 69] width 0 height 5
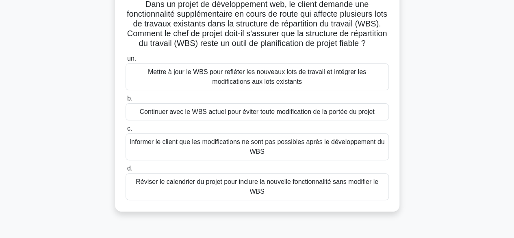
scroll to position [60, 0]
click at [213, 196] on font "Réviser le calendrier du projet pour inclure la nouvelle fonctionnalité sans mo…" at bounding box center [257, 185] width 256 height 19
click at [125, 171] on input "d. Réviser le calendrier du projet pour inclure la nouvelle fonctionnalité sans…" at bounding box center [125, 167] width 0 height 5
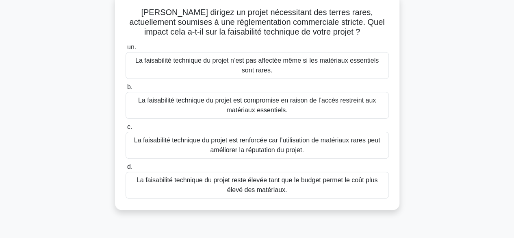
scroll to position [54, 0]
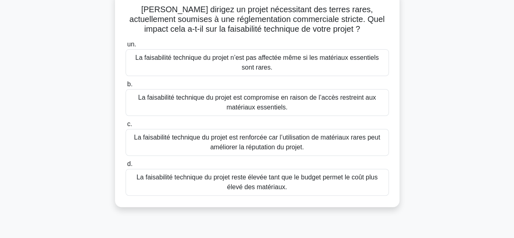
click at [240, 102] on font "La faisabilité technique du projet est compromise en raison de l’accès restrein…" at bounding box center [257, 102] width 256 height 19
click at [125, 87] on input "b. La faisabilité technique du projet est compromise en raison de l’accès restr…" at bounding box center [125, 84] width 0 height 5
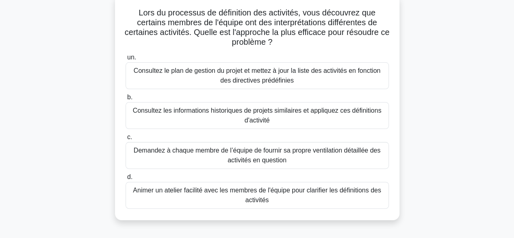
scroll to position [56, 0]
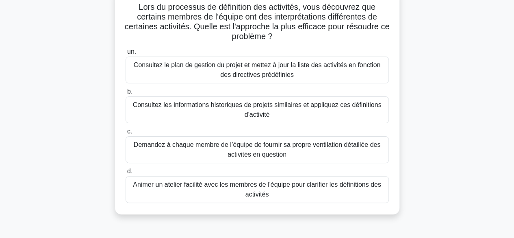
click at [207, 192] on font "Animer un atelier facilité avec les membres de l'équipe pour clarifier les défi…" at bounding box center [257, 188] width 256 height 19
click at [125, 174] on input "d. Animer un atelier facilité avec les membres de l'équipe pour clarifier les d…" at bounding box center [125, 170] width 0 height 5
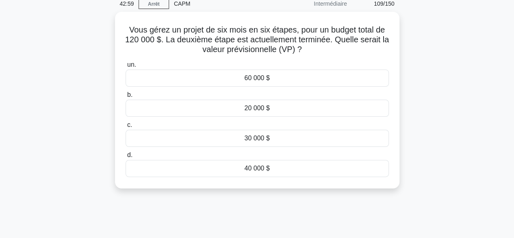
scroll to position [41, 0]
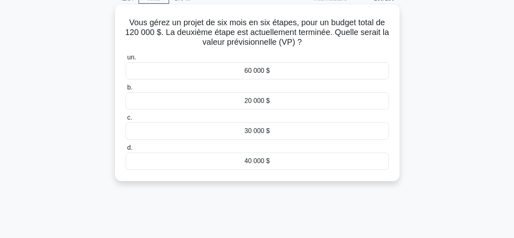
click at [257, 99] on font "20 000 $" at bounding box center [256, 100] width 25 height 7
click at [125, 90] on input "b. 20 000 $" at bounding box center [125, 87] width 0 height 5
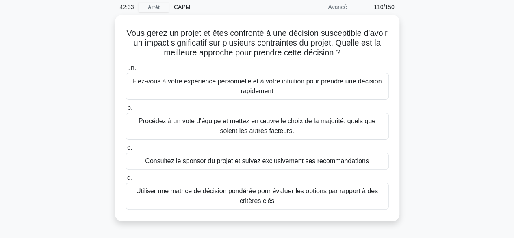
scroll to position [33, 0]
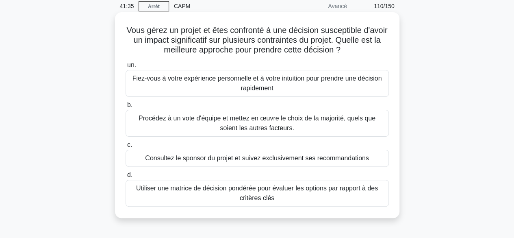
click at [177, 192] on font "Utiliser une matrice de décision pondérée pour évaluer les options par rapport …" at bounding box center [257, 192] width 256 height 19
click at [125, 177] on input "d. Utiliser une matrice de décision pondérée pour évaluer les options par rappo…" at bounding box center [125, 174] width 0 height 5
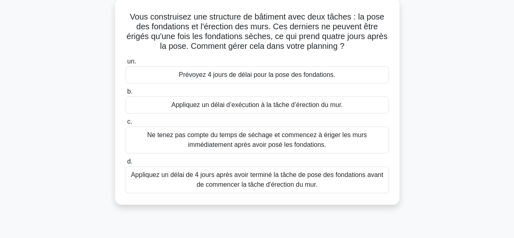
scroll to position [50, 0]
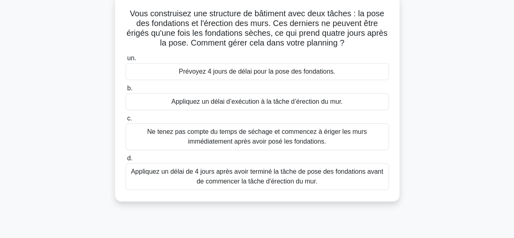
click at [223, 178] on font "Appliquez un délai de 4 jours après avoir terminé la tâche de pose des fondatio…" at bounding box center [257, 176] width 252 height 17
click at [125, 161] on input "d. Appliquez un délai de 4 jours après avoir terminé la tâche de pose des fonda…" at bounding box center [125, 157] width 0 height 5
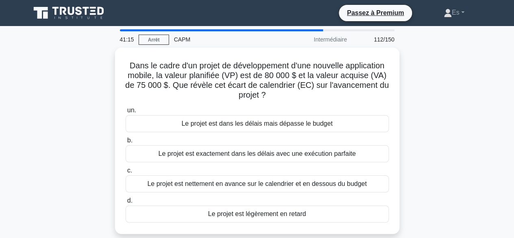
scroll to position [32, 0]
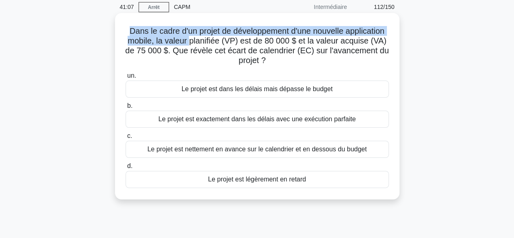
drag, startPoint x: 121, startPoint y: 28, endPoint x: 183, endPoint y: 42, distance: 62.8
click at [183, 42] on div "Dans le cadre d'un projet de développement d'une nouvelle application mobile, l…" at bounding box center [257, 105] width 278 height 179
click at [171, 45] on font "Dans le cadre d'un projet de développement d'une nouvelle application mobile, l…" at bounding box center [256, 45] width 263 height 38
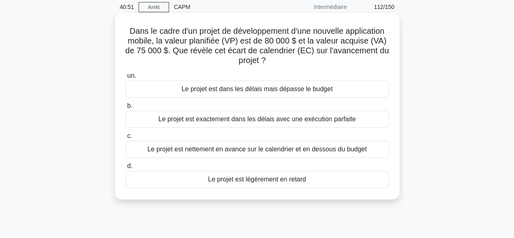
click at [232, 122] on font "Le projet est exactement dans les délais avec une exécution parfaite" at bounding box center [256, 118] width 197 height 7
click at [125, 108] on input "b. Le projet est exactement dans les délais avec une exécution parfaite" at bounding box center [125, 105] width 0 height 5
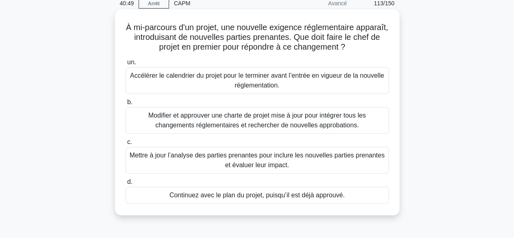
scroll to position [37, 0]
click at [213, 157] on font "Mettre à jour l’analyse des parties prenantes pour inclure les nouvelles partie…" at bounding box center [257, 159] width 255 height 17
click at [125, 144] on input "c. Mettre à jour l’analyse des parties prenantes pour inclure les nouvelles par…" at bounding box center [125, 141] width 0 height 5
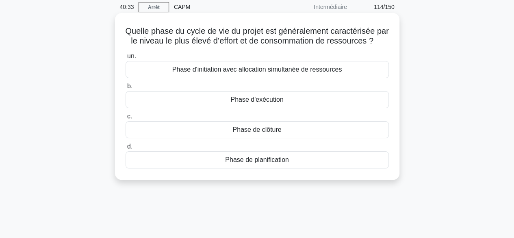
scroll to position [38, 0]
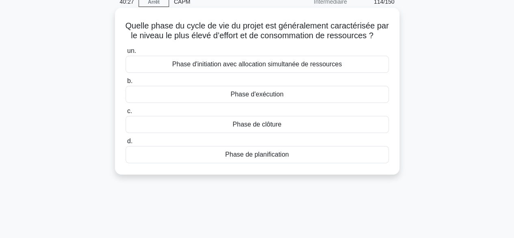
click at [232, 67] on font "Phase d'initiation avec allocation simultanée de ressources" at bounding box center [257, 63] width 170 height 7
click at [125, 54] on input "un. Phase d'initiation avec allocation simultanée de ressources" at bounding box center [125, 50] width 0 height 5
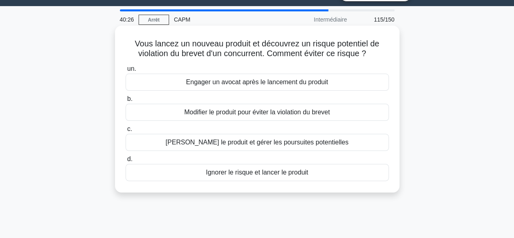
scroll to position [20, 0]
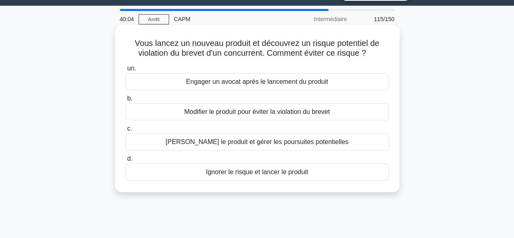
click at [218, 142] on font "Lancer le produit et gérer les poursuites potentielles" at bounding box center [257, 141] width 183 height 7
click at [125, 131] on input "c. Lancer le produit et gérer les poursuites potentielles" at bounding box center [125, 128] width 0 height 5
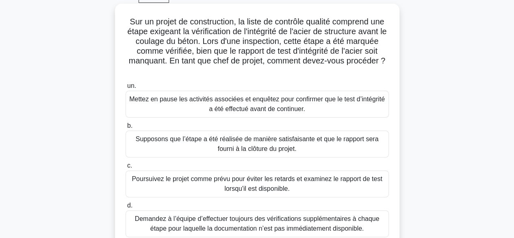
scroll to position [82, 0]
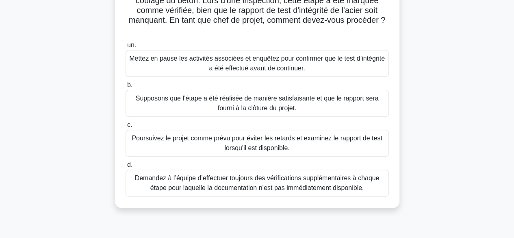
click at [174, 185] on font "Demandez à l’équipe d’effectuer toujours des vérifications supplémentaires à ch…" at bounding box center [257, 182] width 244 height 17
click at [125, 167] on input "d. Demandez à l’équipe d’effectuer toujours des vérifications supplémentaires à…" at bounding box center [125, 164] width 0 height 5
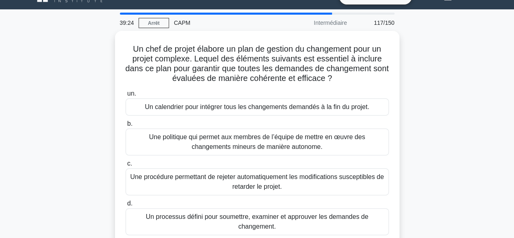
scroll to position [34, 0]
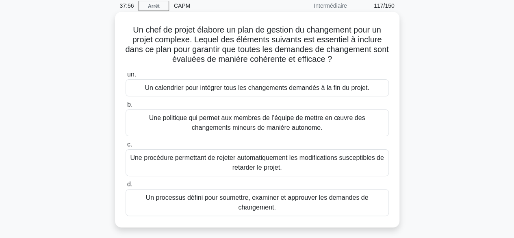
click at [212, 204] on font "Un processus défini pour soumettre, examiner et approuver les demandes de chang…" at bounding box center [257, 201] width 256 height 19
click at [125, 187] on input "d. Un processus défini pour soumettre, examiner et approuver les demandes de ch…" at bounding box center [125, 183] width 0 height 5
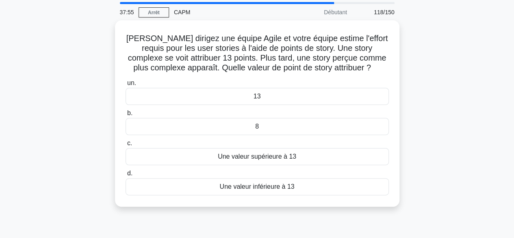
scroll to position [29, 0]
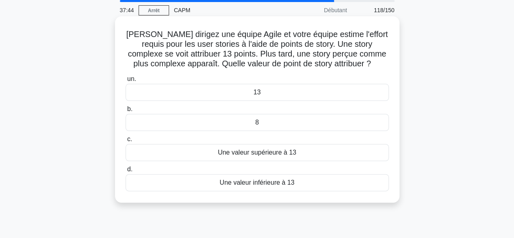
click at [226, 55] on font "Vous dirigez une équipe Agile et votre équipe estime l'effort requis pour les u…" at bounding box center [256, 49] width 261 height 38
click at [290, 151] on font "Une valeur supérieure à 13" at bounding box center [257, 152] width 78 height 7
click at [125, 142] on input "c. Une valeur supérieure à 13" at bounding box center [125, 138] width 0 height 5
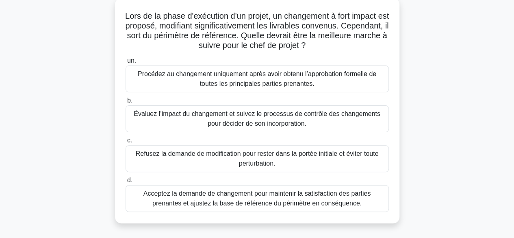
scroll to position [50, 0]
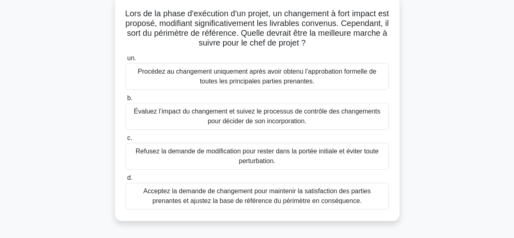
click at [233, 115] on font "Évaluez l’impact du changement et suivez le processus de contrôle des changemen…" at bounding box center [257, 116] width 246 height 17
click at [125, 101] on input "b. Évaluez l’impact du changement et suivez le processus de contrôle des change…" at bounding box center [125, 97] width 0 height 5
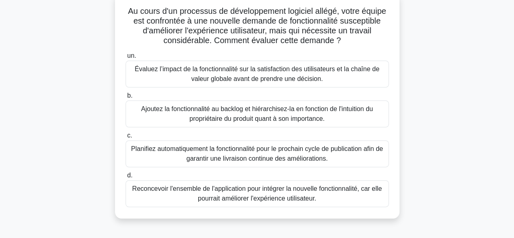
scroll to position [55, 0]
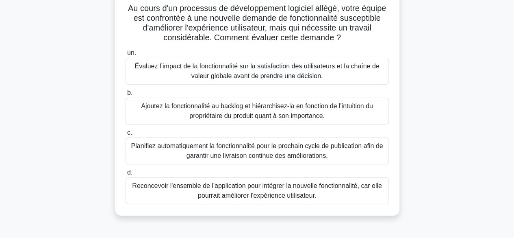
click at [166, 109] on font "Ajoutez la fonctionnalité au backlog et hiérarchisez-la en fonction de l'intuit…" at bounding box center [257, 110] width 232 height 17
click at [125, 95] on input "b. Ajoutez la fonctionnalité au backlog et hiérarchisez-la en fonction de l'int…" at bounding box center [125, 92] width 0 height 5
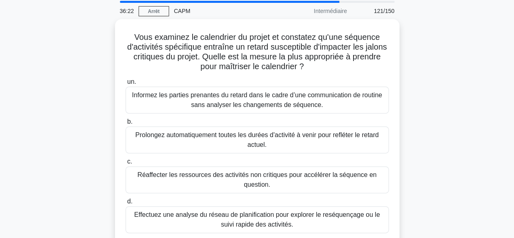
scroll to position [0, 0]
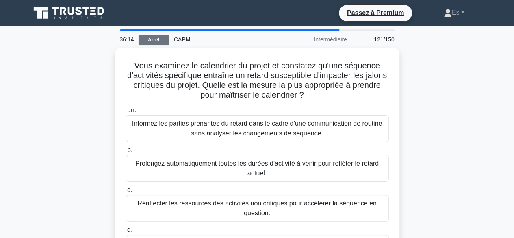
click at [152, 42] on font "Arrêt" at bounding box center [154, 40] width 12 height 6
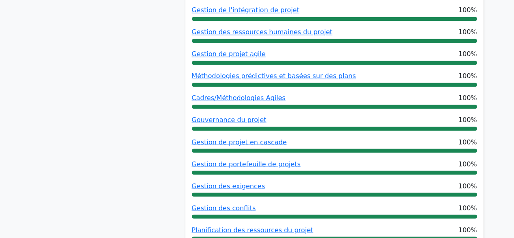
scroll to position [646, 0]
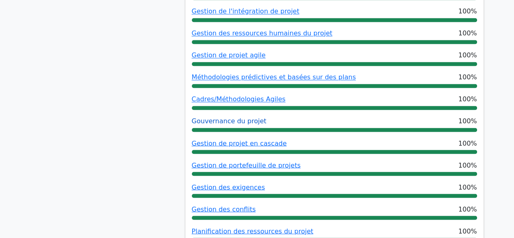
click at [230, 117] on font "Gouvernance du projet" at bounding box center [229, 121] width 75 height 8
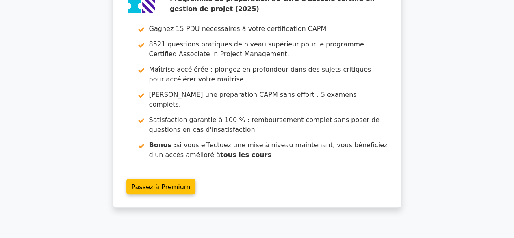
scroll to position [0, 0]
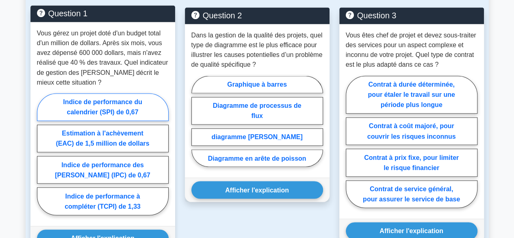
scroll to position [607, 0]
